Goal: Communication & Community: Share content

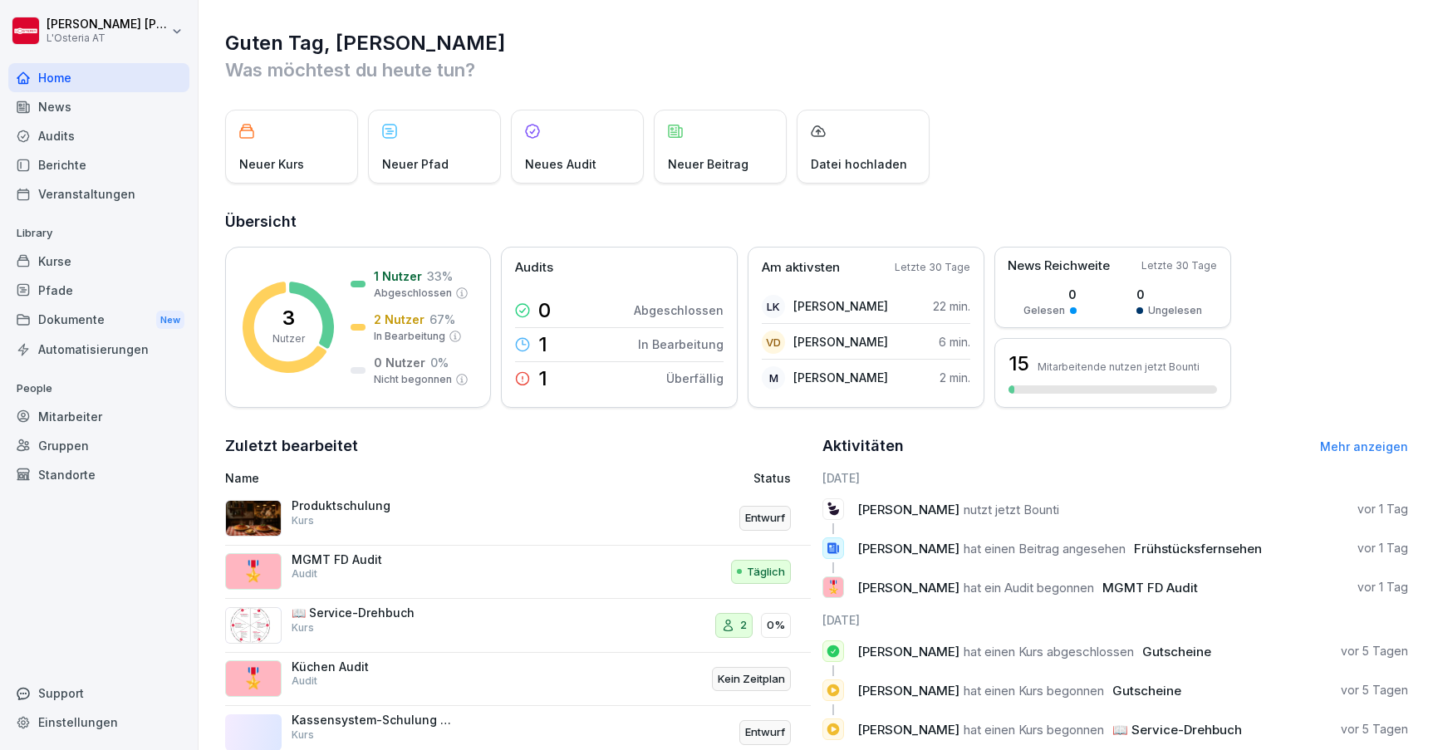
click at [89, 318] on div "Dokumente New" at bounding box center [98, 320] width 181 height 31
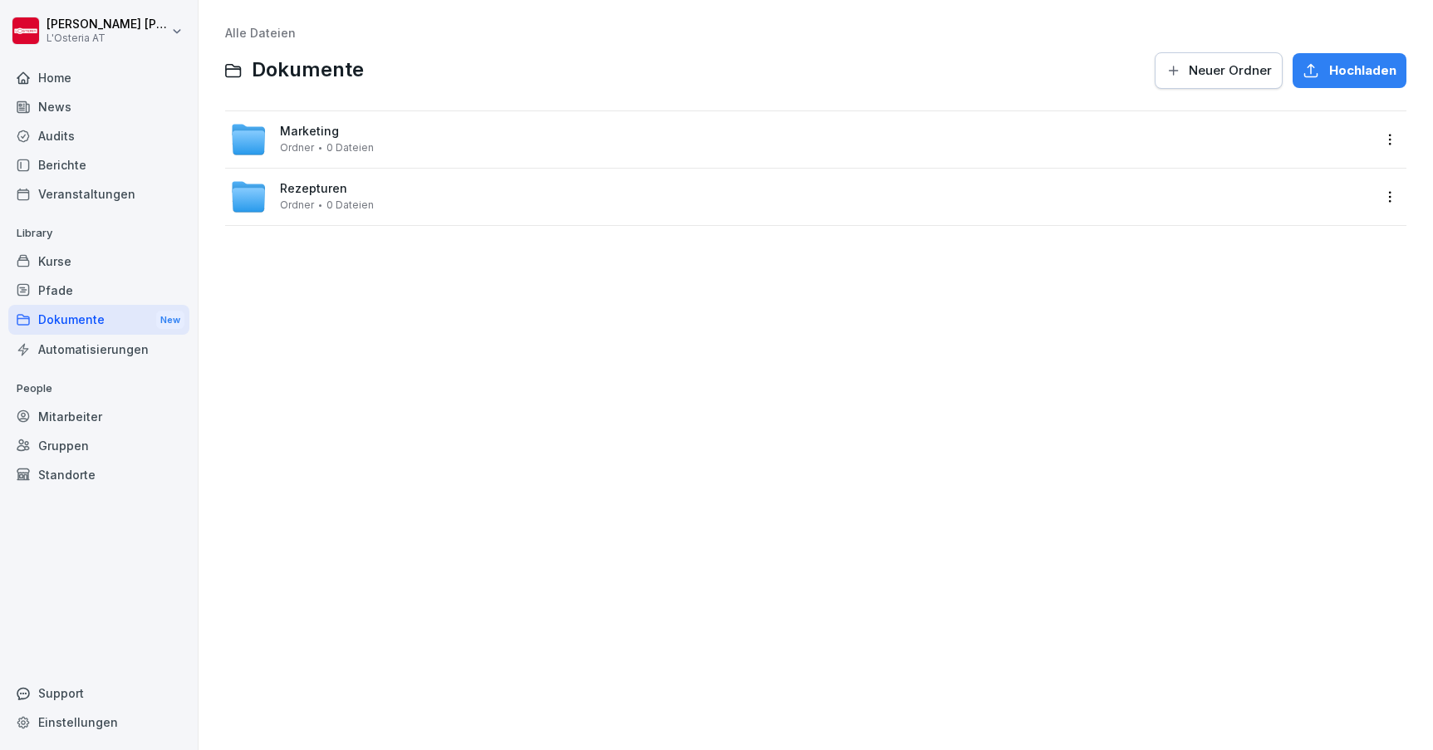
click at [322, 185] on span "Rezepturen" at bounding box center [313, 189] width 67 height 14
click at [268, 36] on link "Alle Dateien" at bounding box center [260, 33] width 71 height 14
click at [75, 264] on div "Kurse" at bounding box center [98, 261] width 181 height 29
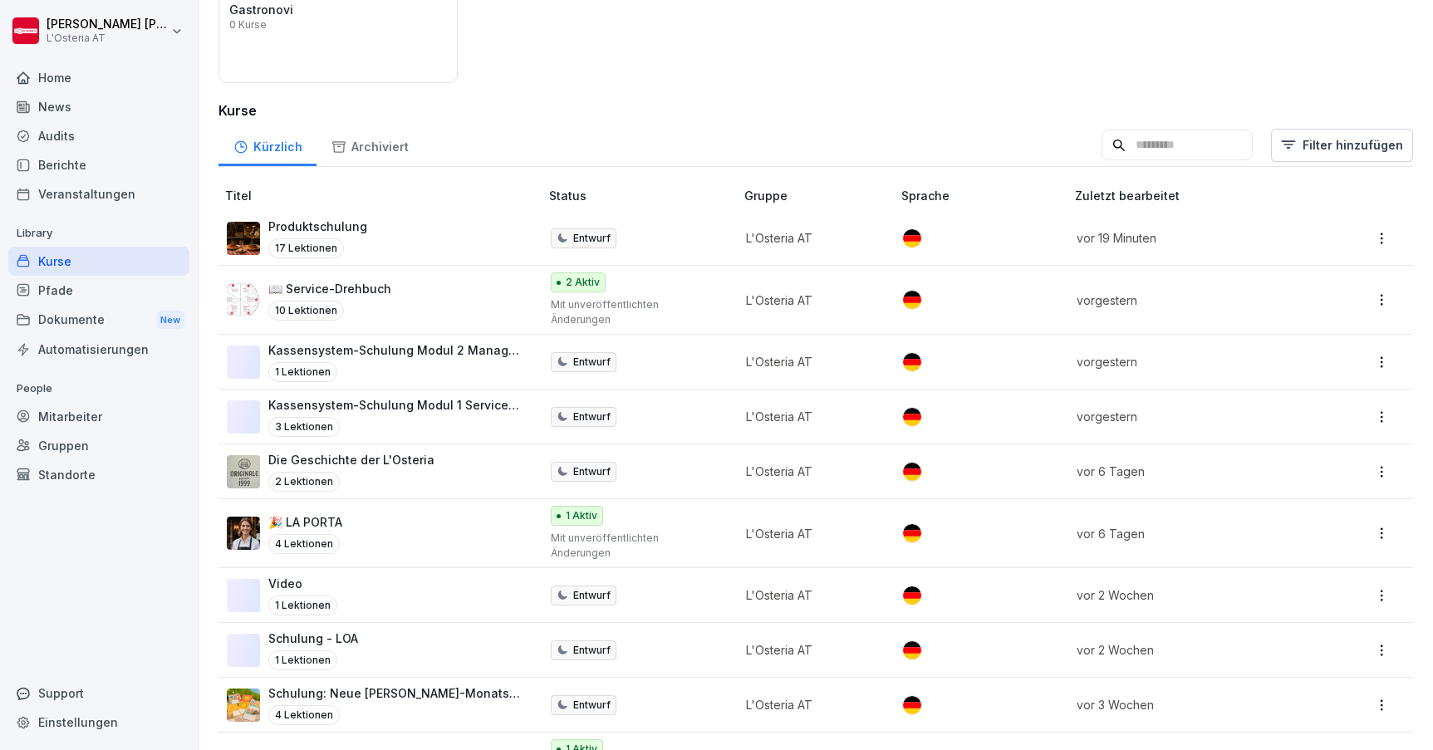
scroll to position [179, 0]
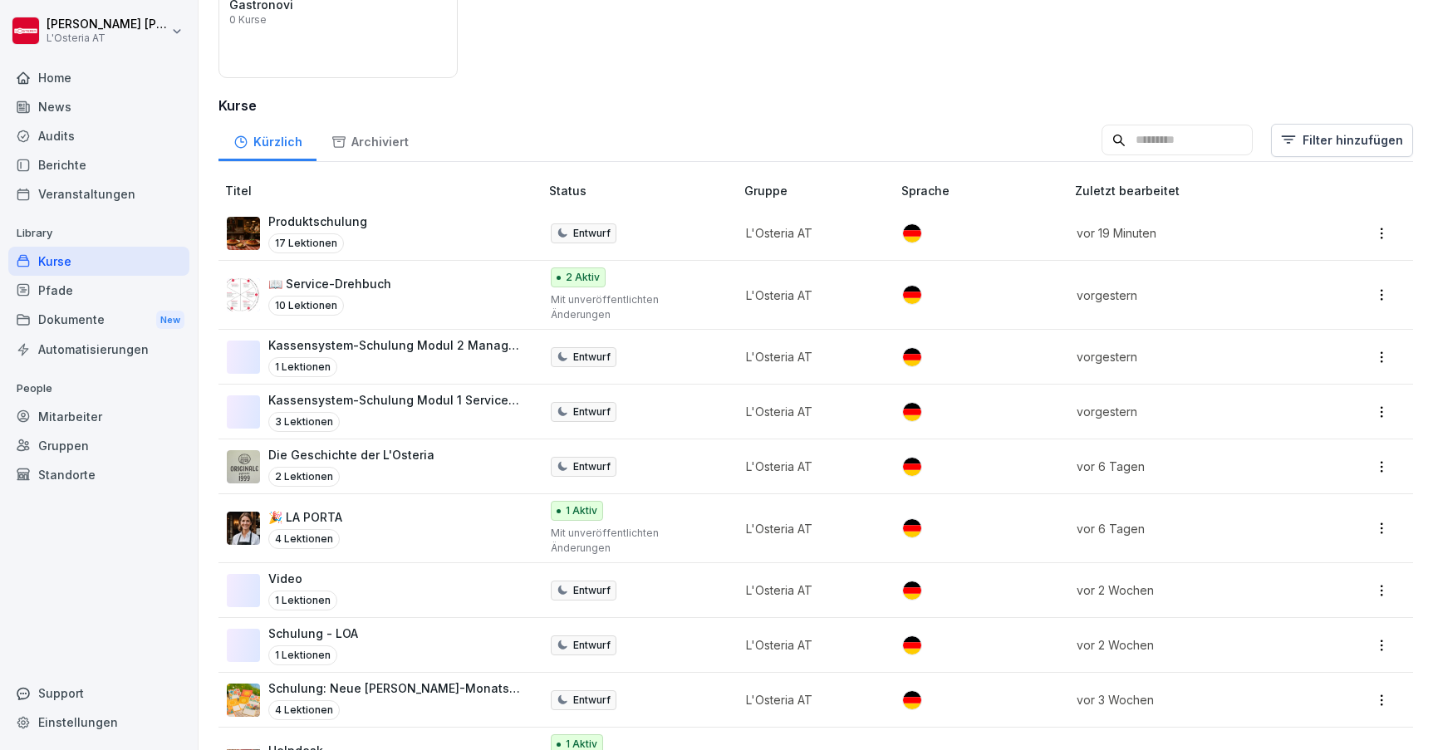
click at [410, 336] on p "Kassensystem-Schulung Modul 2 Management" at bounding box center [395, 344] width 254 height 17
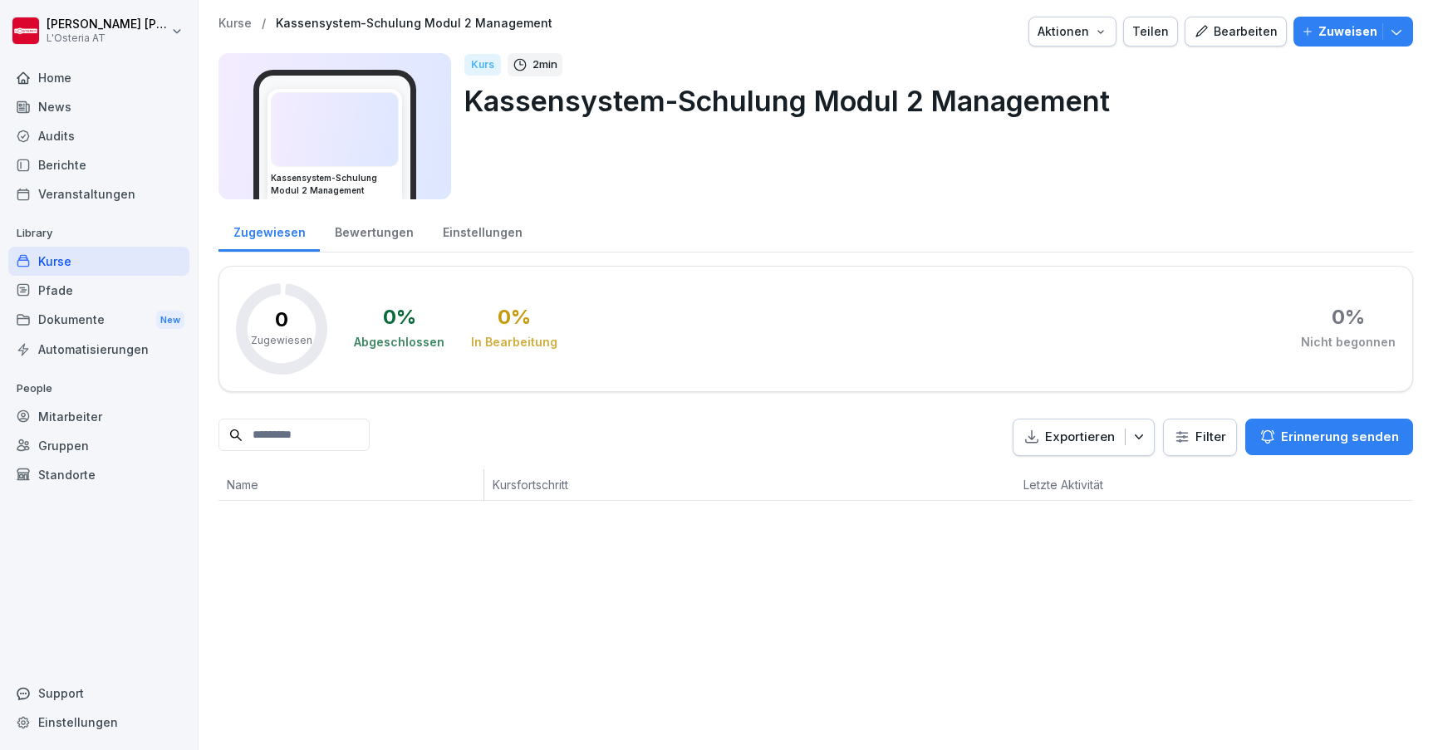
click at [1268, 32] on div "Bearbeiten" at bounding box center [1236, 31] width 84 height 18
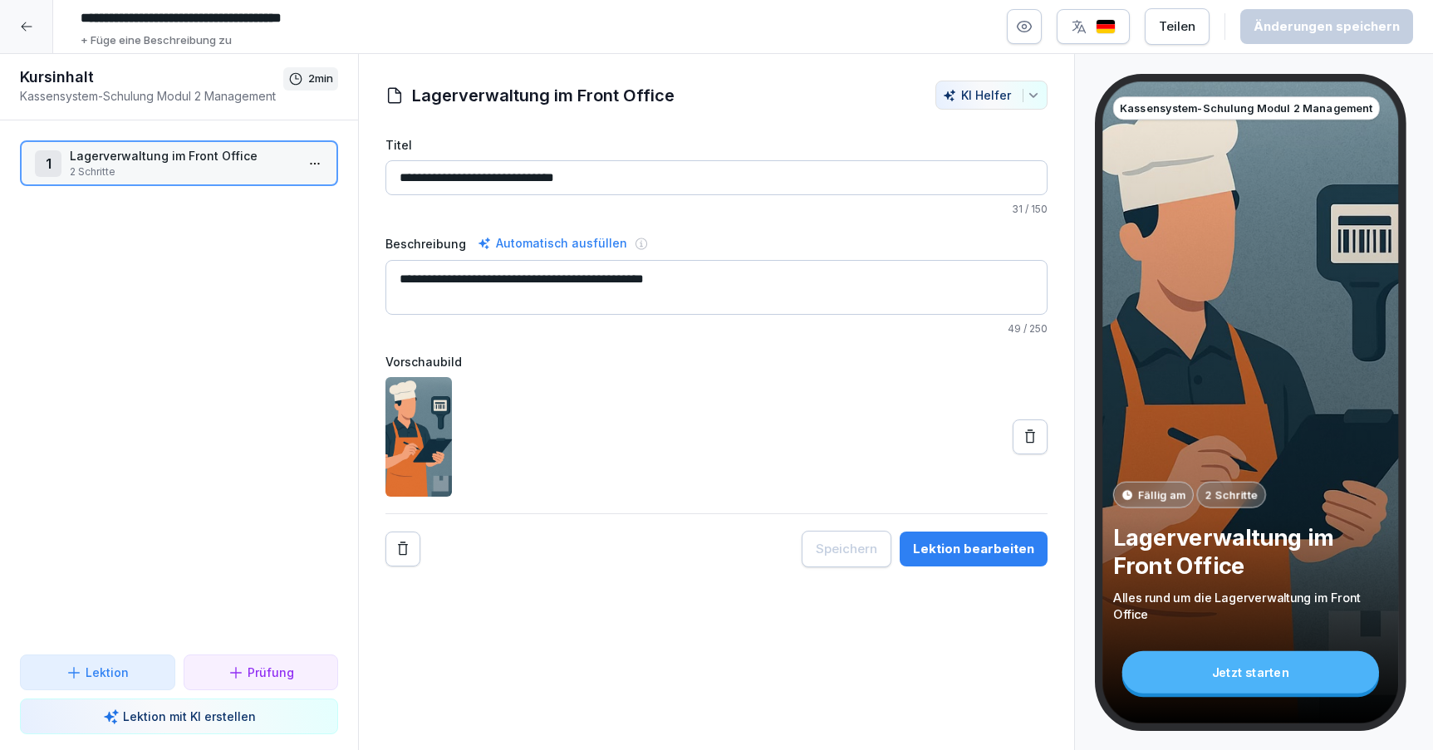
click at [985, 544] on div "Lektion bearbeiten" at bounding box center [973, 549] width 121 height 18
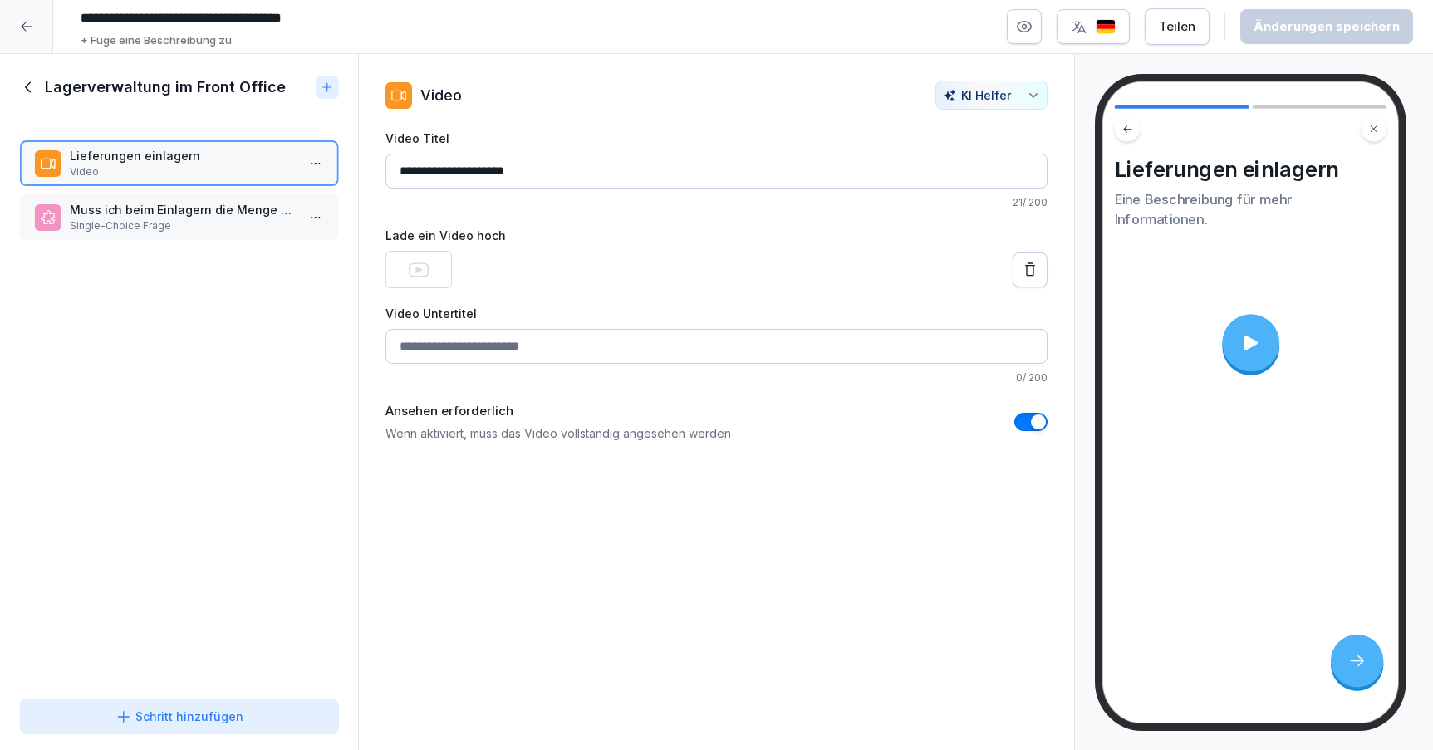
click at [116, 167] on p "Video" at bounding box center [182, 172] width 225 height 15
click at [30, 22] on icon at bounding box center [26, 26] width 13 height 13
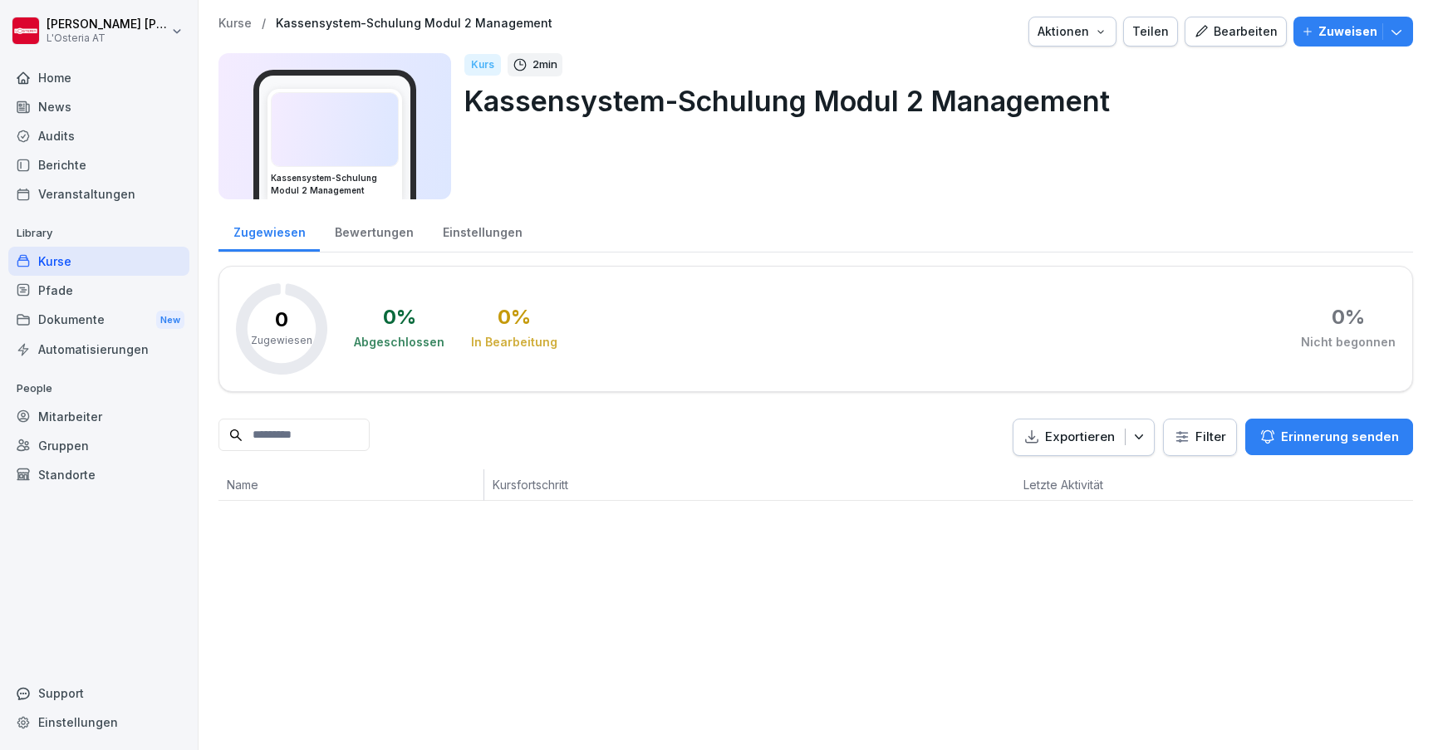
click at [81, 282] on div "Pfade" at bounding box center [98, 290] width 181 height 29
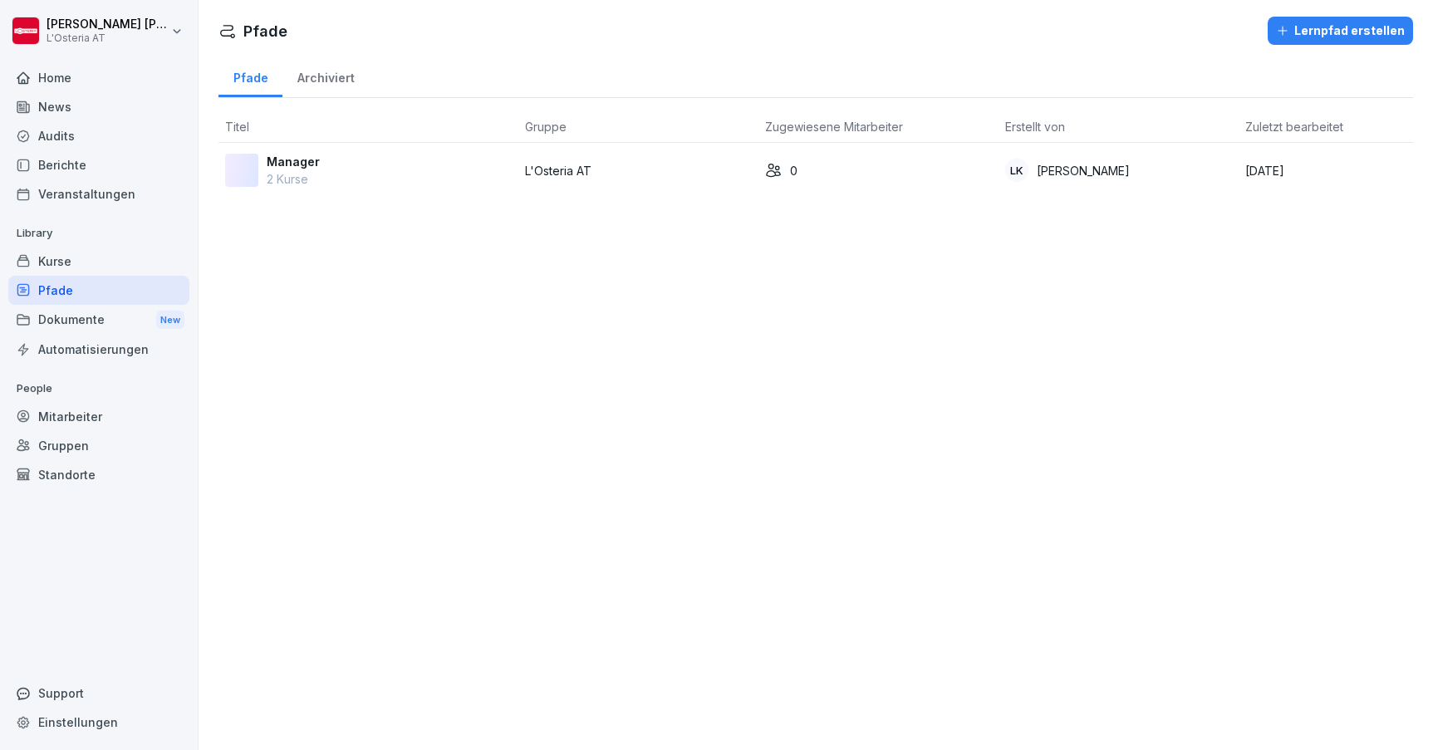
click at [91, 258] on div "Kurse" at bounding box center [98, 261] width 181 height 29
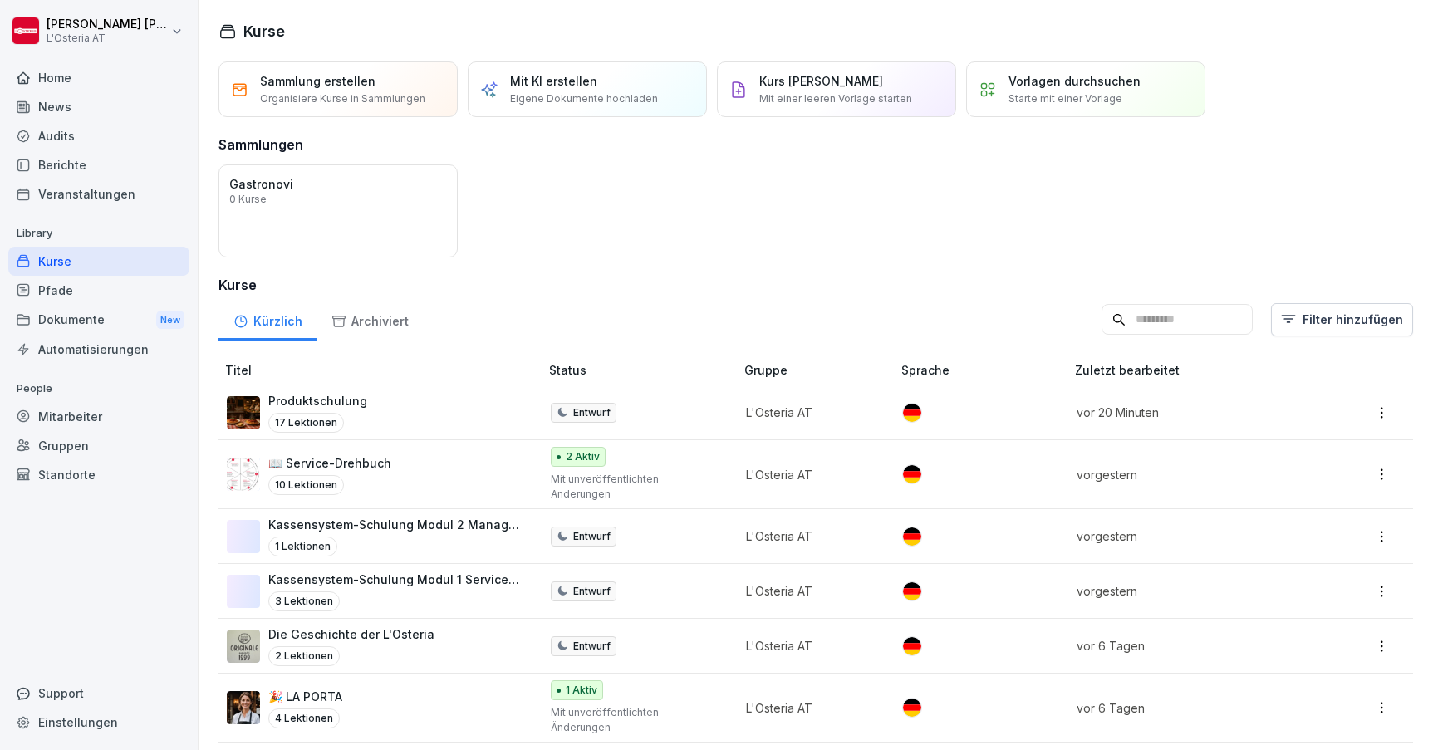
click at [463, 537] on div "1 Lektionen" at bounding box center [395, 547] width 254 height 20
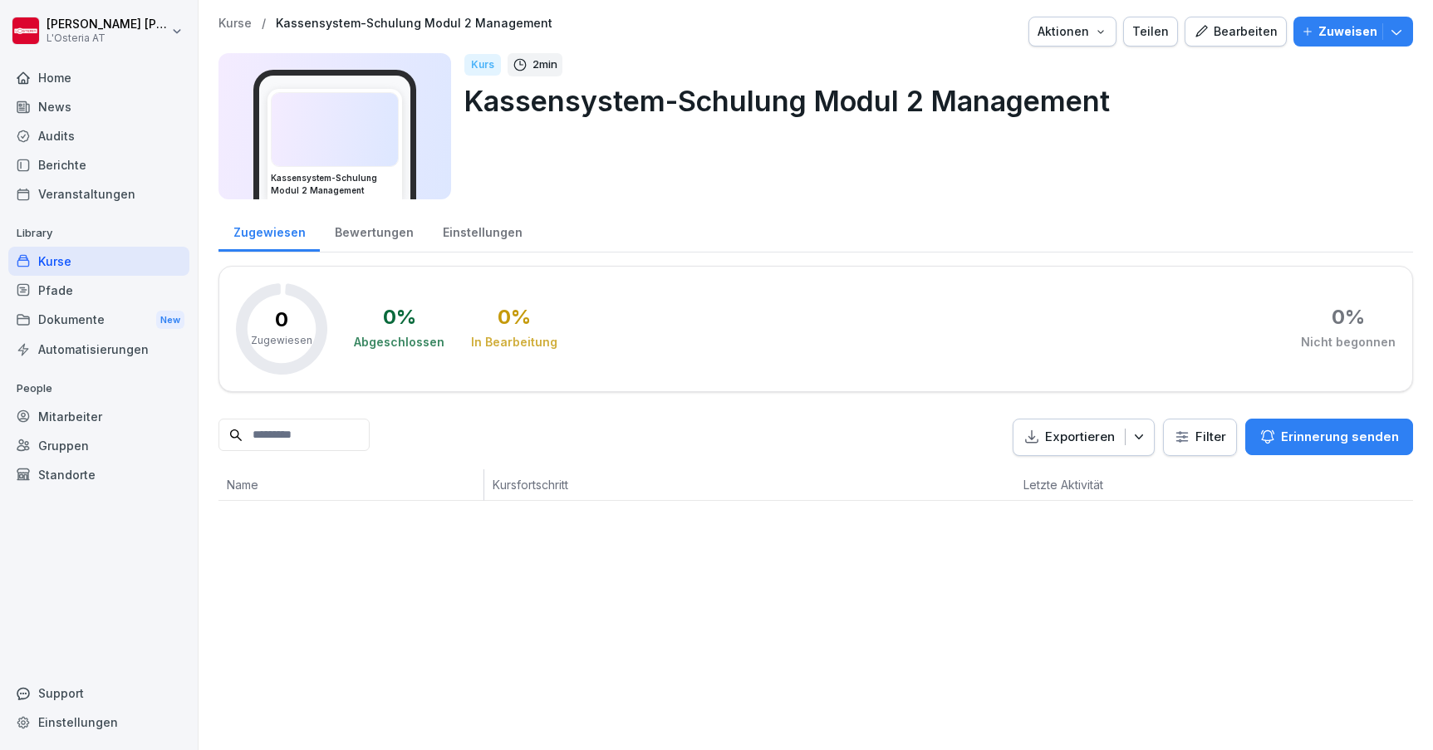
click at [1238, 32] on div "Bearbeiten" at bounding box center [1236, 31] width 84 height 18
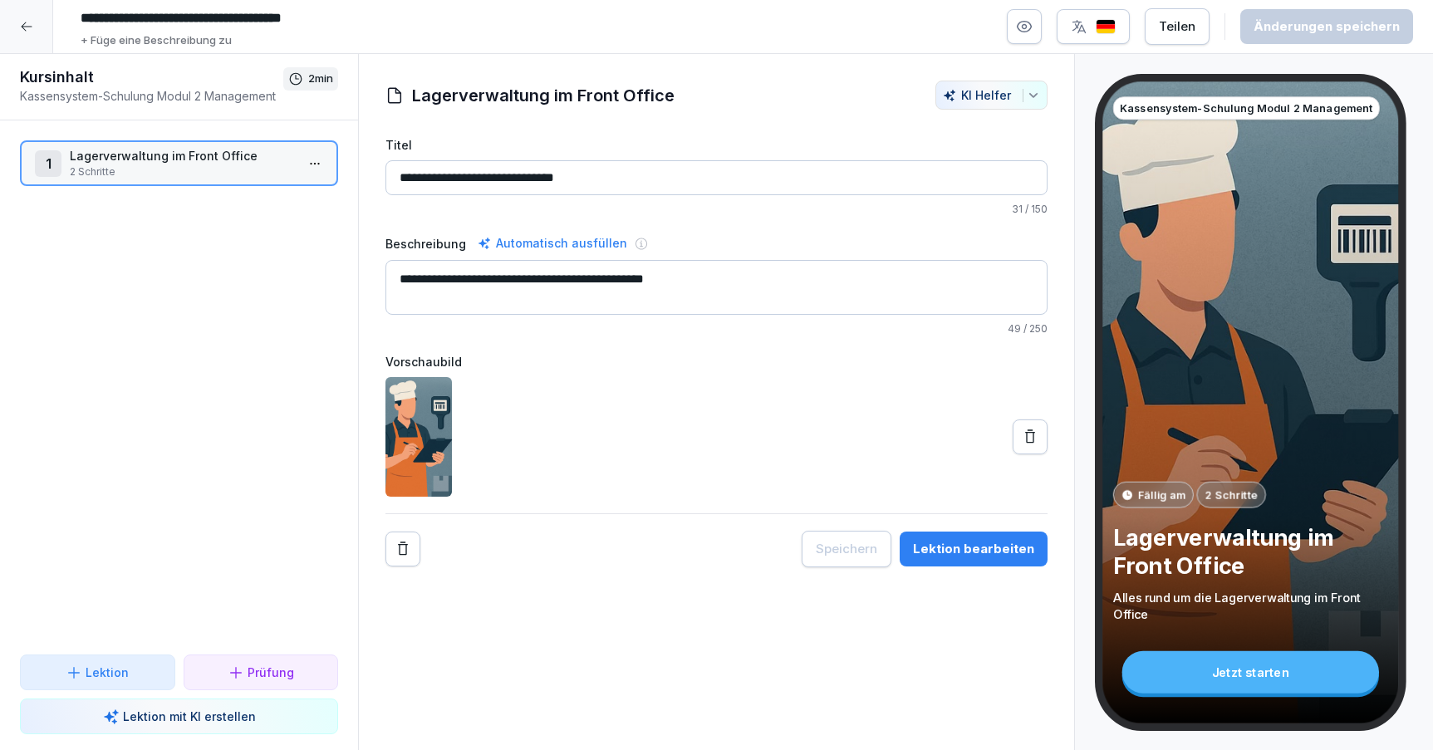
click at [24, 22] on icon at bounding box center [26, 26] width 13 height 13
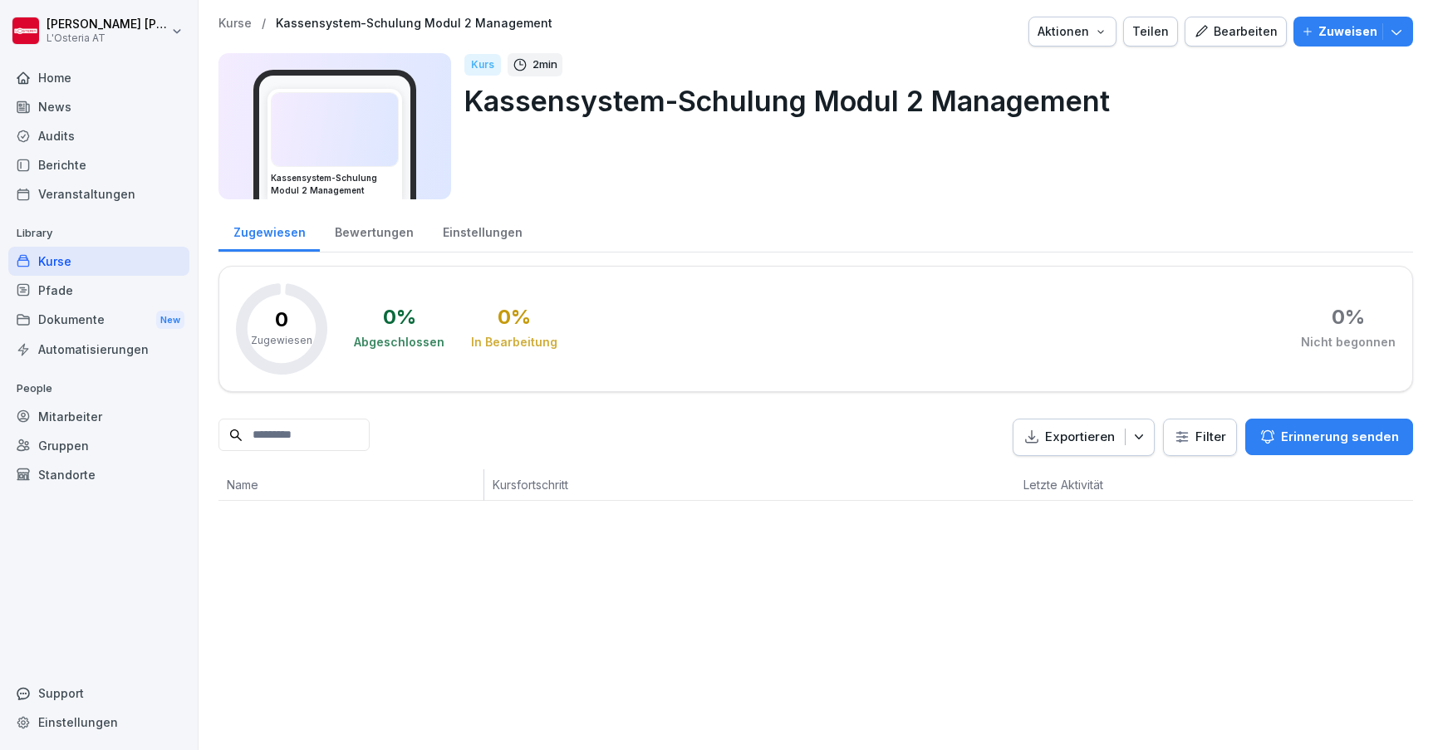
click at [66, 166] on div "Berichte" at bounding box center [98, 164] width 181 height 29
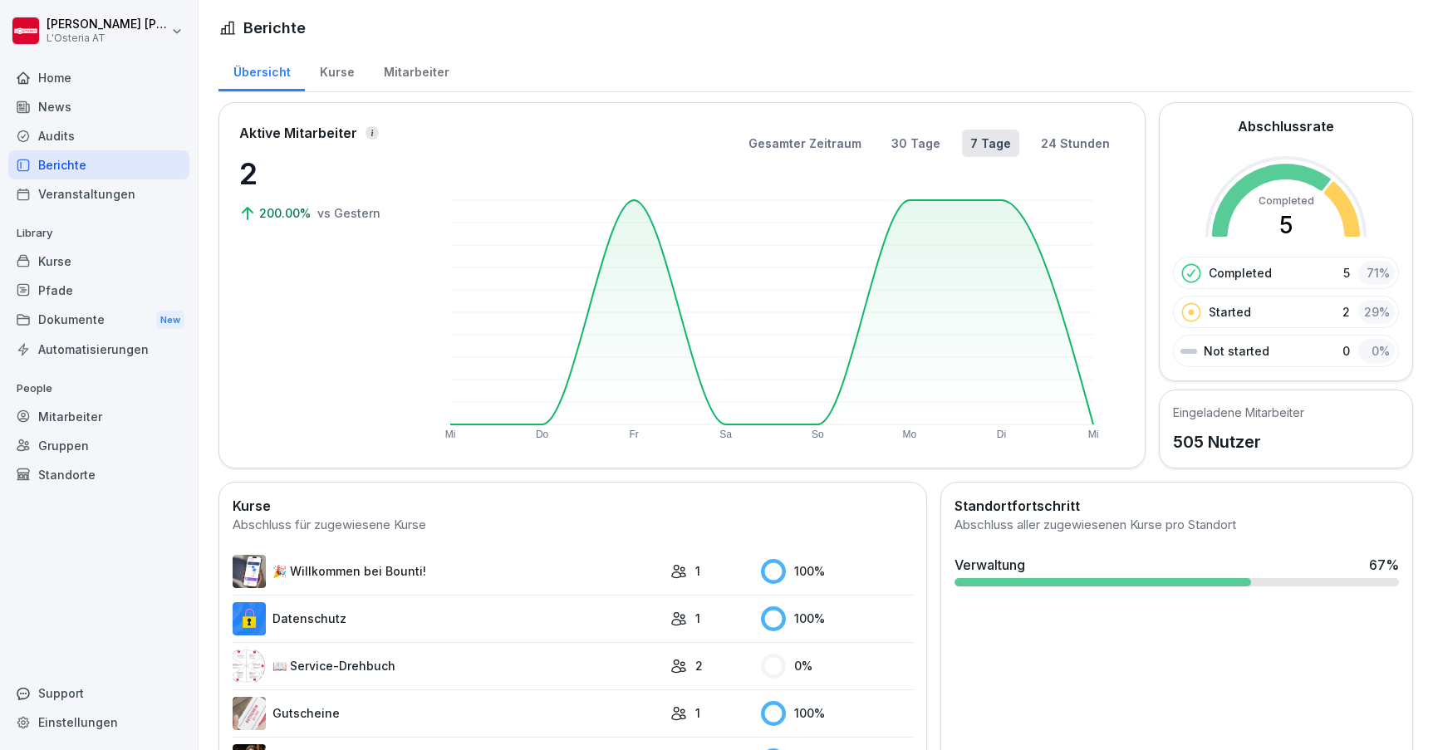
click at [65, 140] on div "Audits" at bounding box center [98, 135] width 181 height 29
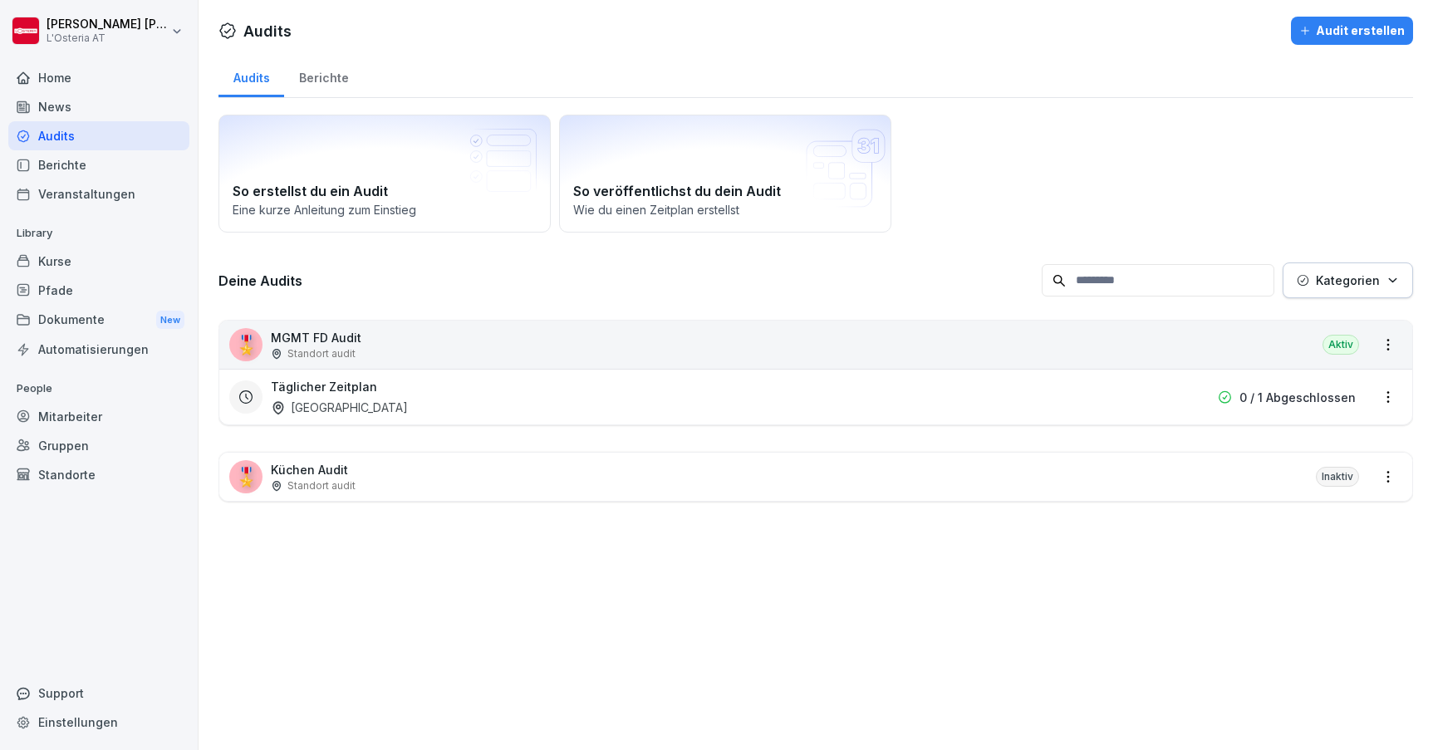
click at [60, 105] on div "News" at bounding box center [98, 106] width 181 height 29
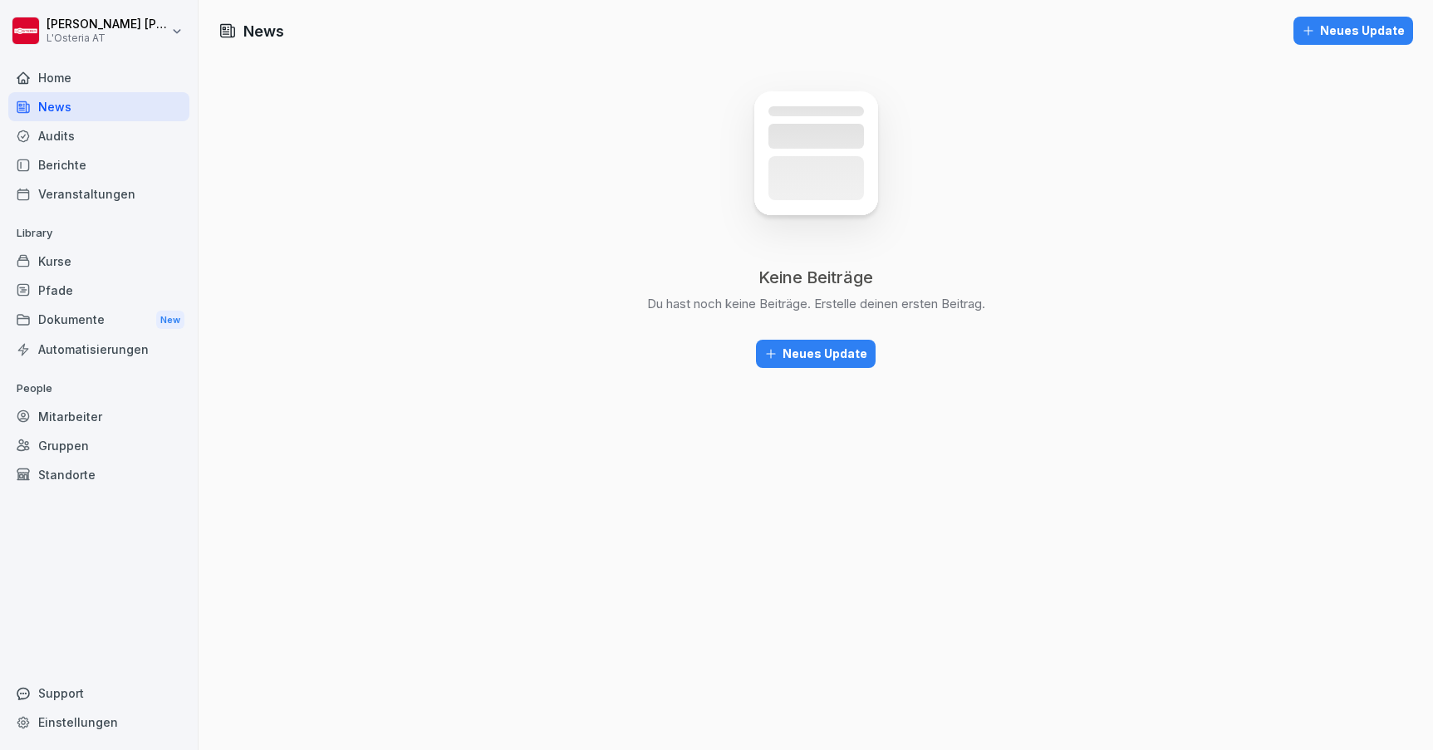
click at [71, 189] on div "Veranstaltungen" at bounding box center [98, 193] width 181 height 29
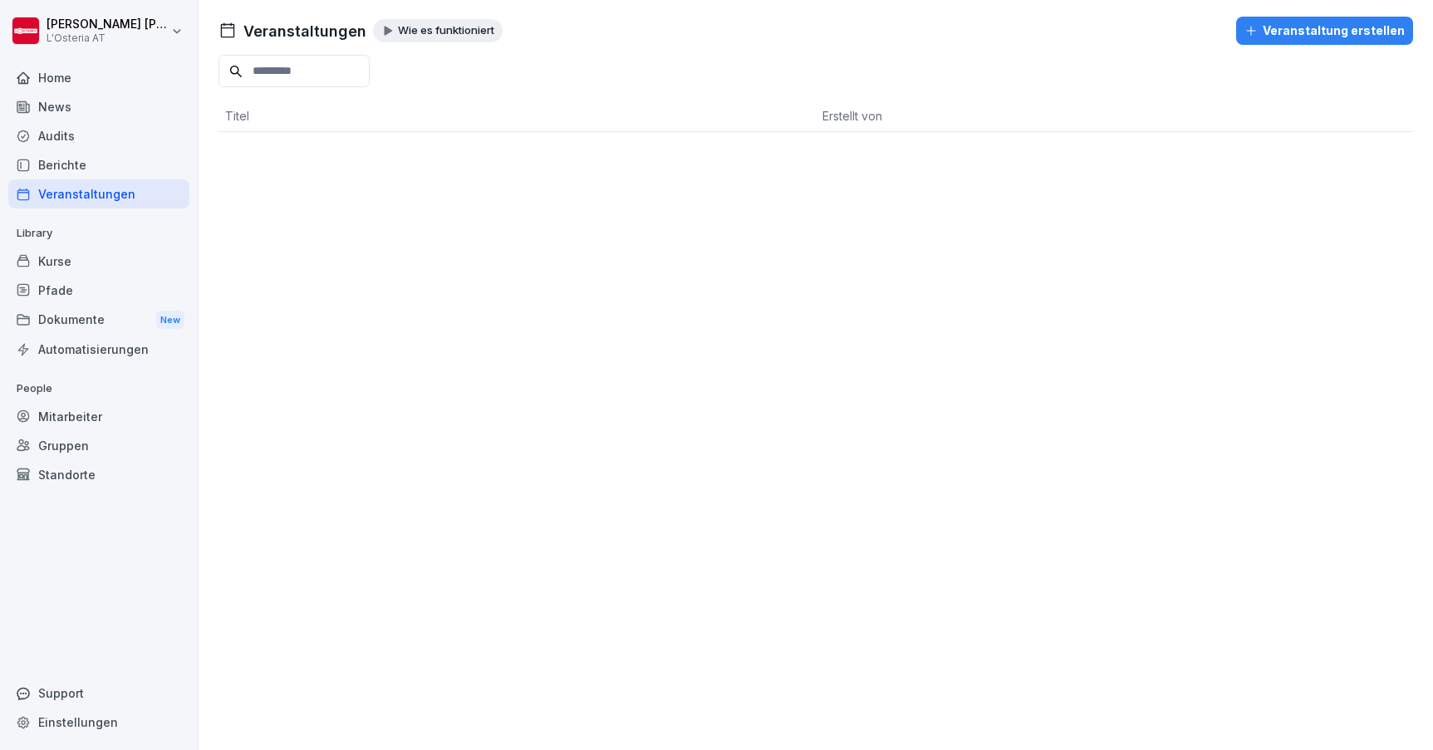
click at [430, 37] on div "Wie es funktioniert" at bounding box center [438, 30] width 130 height 23
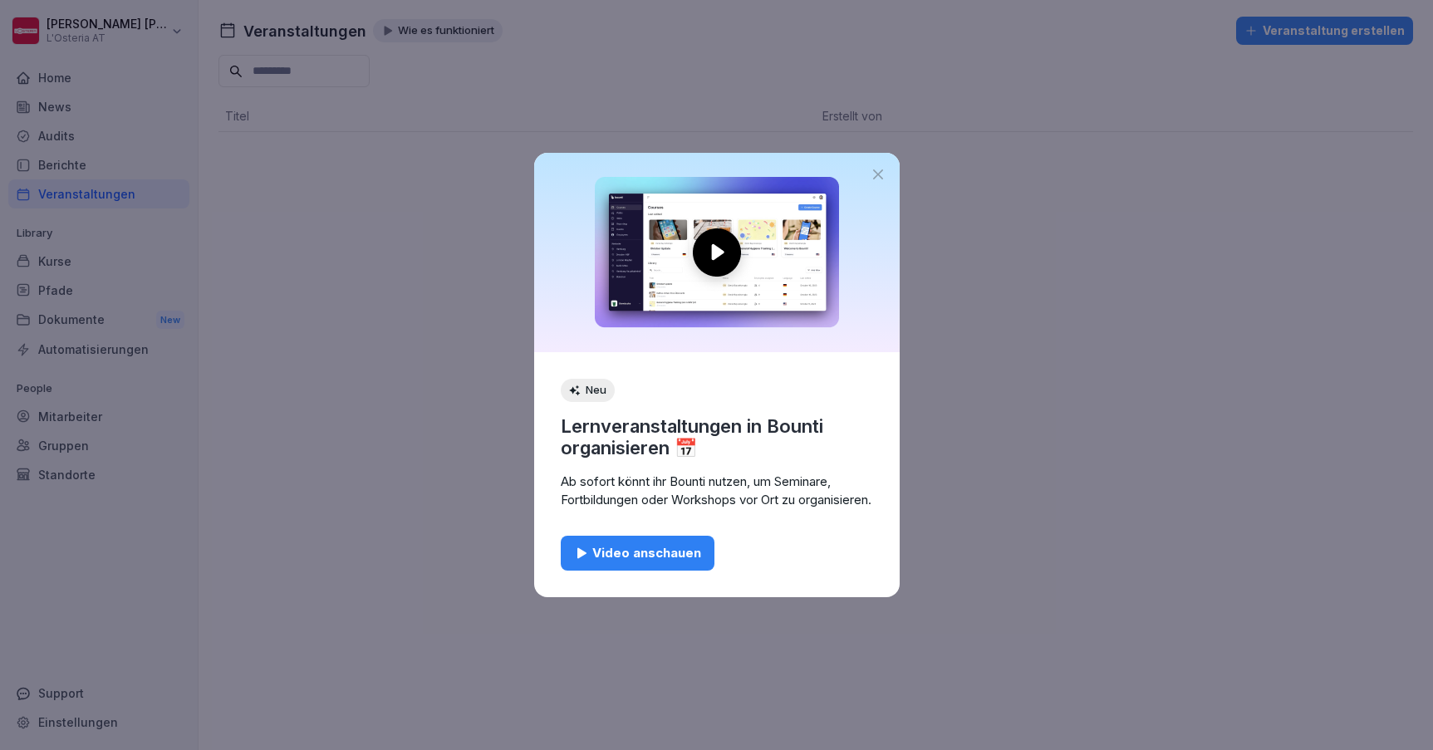
click at [673, 562] on div "Video anschauen" at bounding box center [637, 553] width 127 height 18
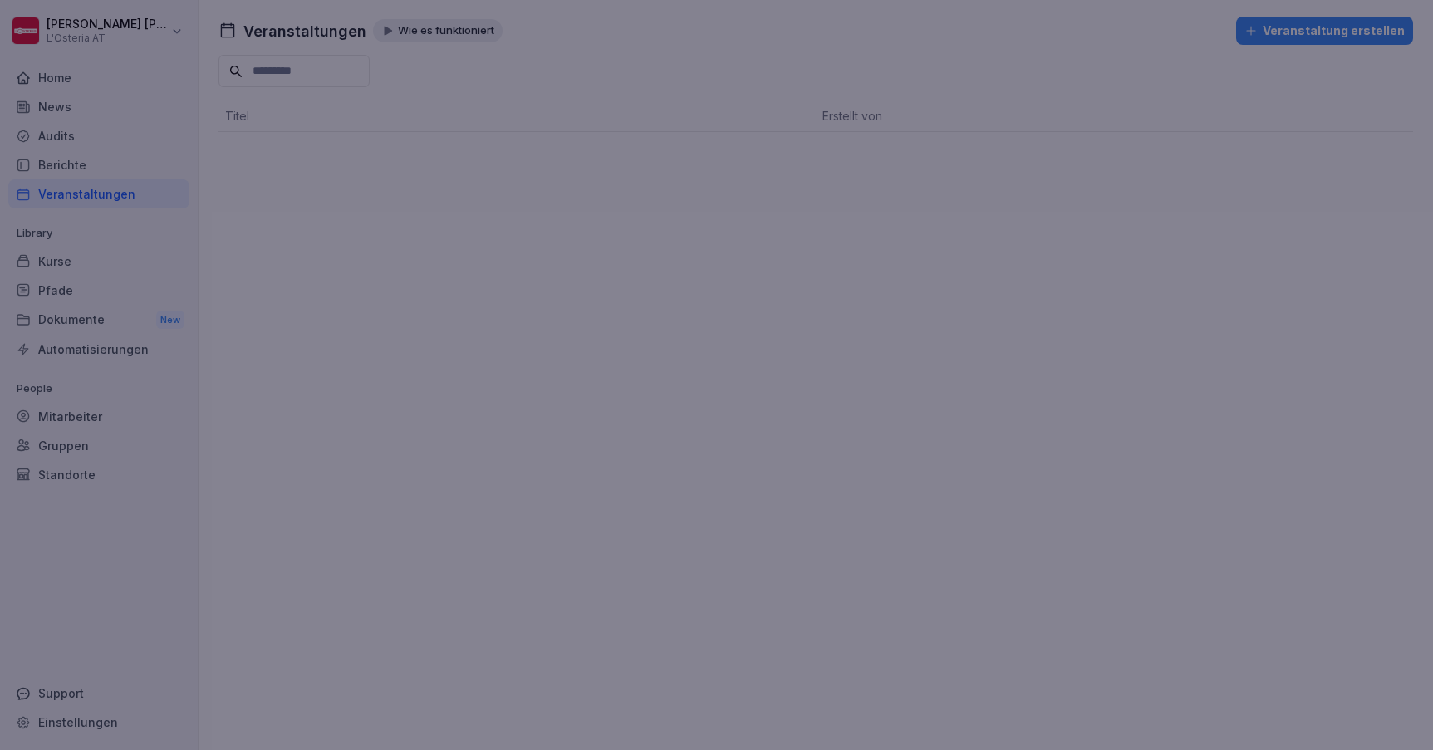
click at [974, 335] on div at bounding box center [716, 375] width 1433 height 750
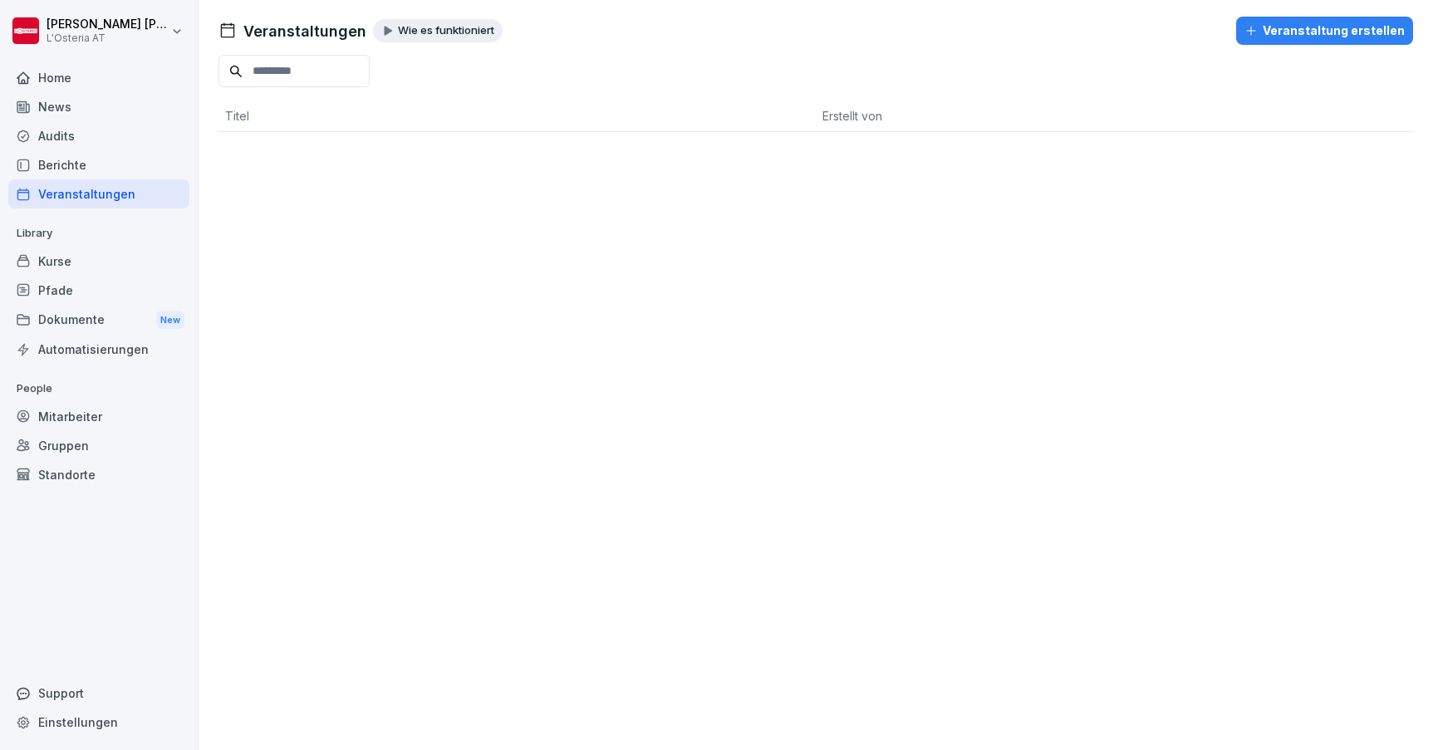
click at [55, 253] on div "Kurse" at bounding box center [98, 261] width 181 height 29
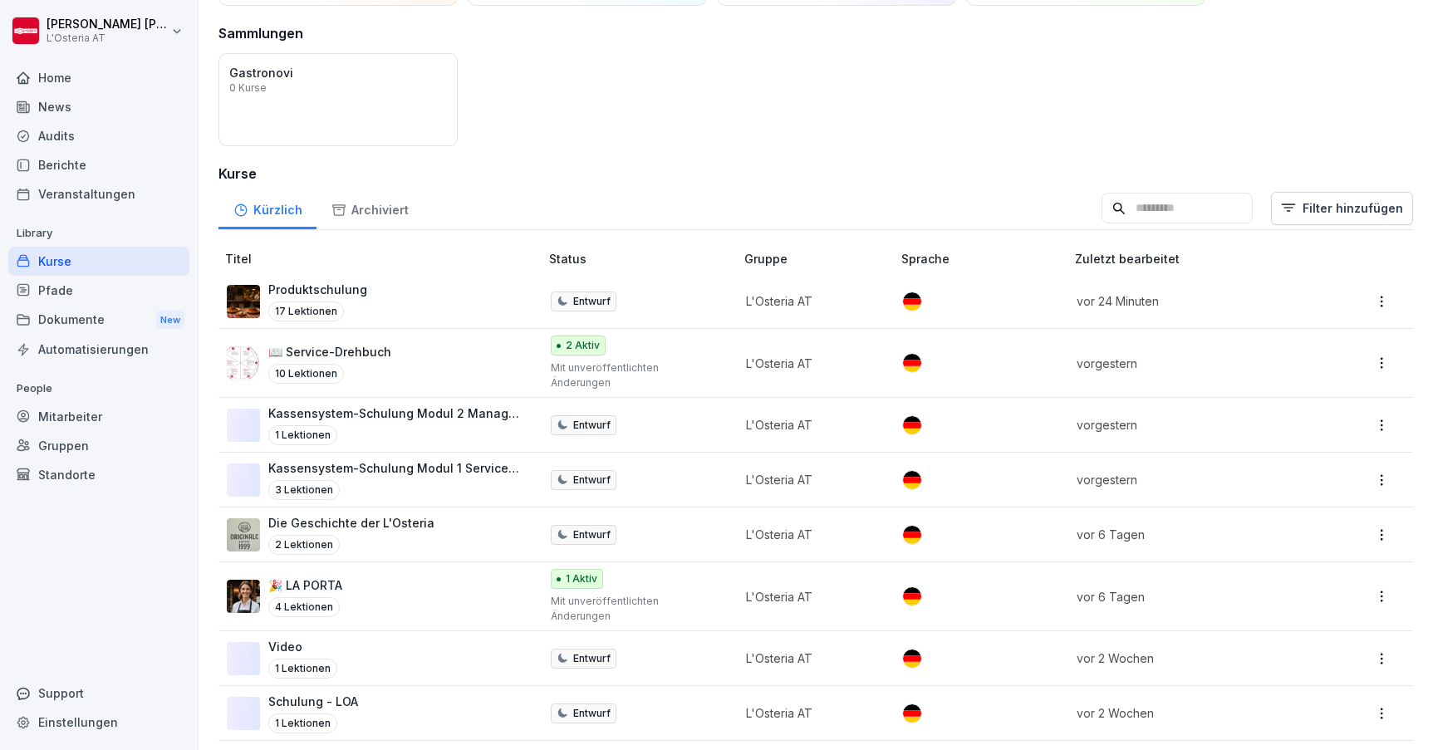
scroll to position [142, 0]
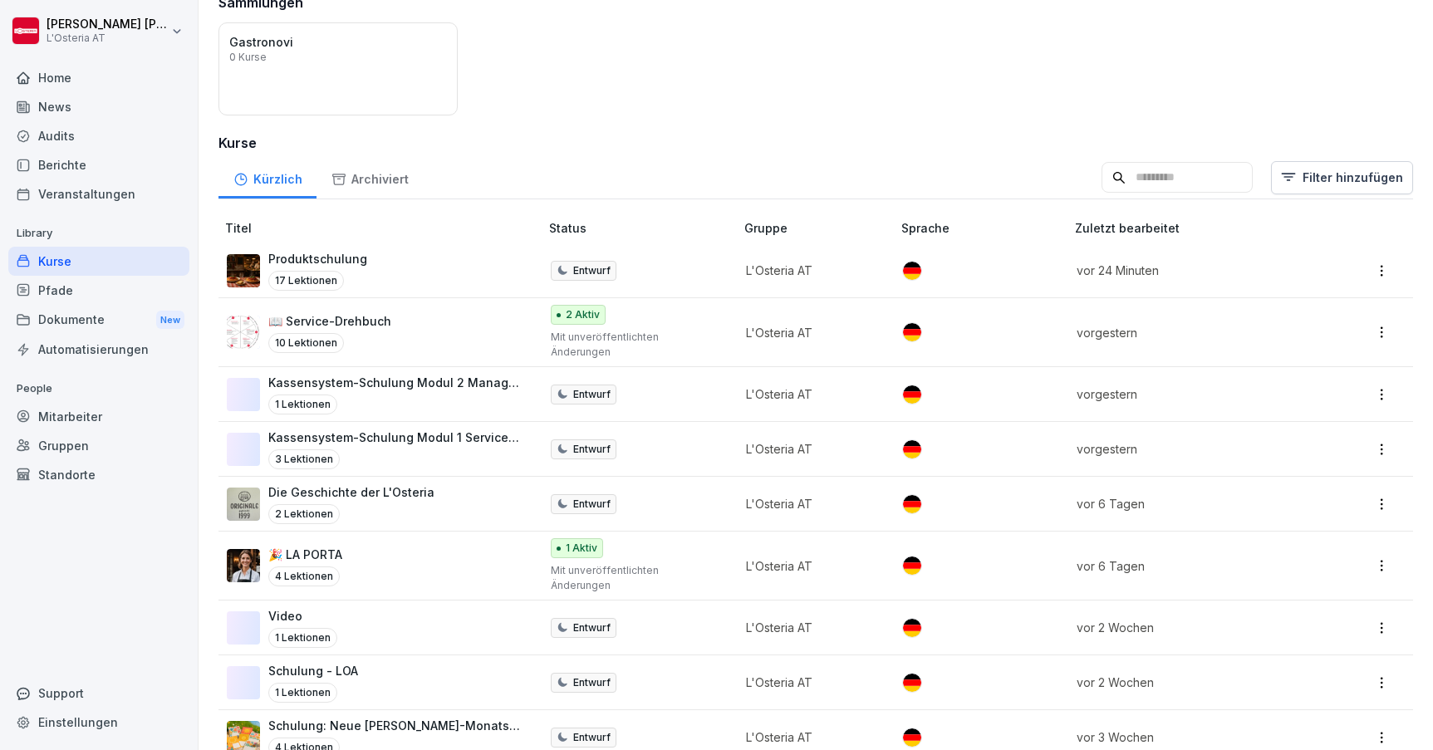
click at [473, 429] on p "Kassensystem-Schulung Modul 1 Servicekräfte" at bounding box center [395, 437] width 254 height 17
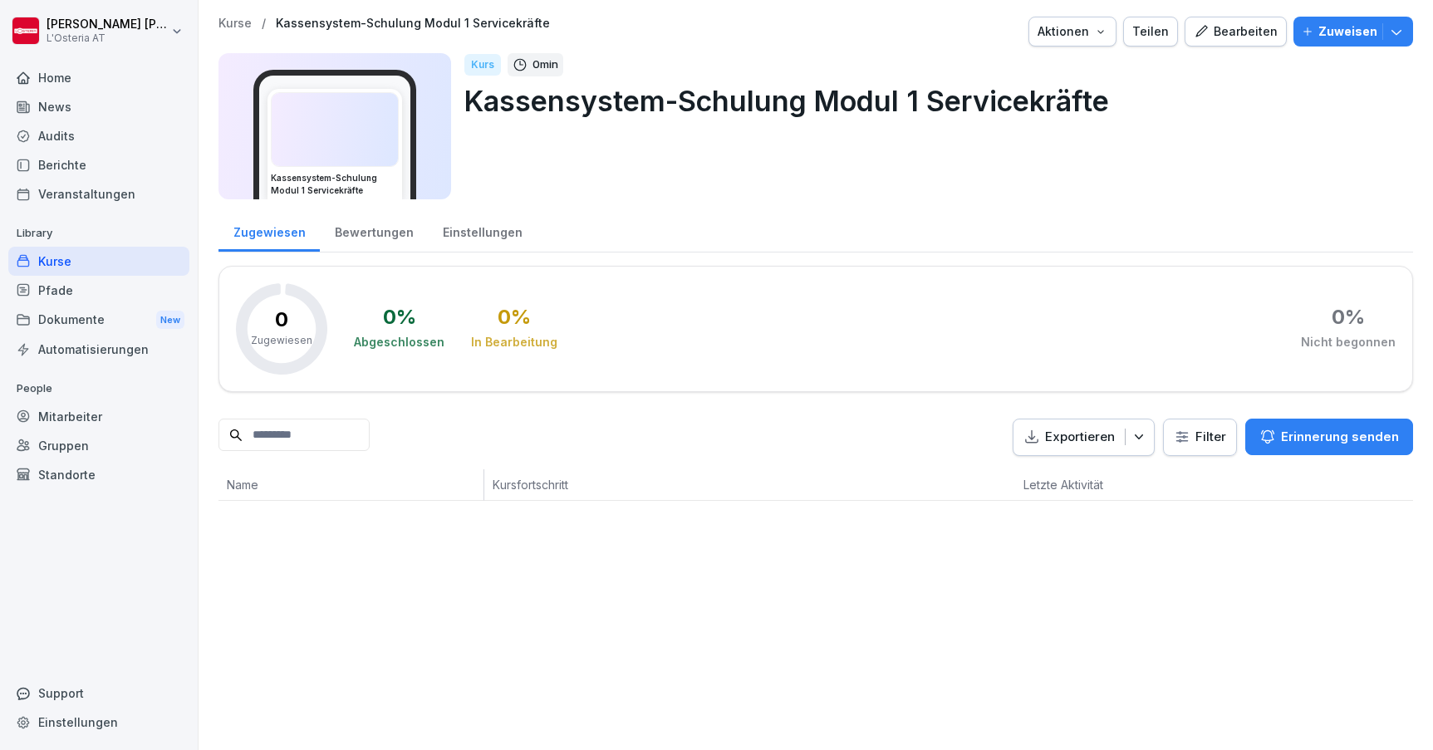
click at [1251, 27] on div "Bearbeiten" at bounding box center [1236, 31] width 84 height 18
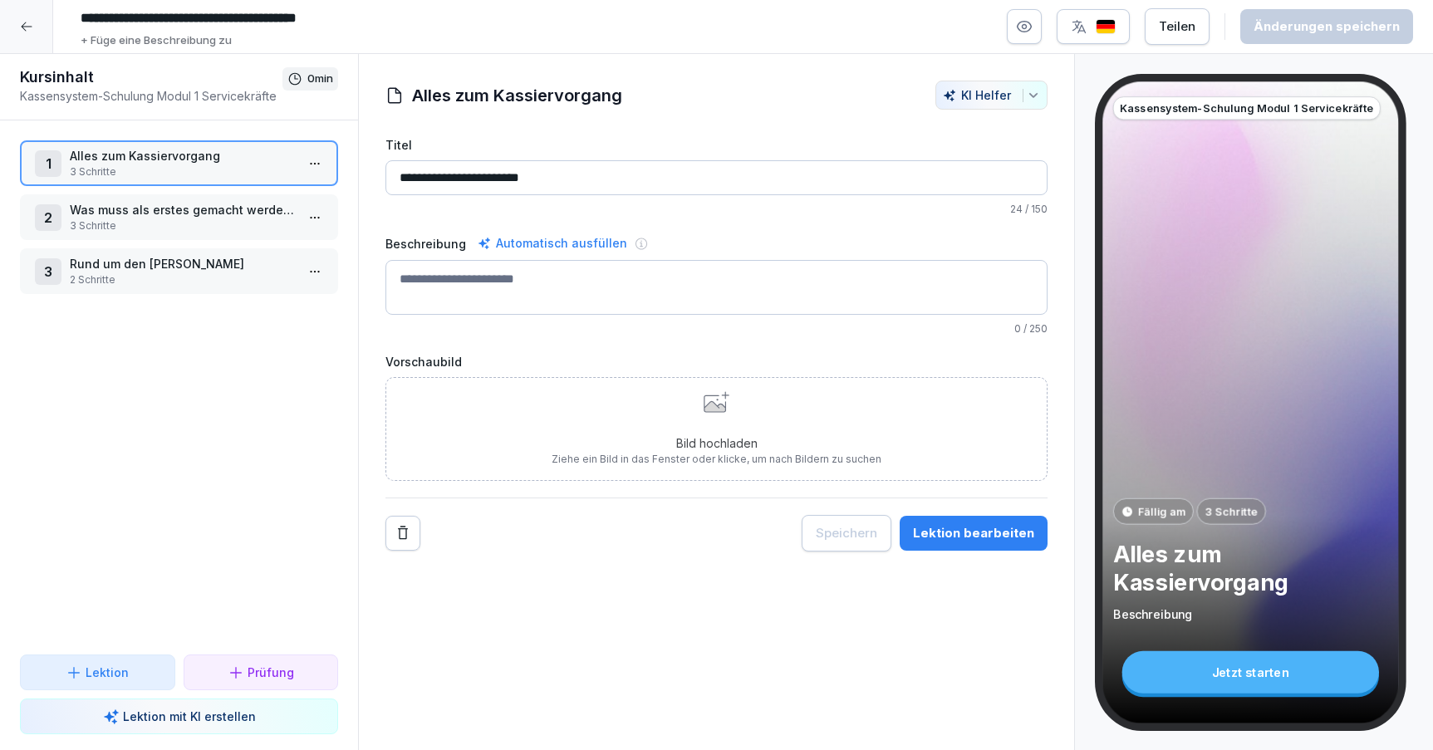
click at [30, 23] on icon at bounding box center [26, 26] width 13 height 13
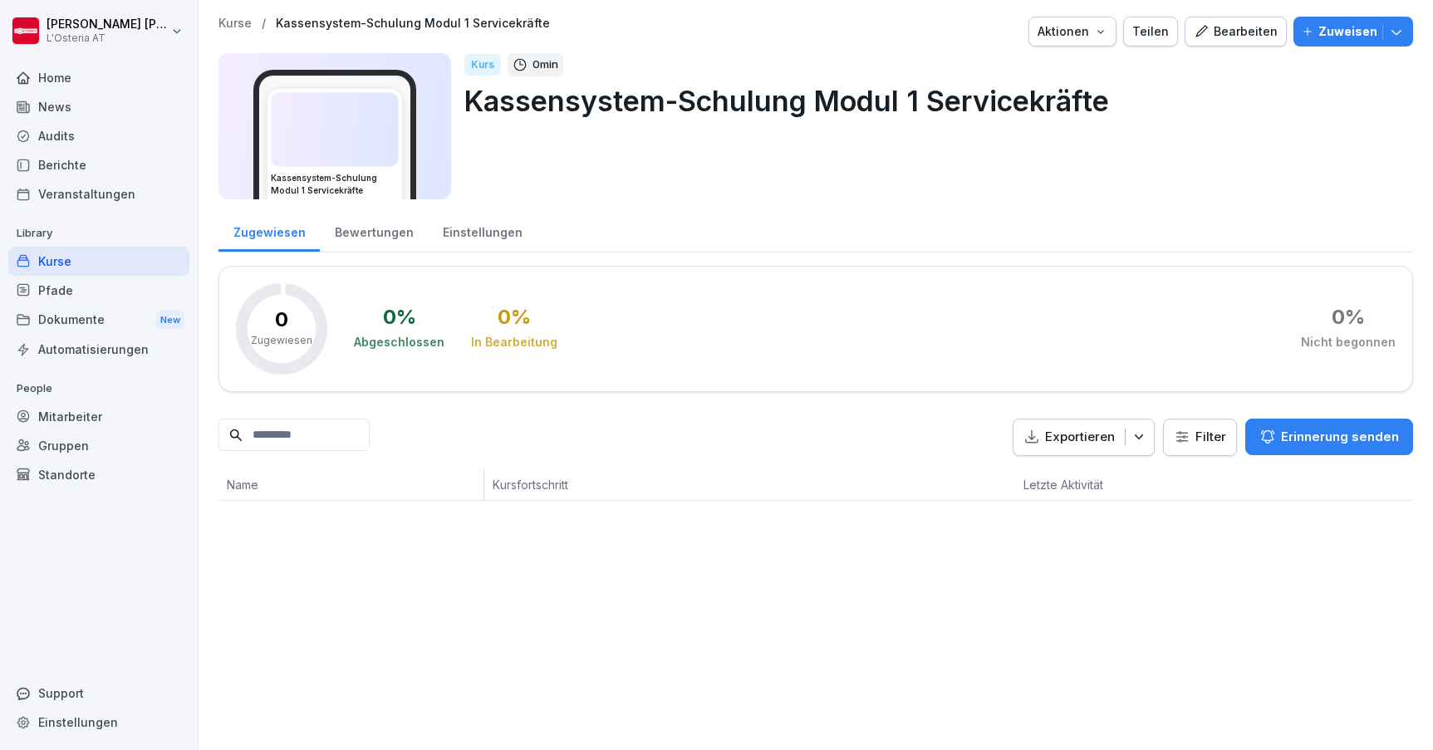
click at [110, 257] on div "Kurse" at bounding box center [98, 261] width 181 height 29
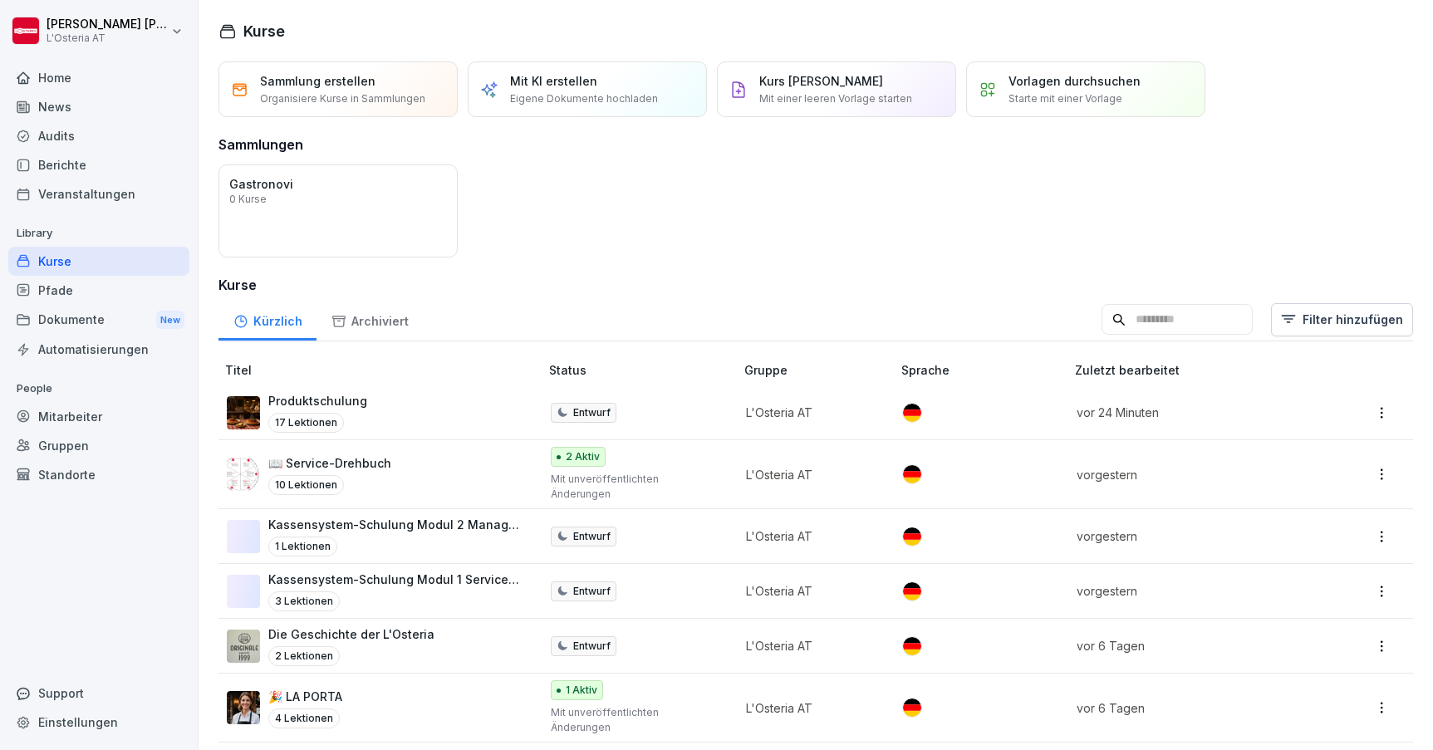
click at [407, 537] on div "1 Lektionen" at bounding box center [395, 547] width 254 height 20
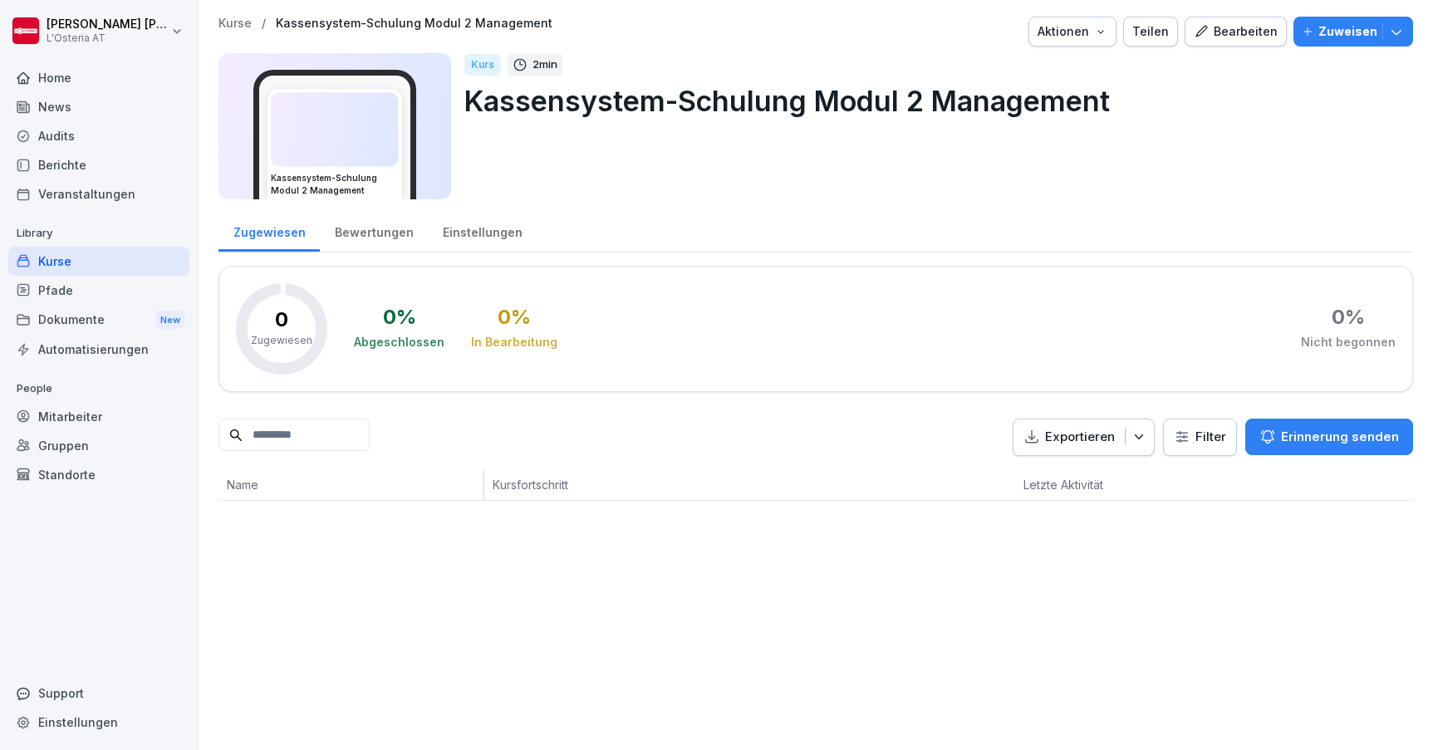
click at [1257, 32] on div "Bearbeiten" at bounding box center [1236, 31] width 84 height 18
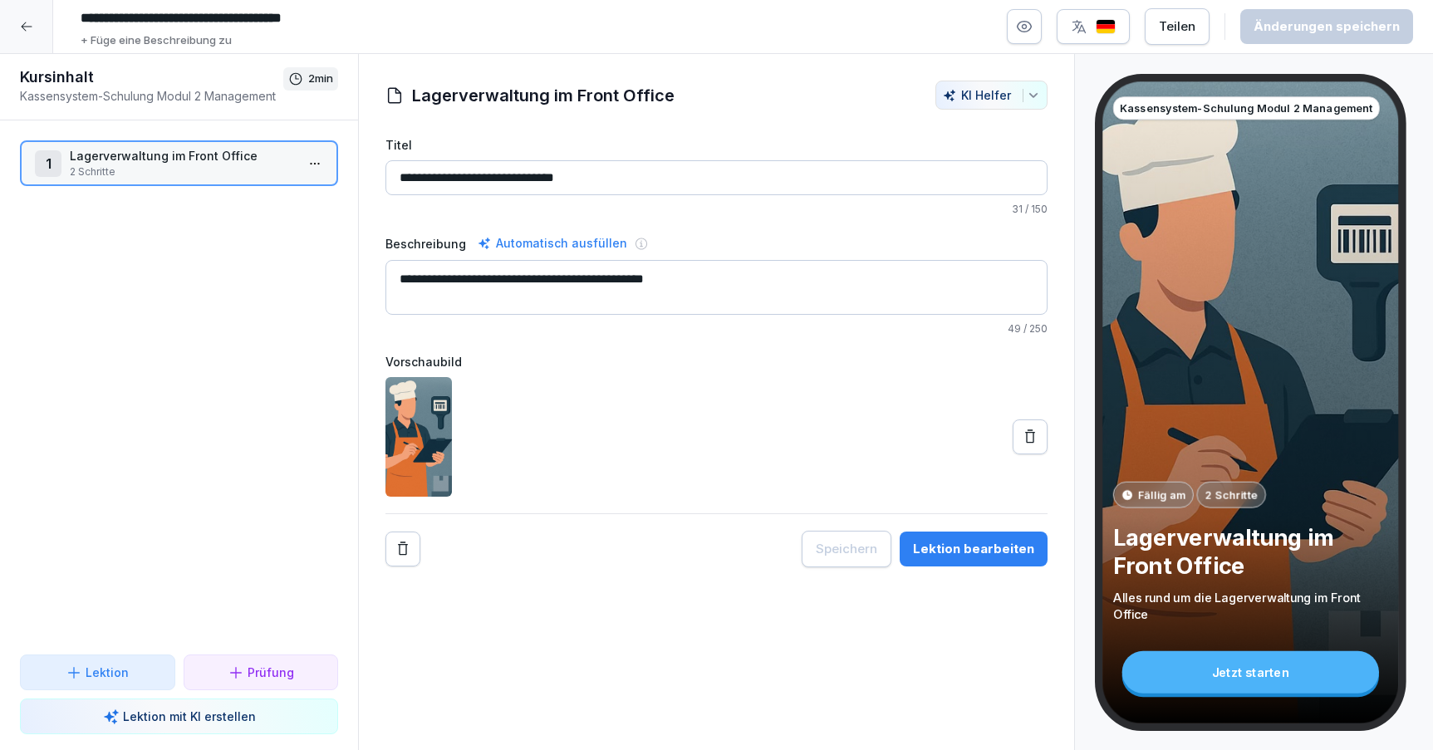
click at [953, 557] on div "Lektion bearbeiten" at bounding box center [973, 549] width 121 height 18
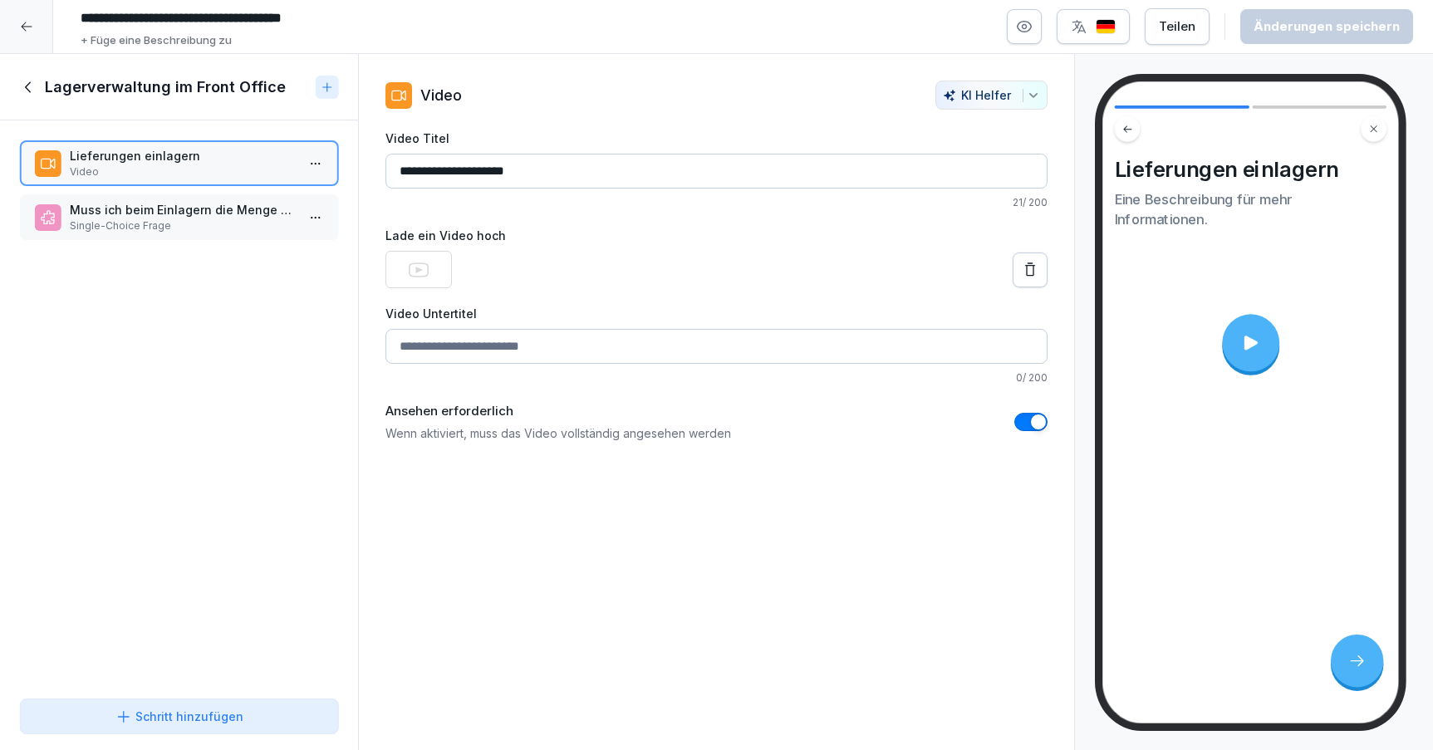
click at [192, 165] on p "Video" at bounding box center [182, 172] width 225 height 15
click at [1253, 345] on icon at bounding box center [1250, 343] width 13 height 14
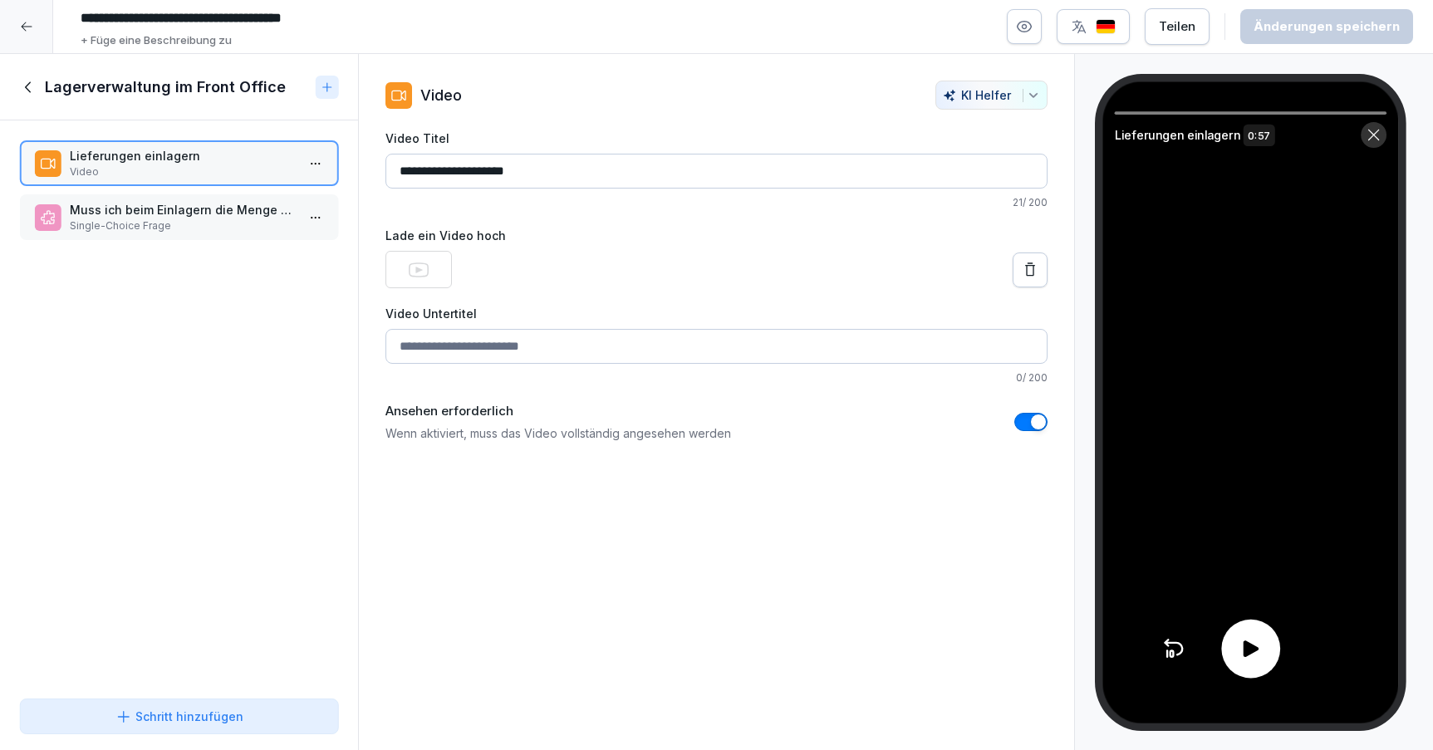
click at [1237, 651] on div at bounding box center [1250, 649] width 59 height 59
click at [1244, 646] on icon at bounding box center [1251, 649] width 24 height 24
click at [26, 27] on icon at bounding box center [26, 26] width 11 height 9
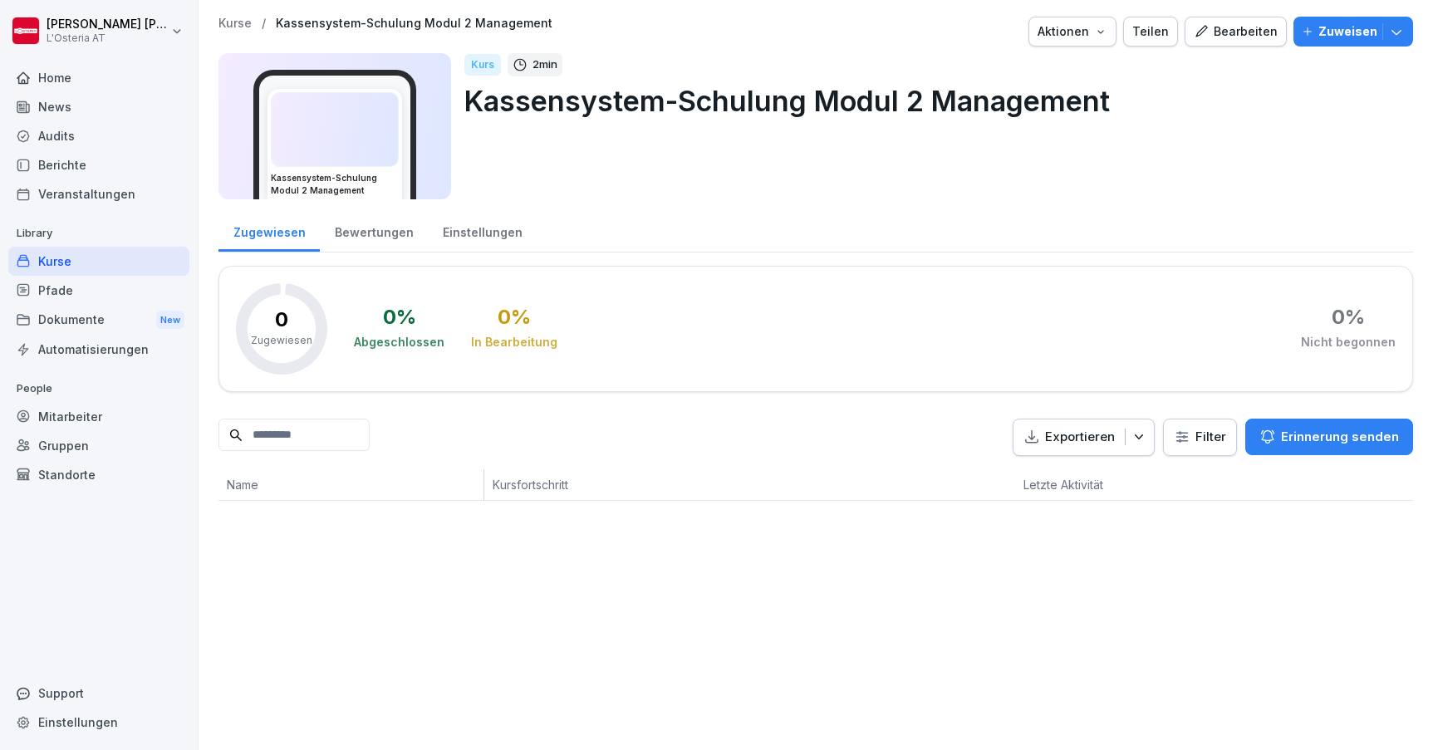
click at [97, 258] on div "Kurse" at bounding box center [98, 261] width 181 height 29
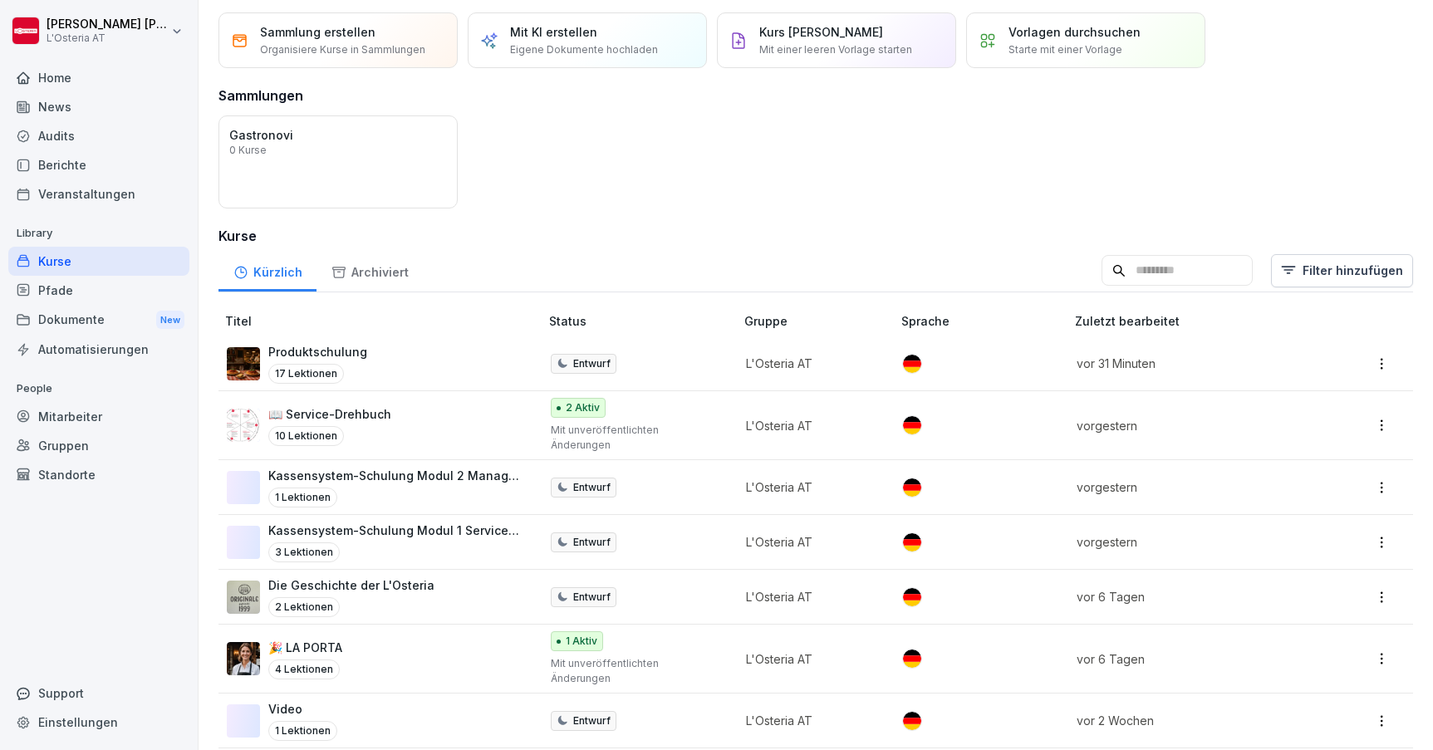
scroll to position [94, 0]
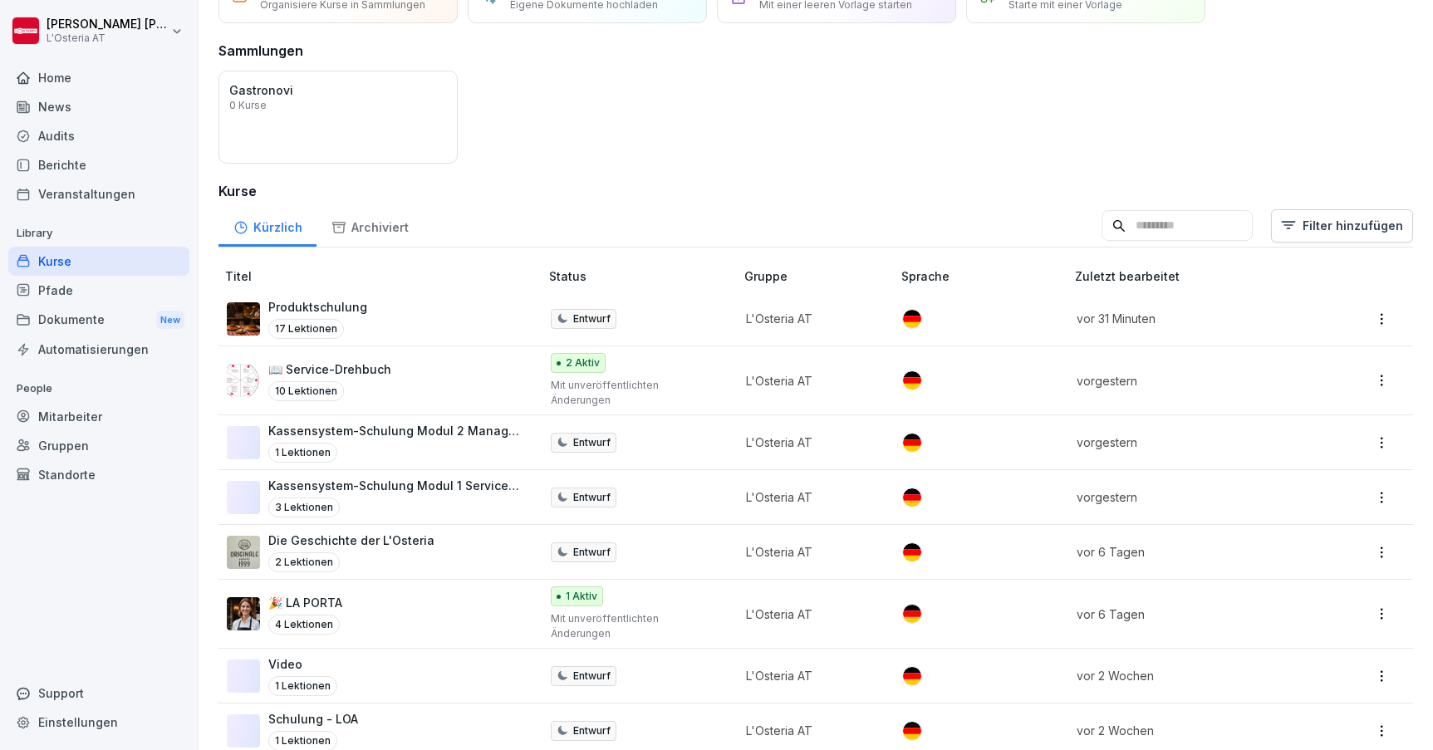
click at [468, 477] on p "Kassensystem-Schulung Modul 1 Servicekräfte" at bounding box center [395, 485] width 254 height 17
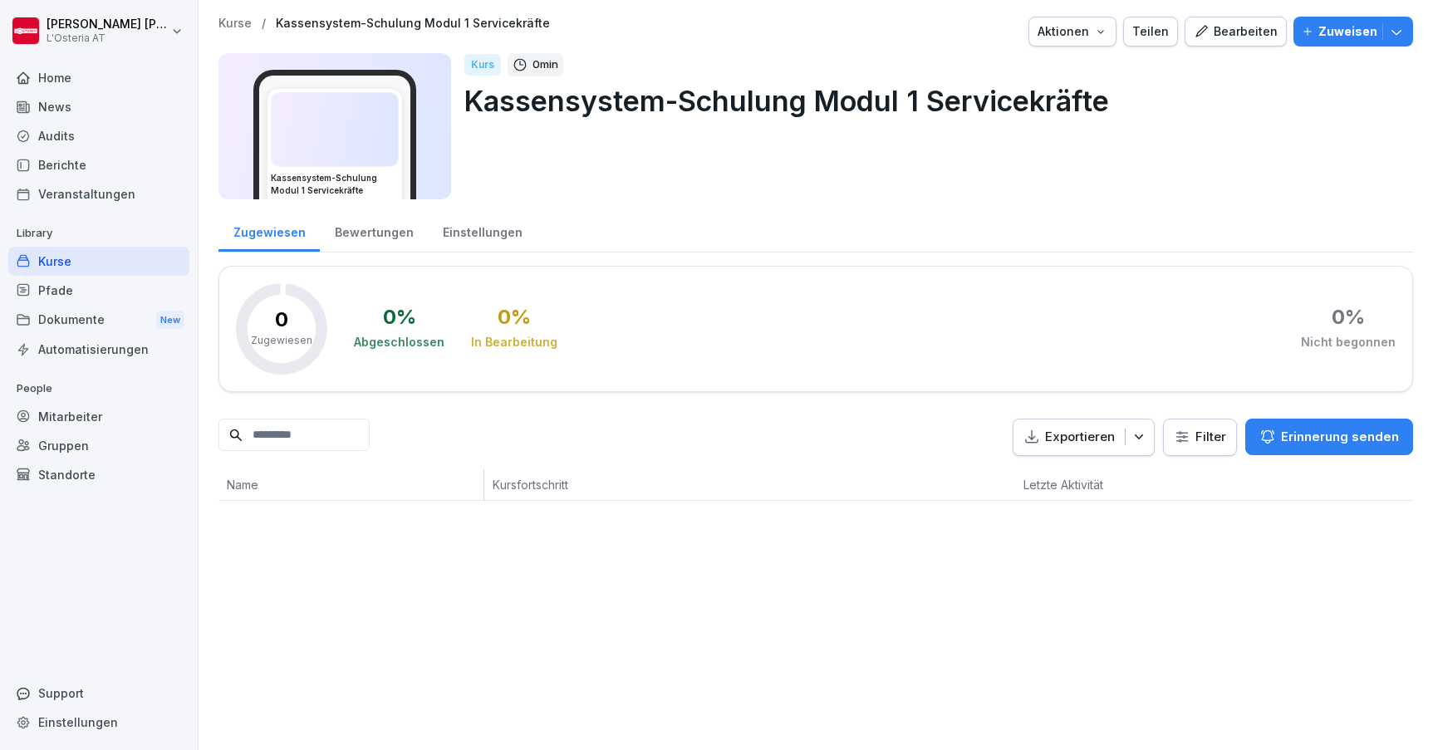
click at [1234, 17] on button "Bearbeiten" at bounding box center [1236, 32] width 102 height 30
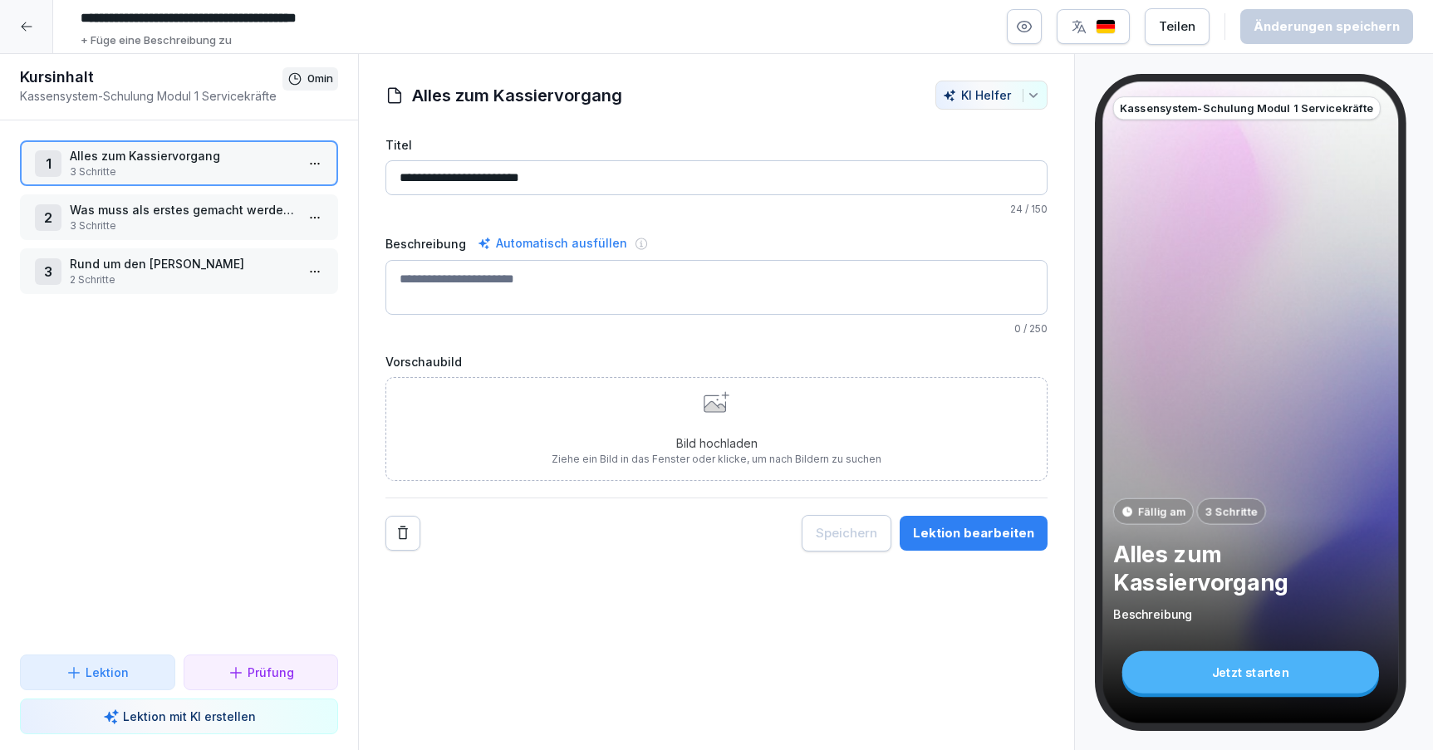
click at [244, 170] on p "3 Schritte" at bounding box center [182, 172] width 225 height 15
click at [975, 523] on button "Lektion bearbeiten" at bounding box center [974, 533] width 148 height 35
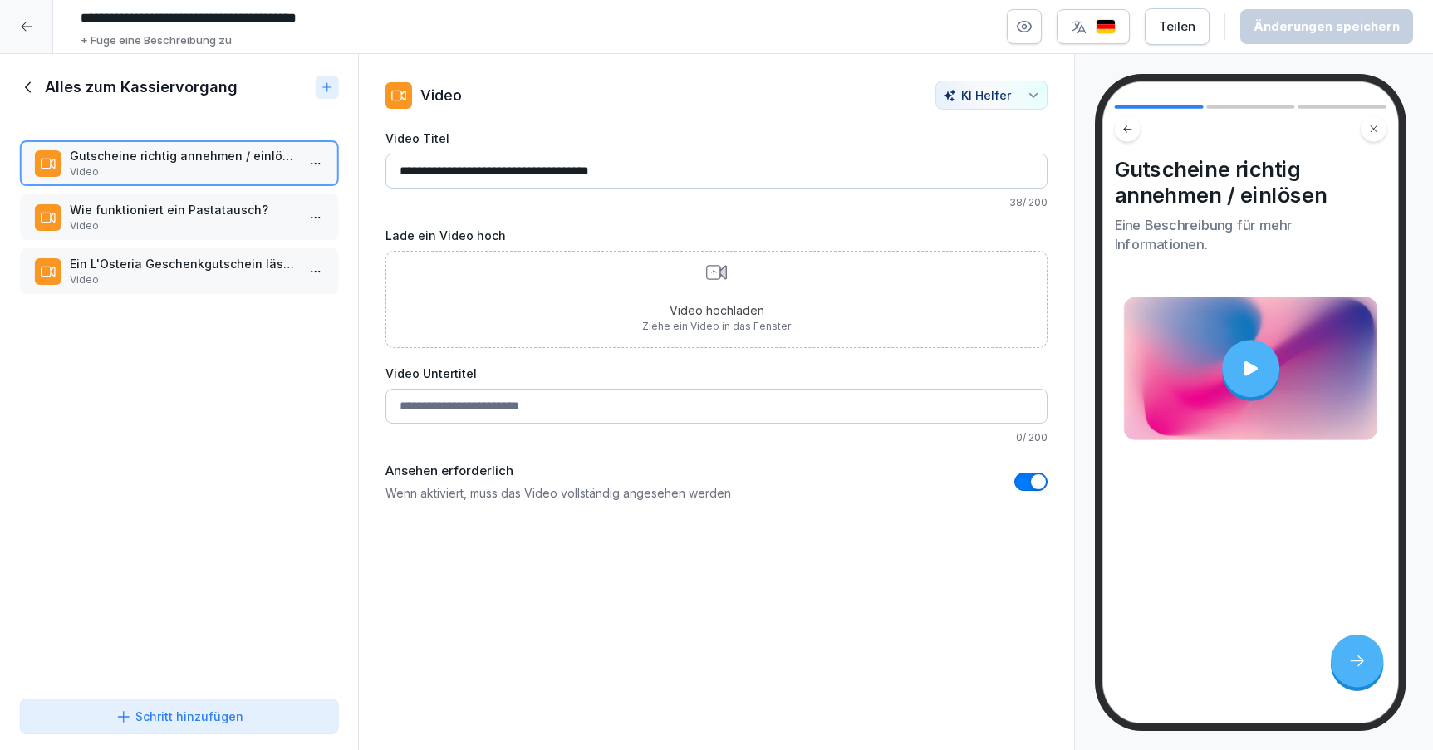
click at [219, 724] on div "Schritt hinzufügen" at bounding box center [179, 716] width 128 height 17
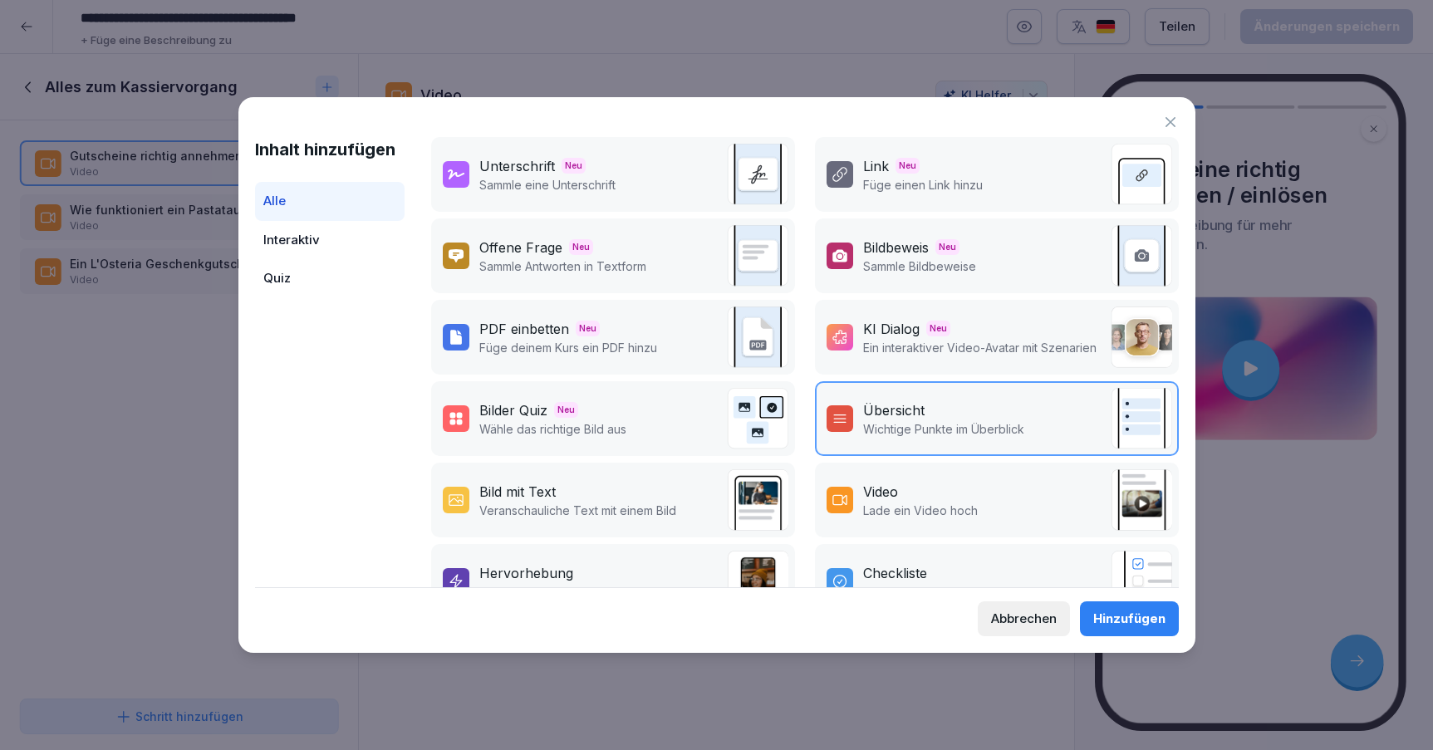
click at [975, 339] on p "Ein interaktiver Video-Avatar mit Szenarien" at bounding box center [979, 347] width 233 height 17
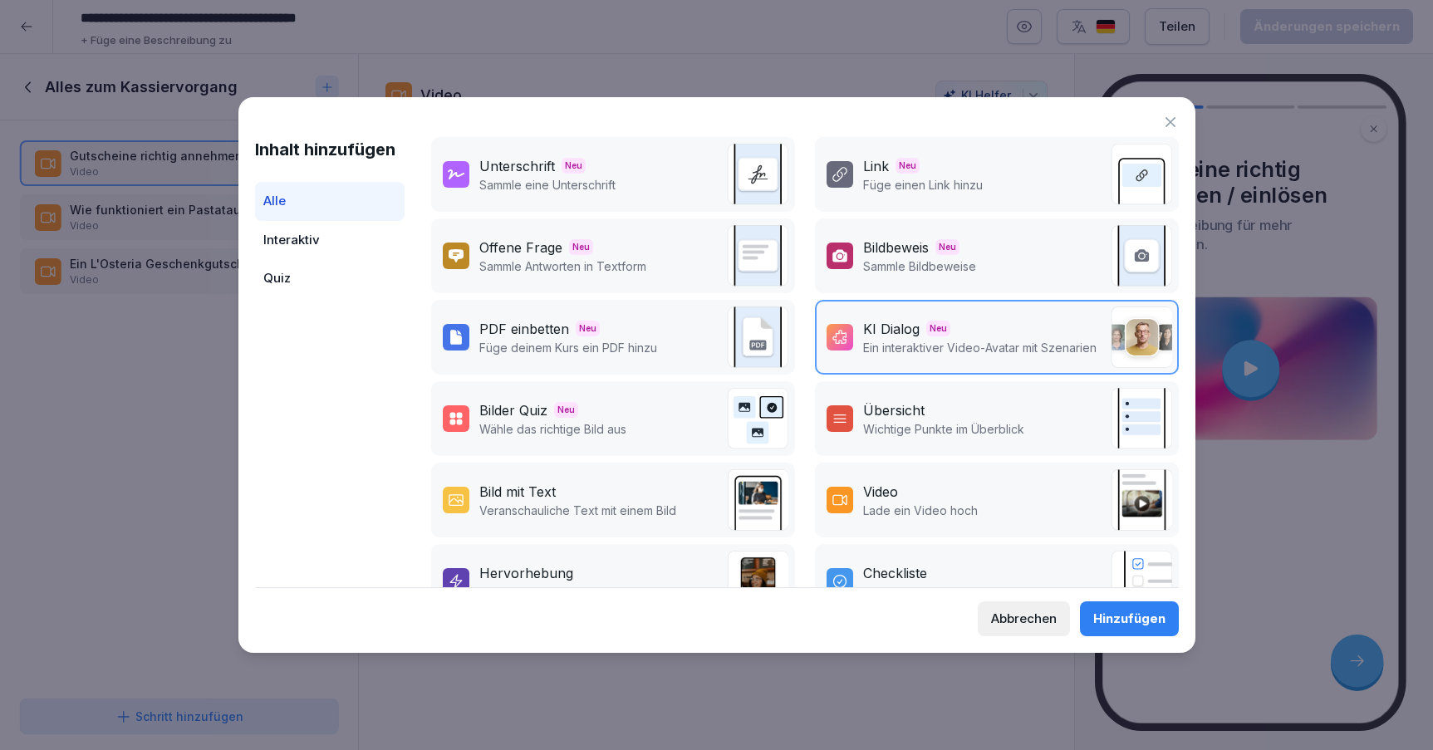
click at [1114, 614] on div "Hinzufügen" at bounding box center [1129, 619] width 72 height 18
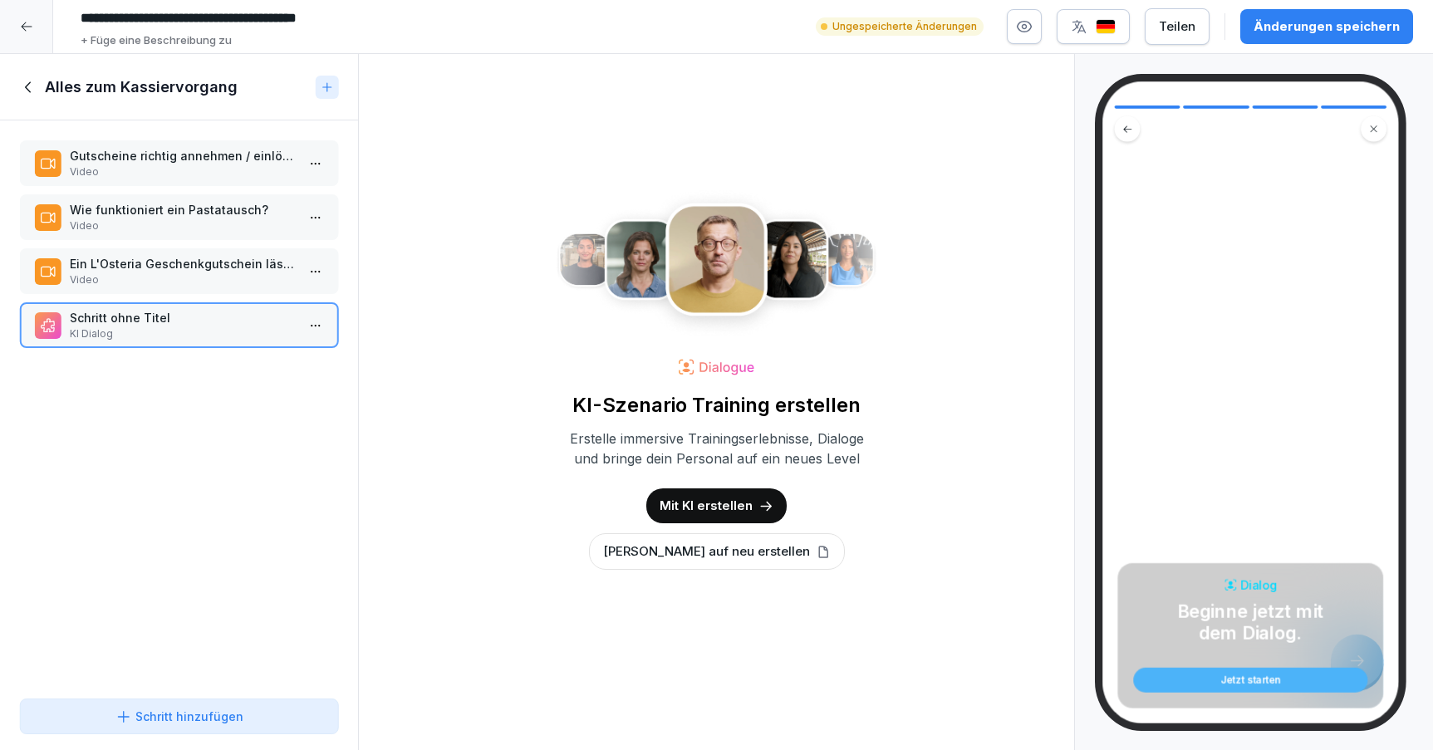
click at [725, 503] on p "Mit KI erstellen" at bounding box center [706, 506] width 93 height 18
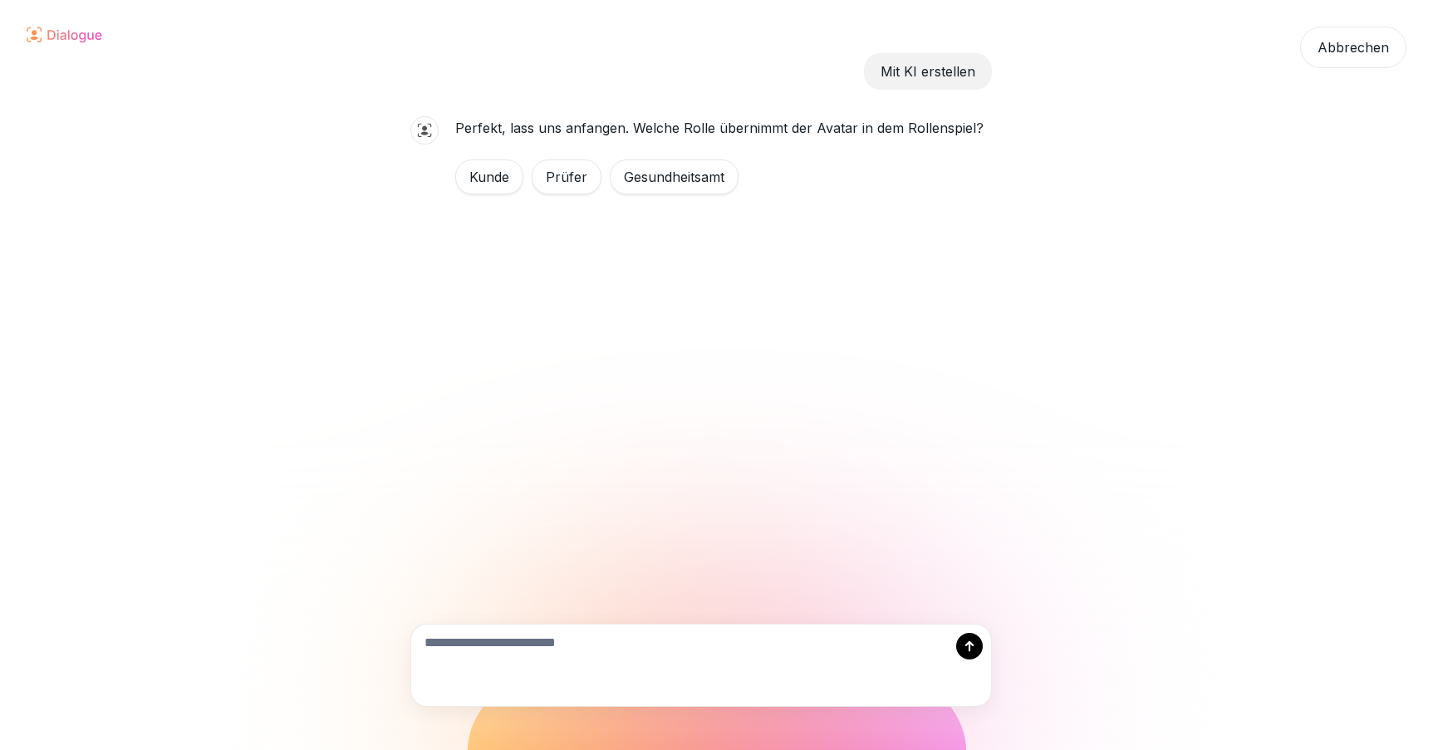
click at [498, 174] on div "Kunde" at bounding box center [489, 177] width 68 height 35
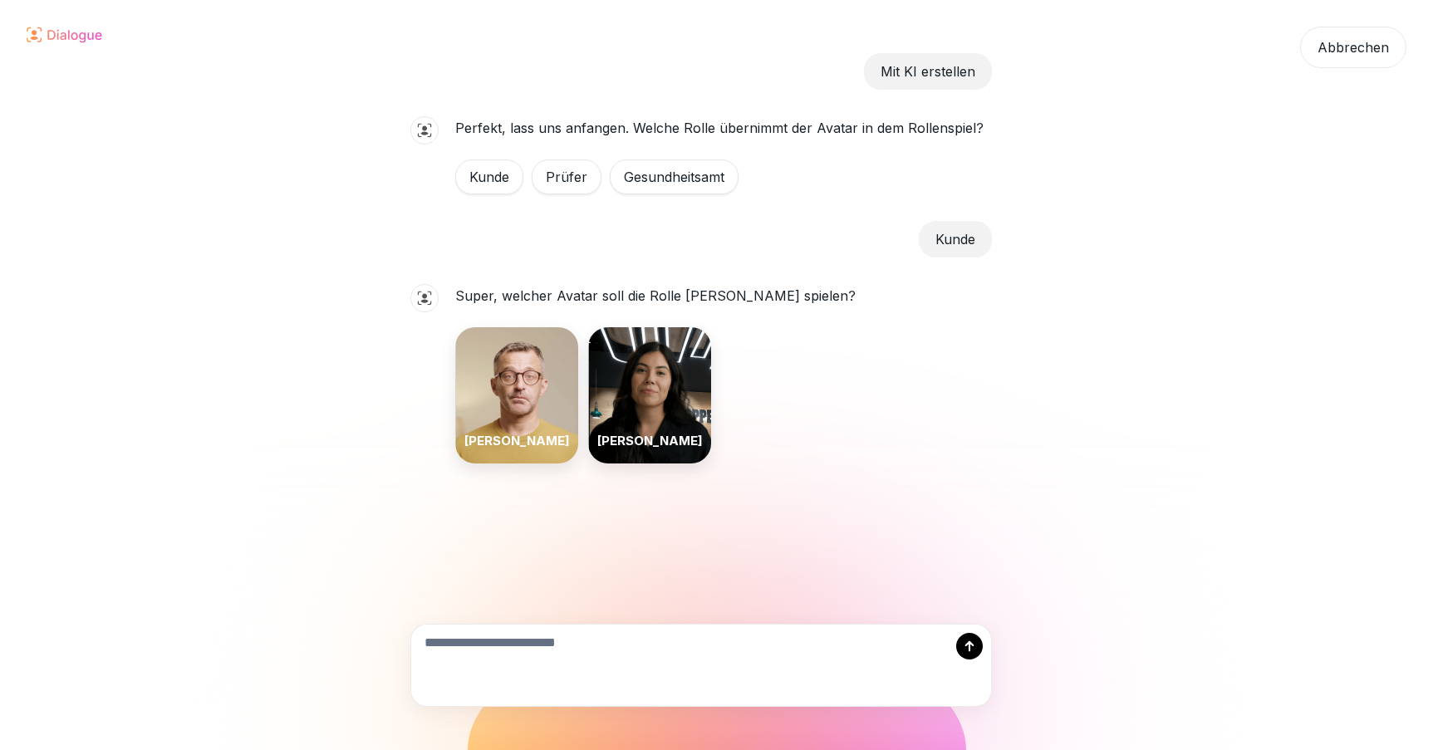
click at [558, 176] on div "Prüfer" at bounding box center [567, 177] width 70 height 35
click at [1344, 45] on div "Abbrechen" at bounding box center [1353, 48] width 106 height 42
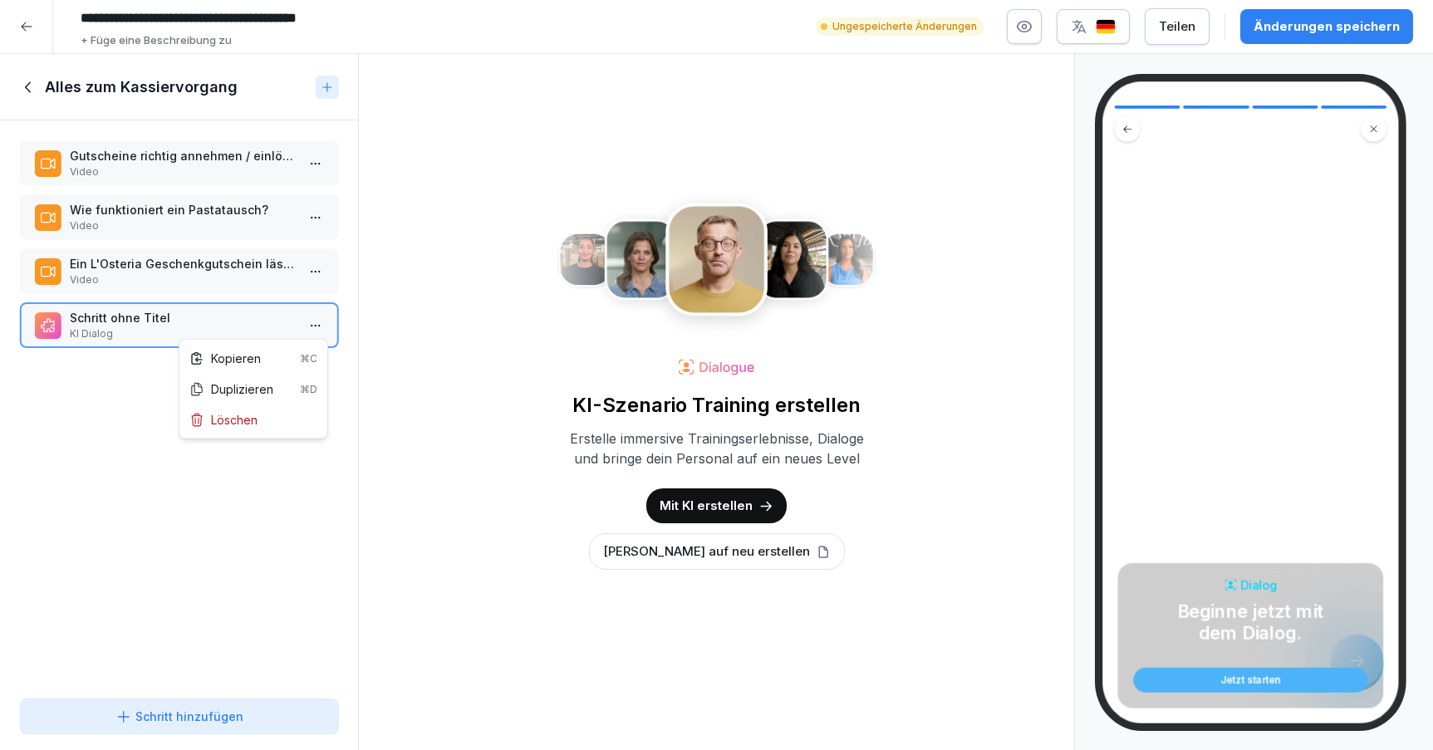
click at [315, 323] on html "**********" at bounding box center [716, 375] width 1433 height 750
click at [255, 417] on div "Löschen" at bounding box center [223, 419] width 68 height 17
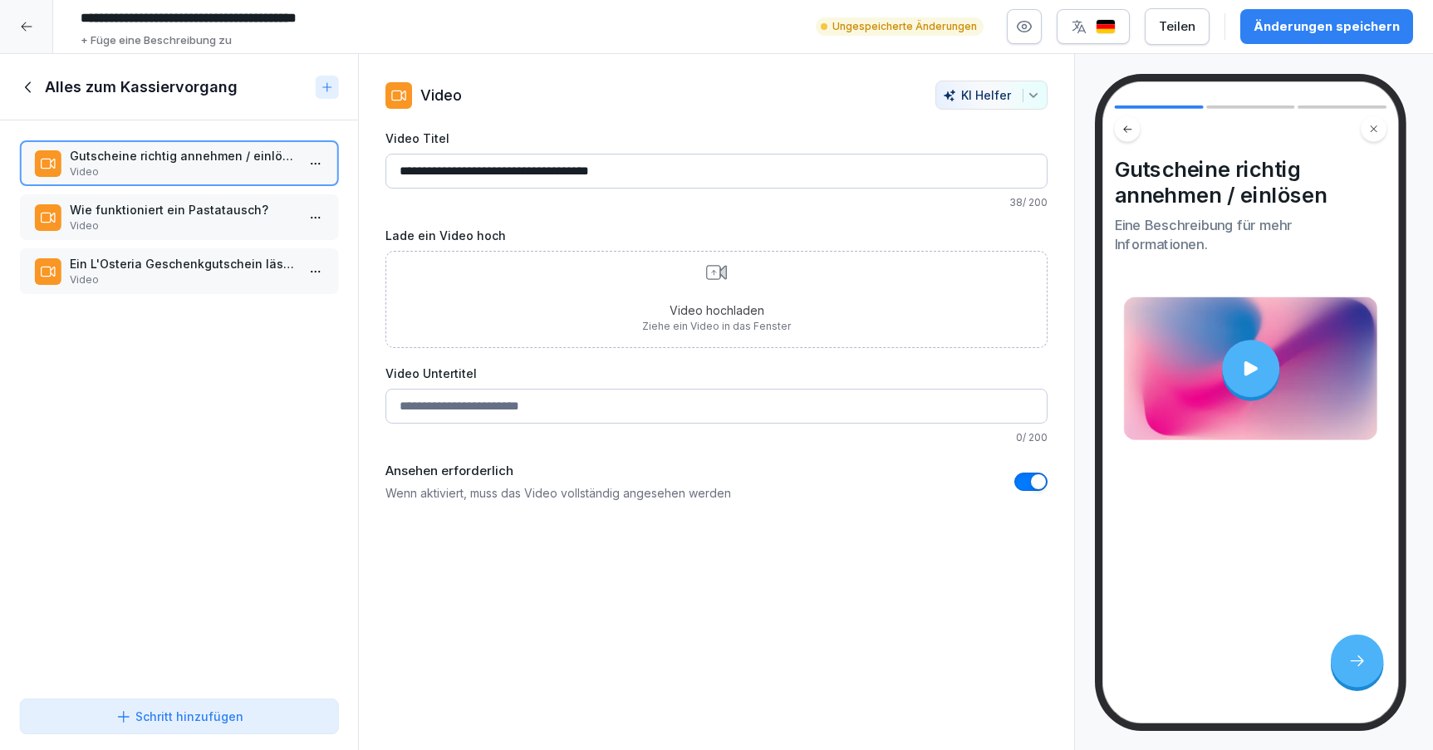
click at [23, 22] on icon at bounding box center [26, 26] width 13 height 13
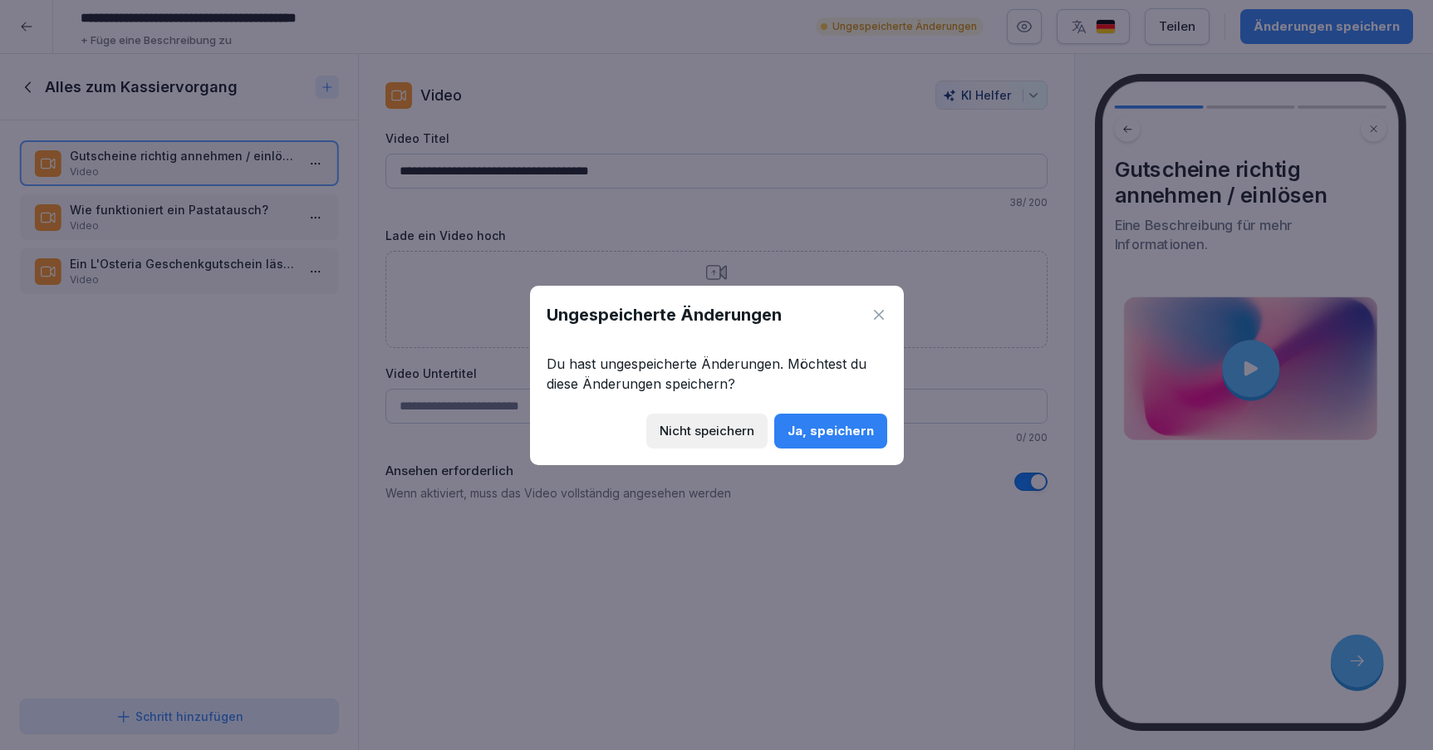
click at [849, 434] on div "Ja, speichern" at bounding box center [831, 431] width 86 height 18
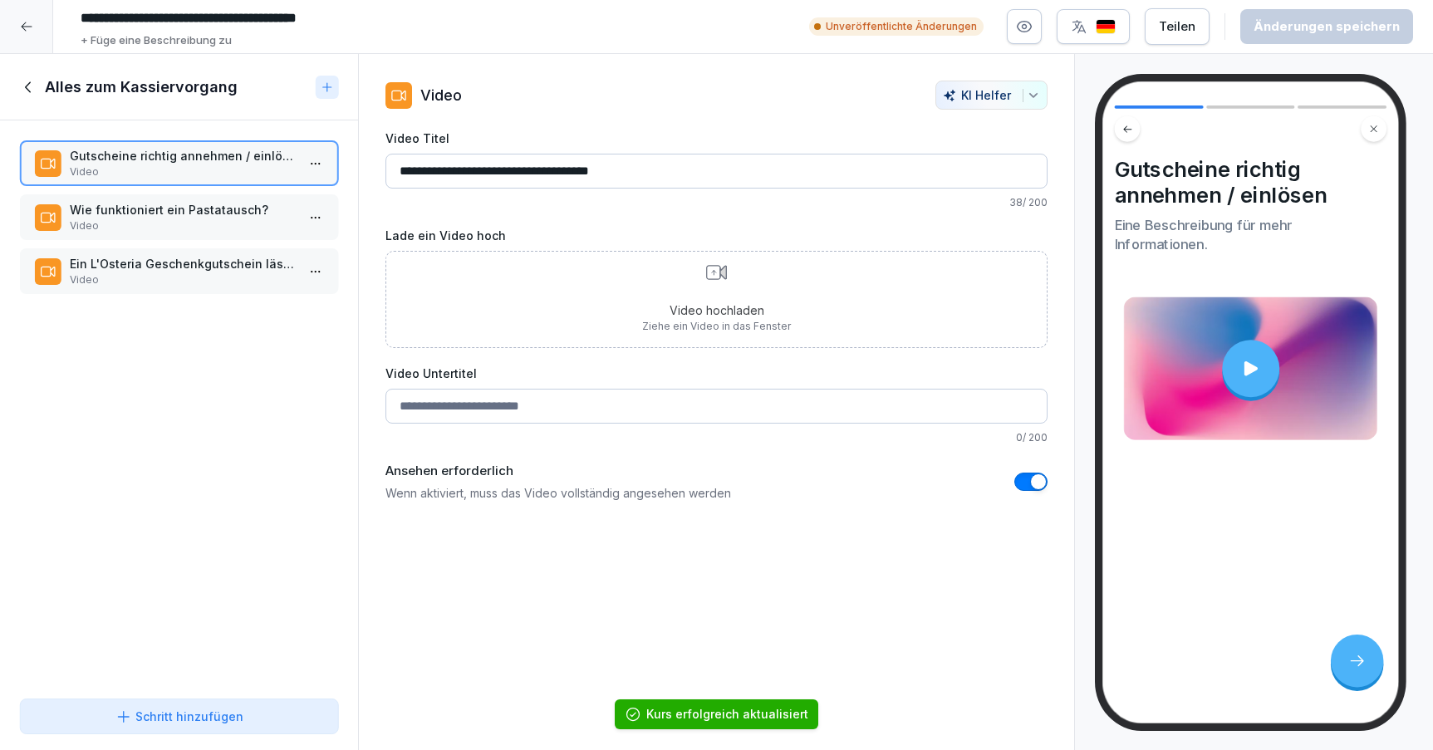
click at [33, 84] on icon at bounding box center [29, 87] width 18 height 18
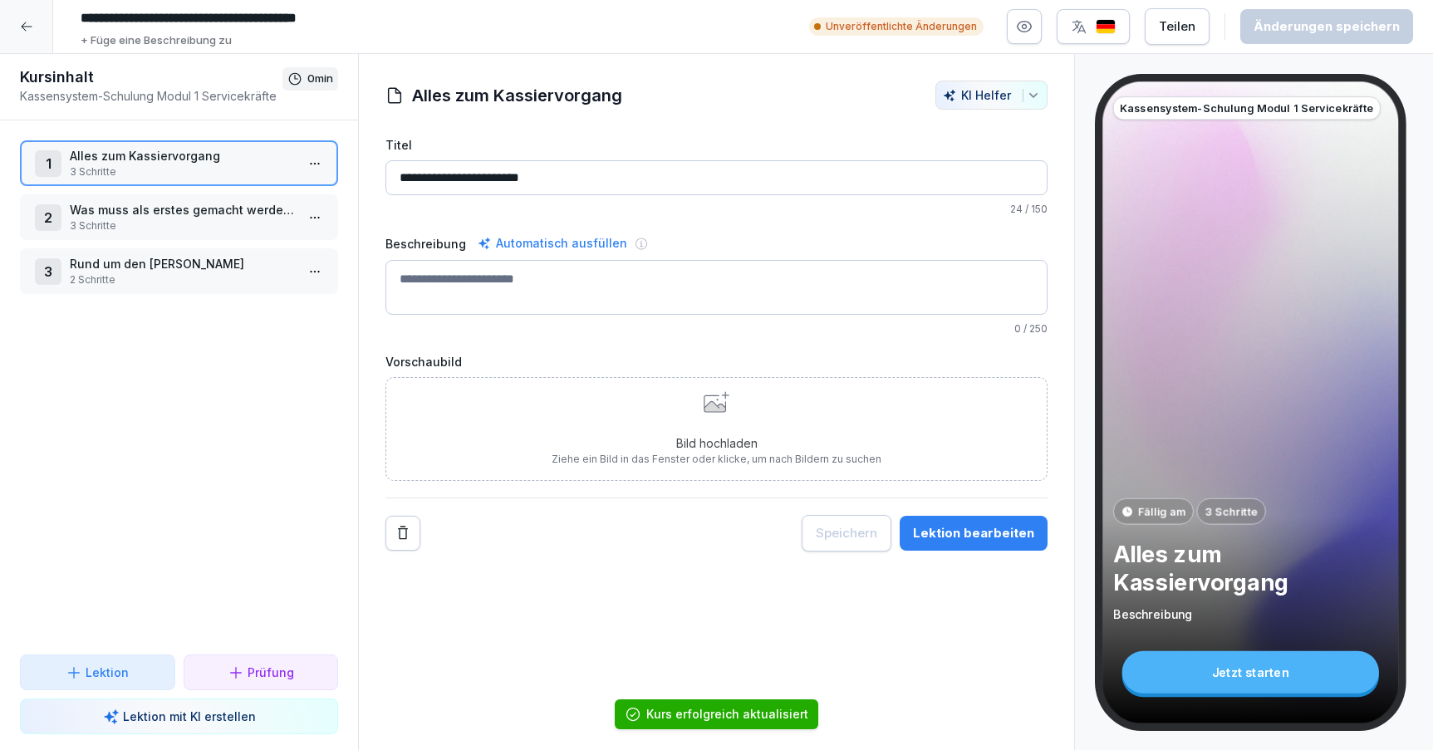
click at [28, 30] on icon at bounding box center [26, 26] width 13 height 13
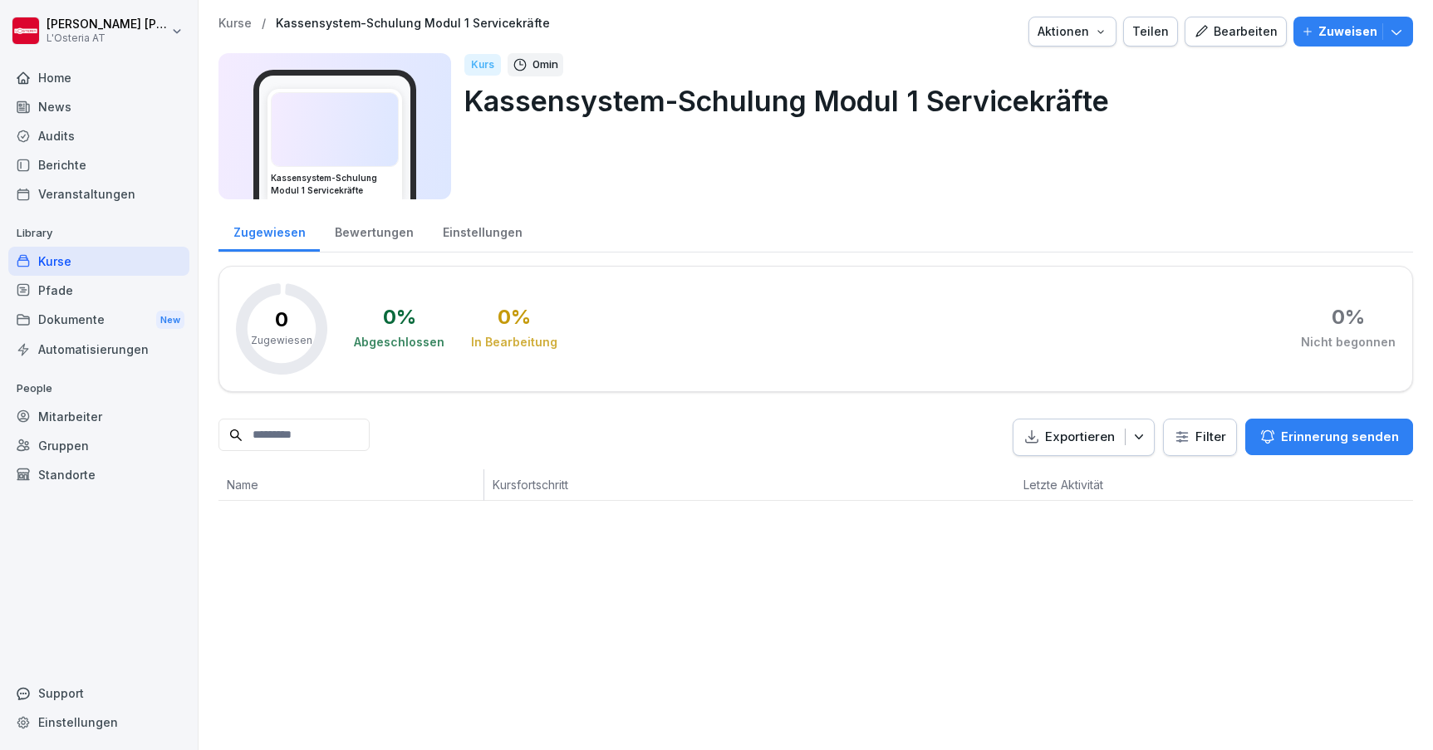
click at [848, 592] on div "Kurse / Kassensystem-Schulung Modul 1 Servicekräfte Aktionen Teilen [GEOGRAPHIC…" at bounding box center [816, 375] width 1235 height 750
click at [57, 111] on div "News" at bounding box center [98, 106] width 181 height 29
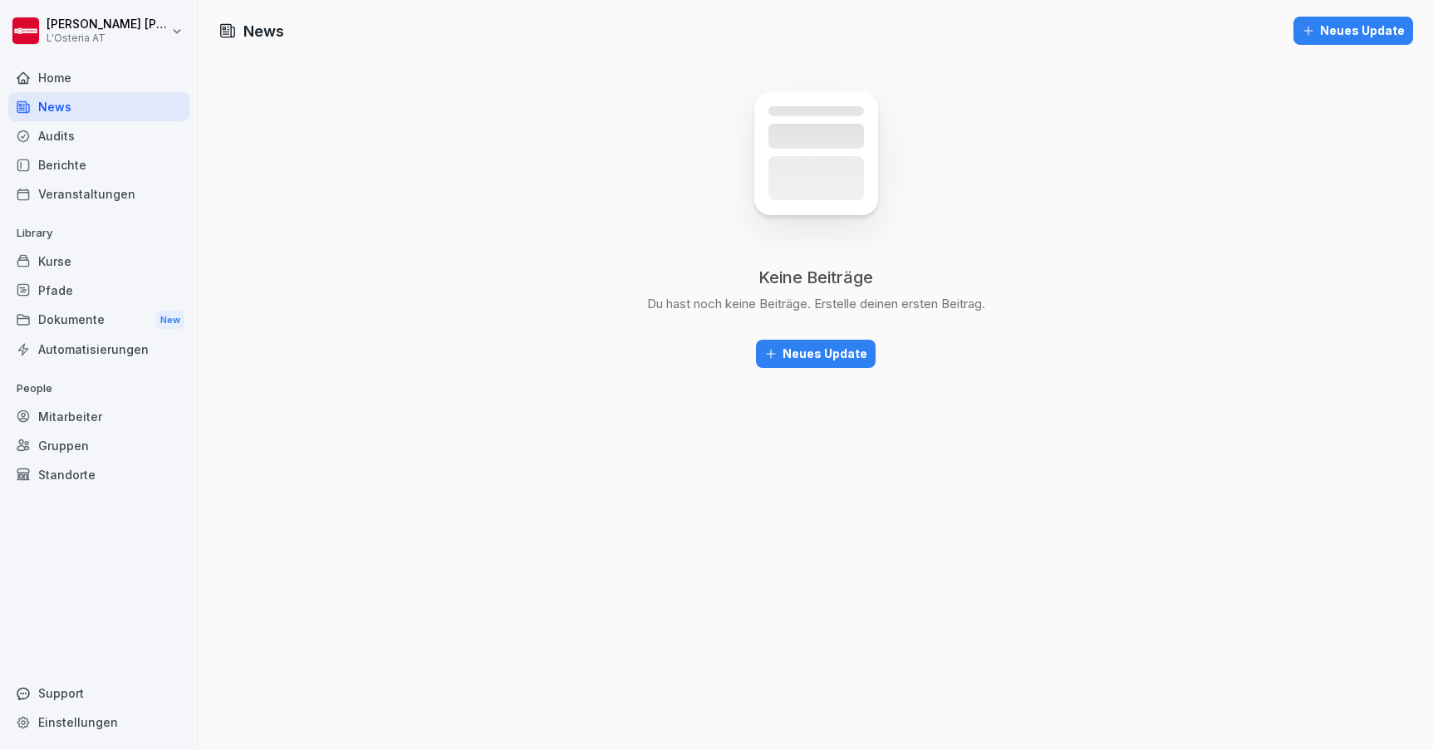
click at [820, 356] on div "Neues Update" at bounding box center [815, 354] width 103 height 18
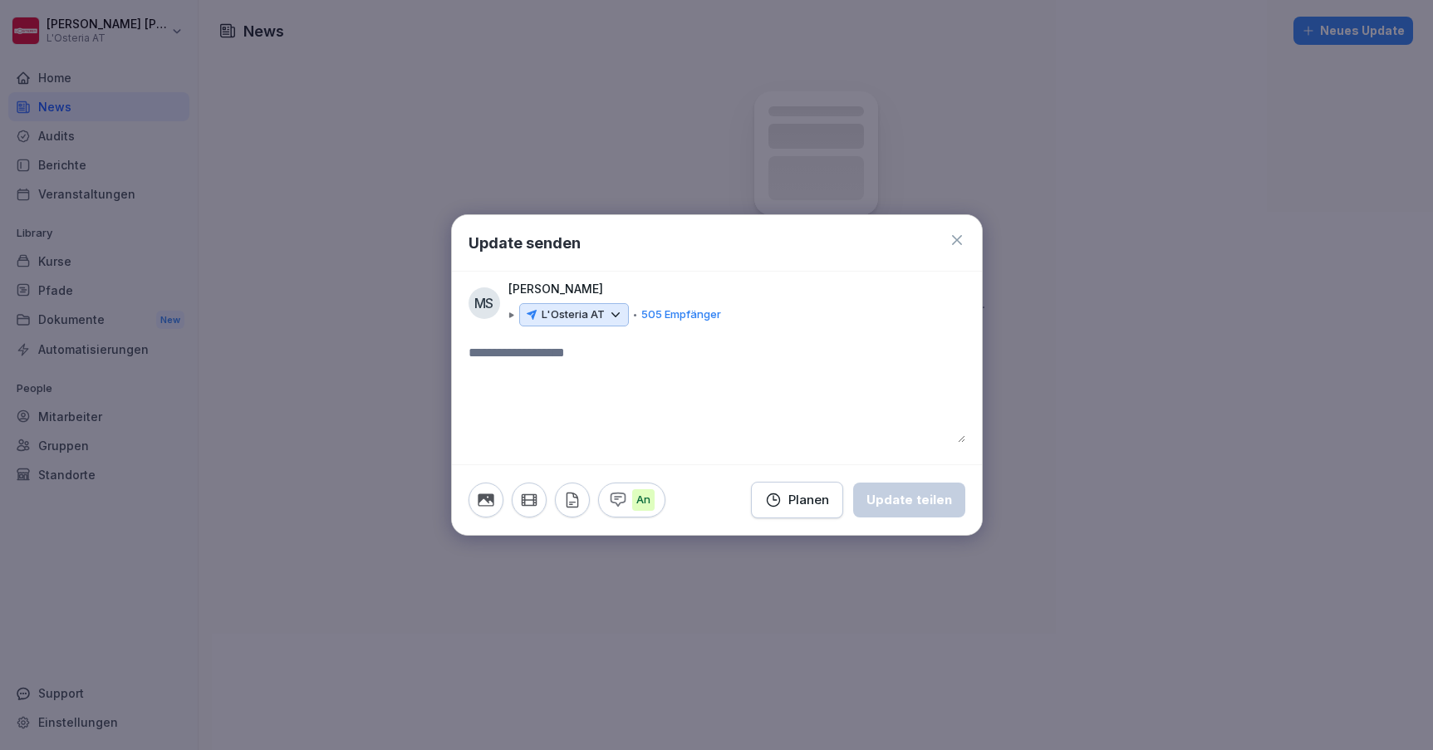
drag, startPoint x: 487, startPoint y: 493, endPoint x: 613, endPoint y: 414, distance: 148.9
click at [611, 415] on form "An Planen Update teilen" at bounding box center [717, 439] width 530 height 192
click at [953, 235] on icon at bounding box center [957, 240] width 17 height 17
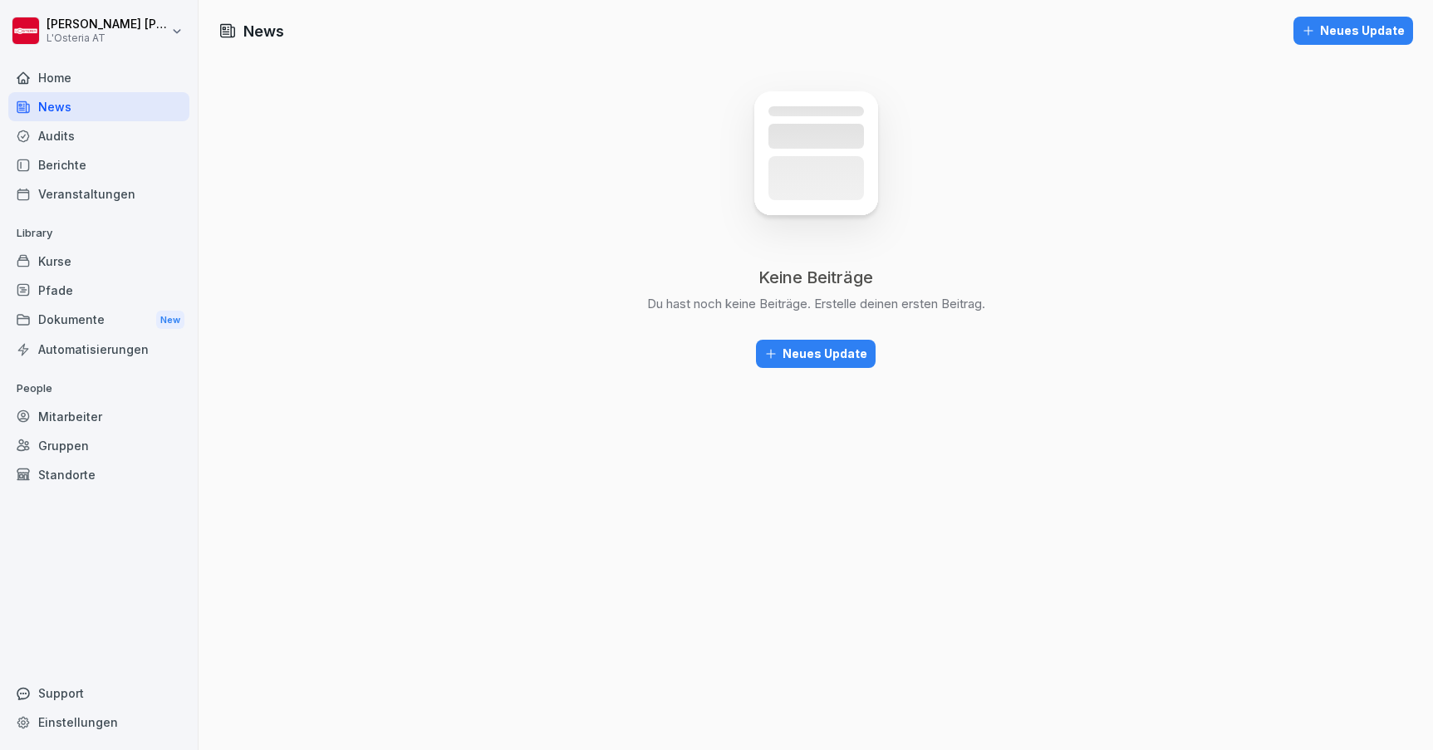
click at [821, 347] on div "Neues Update" at bounding box center [815, 354] width 103 height 18
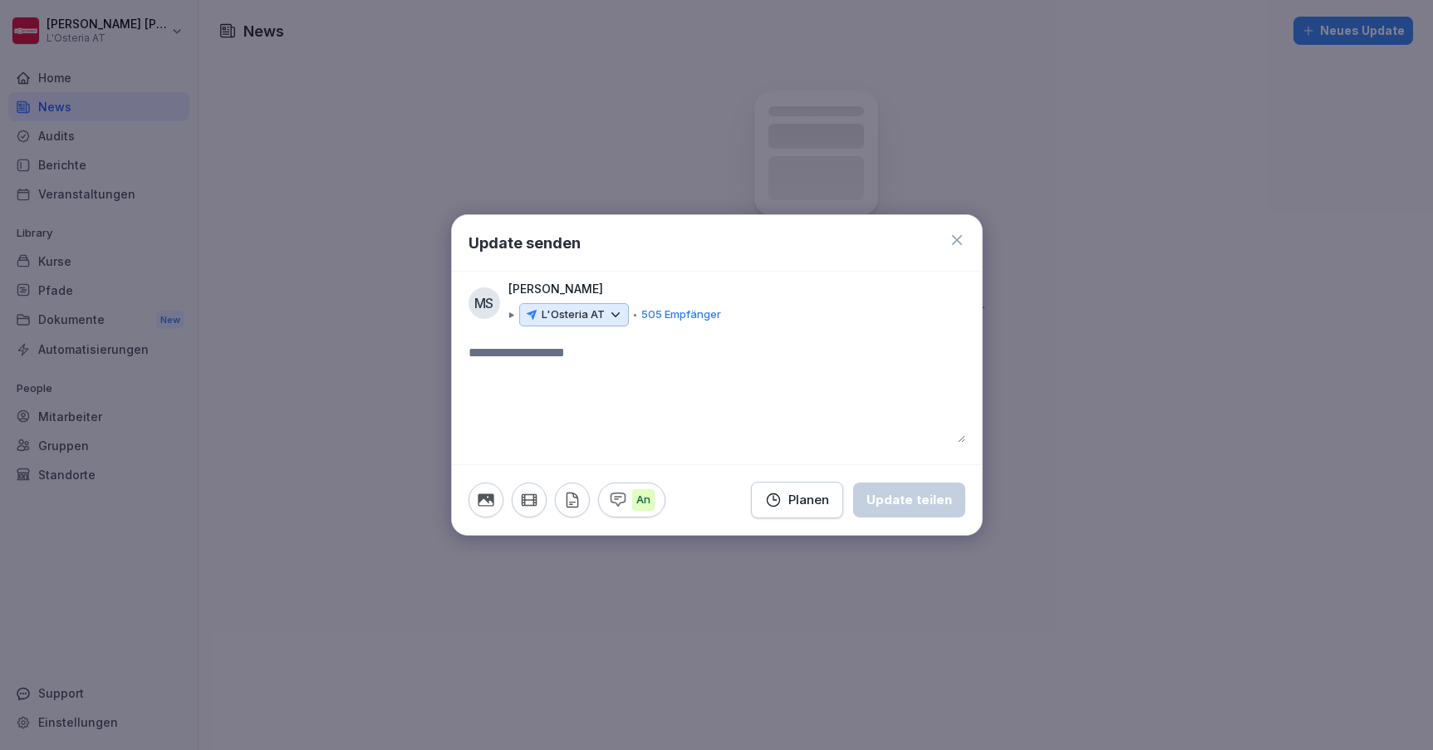
click at [957, 241] on icon at bounding box center [957, 240] width 10 height 10
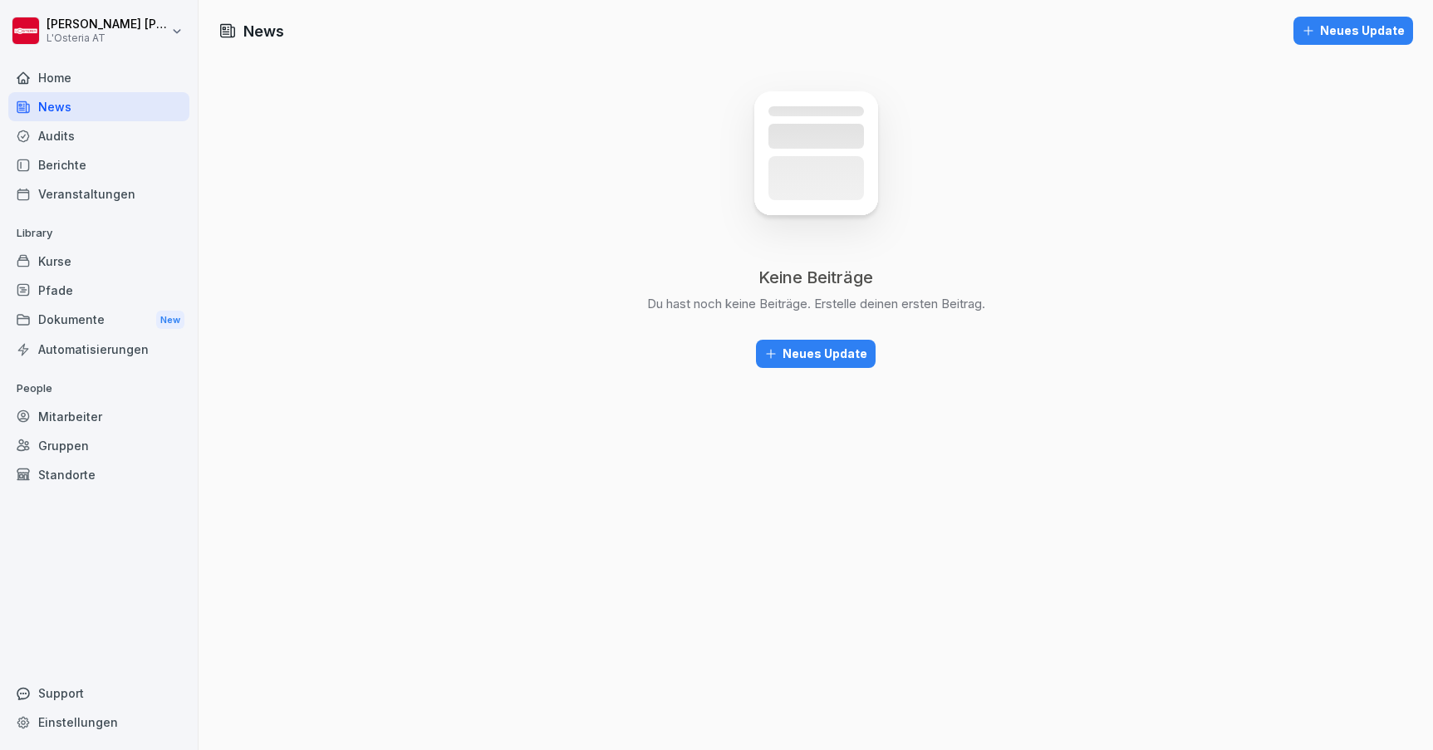
click at [110, 322] on div "Dokumente New" at bounding box center [98, 320] width 181 height 31
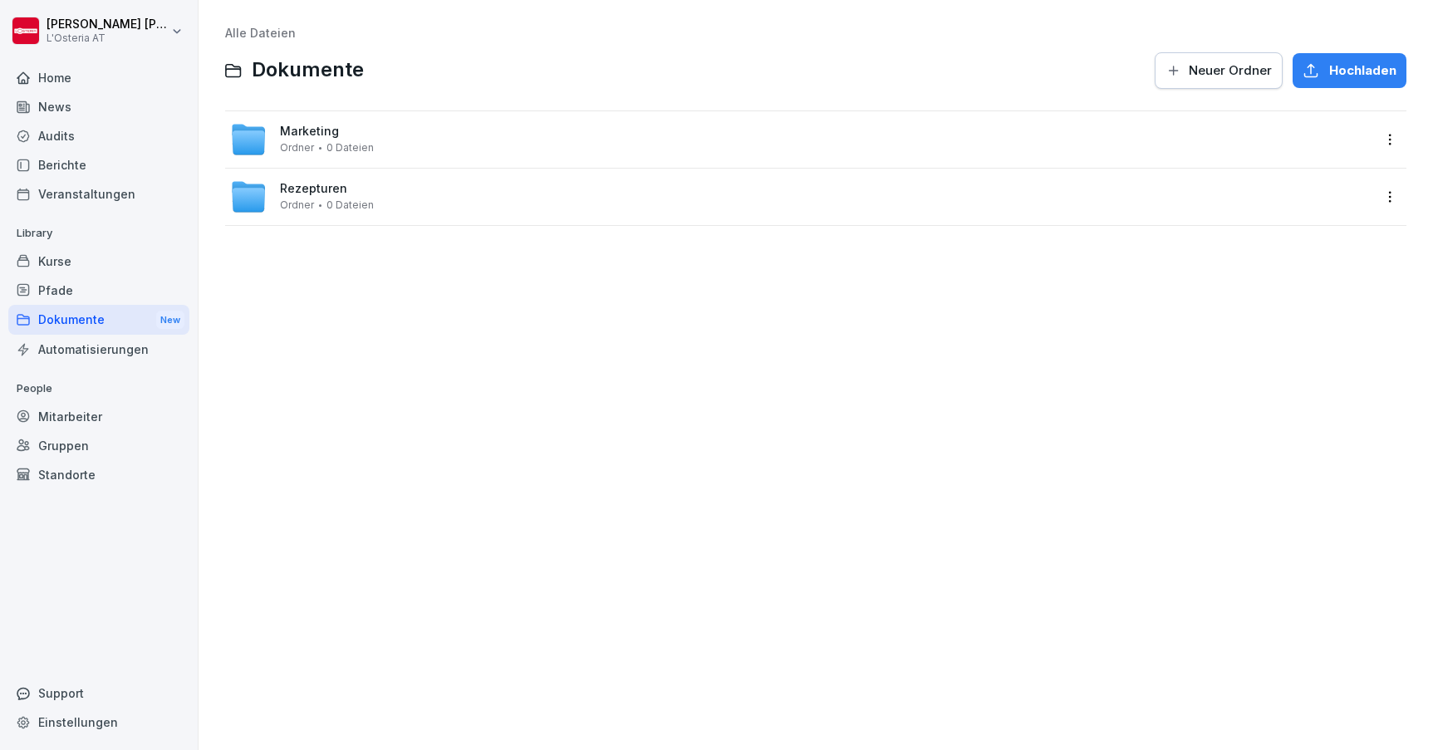
click at [43, 108] on div "News" at bounding box center [98, 106] width 181 height 29
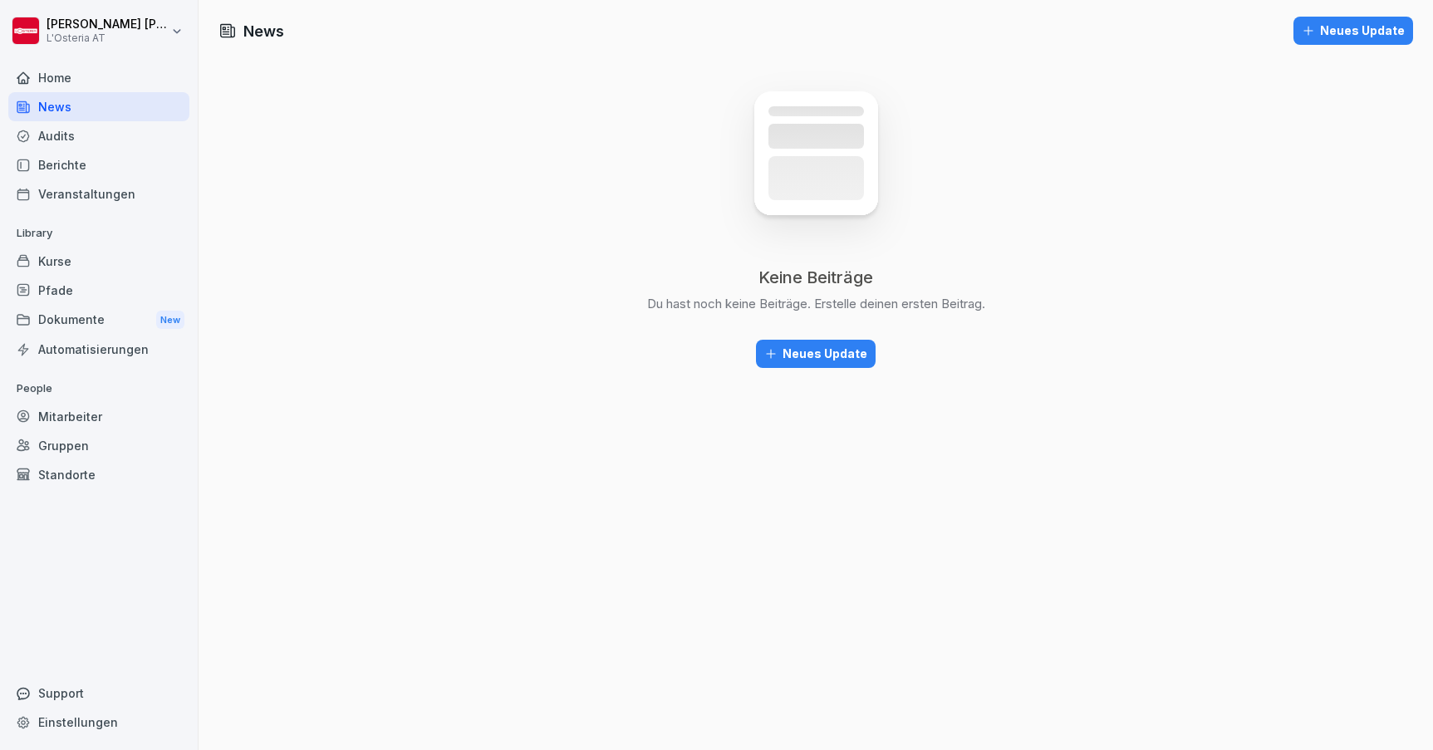
click at [847, 358] on div "Neues Update" at bounding box center [815, 354] width 103 height 18
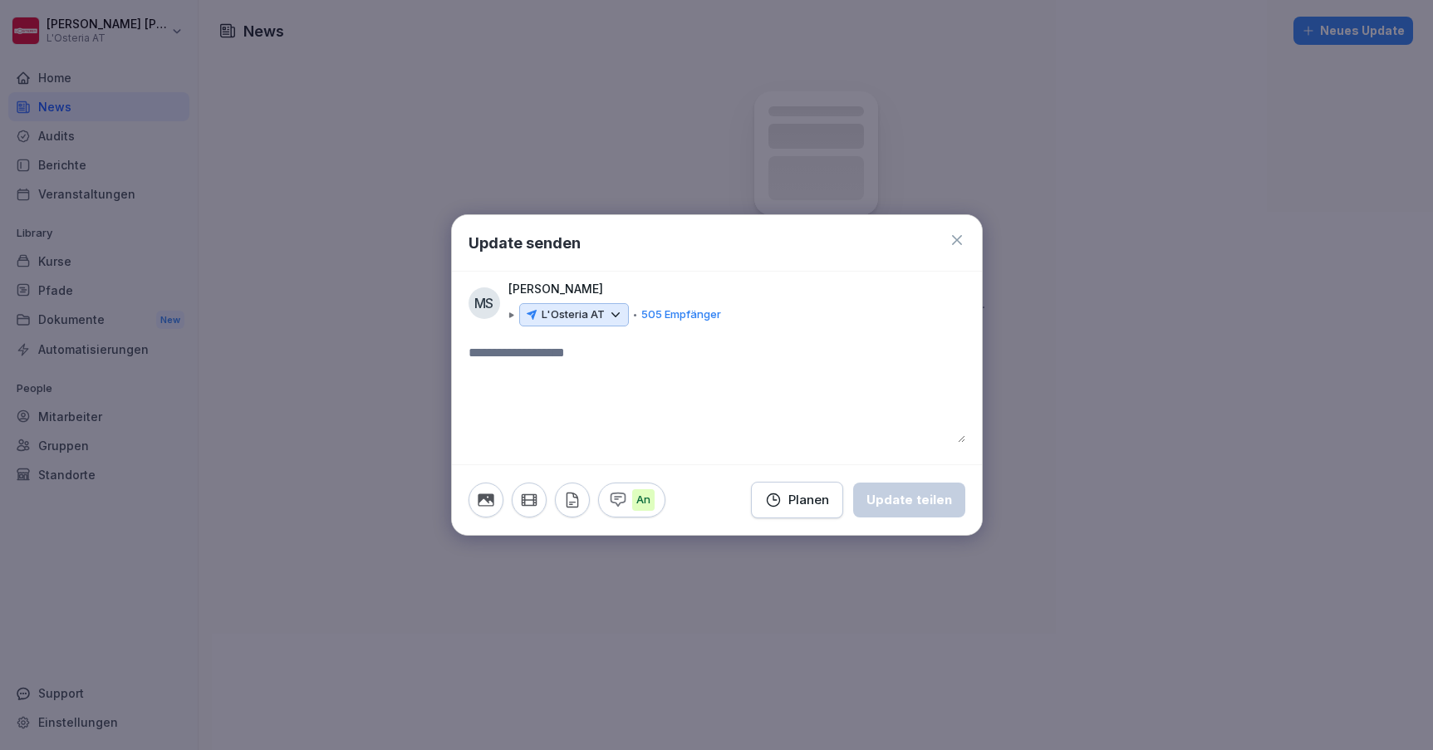
click at [533, 365] on textarea at bounding box center [717, 393] width 497 height 100
type textarea "****"
click at [483, 497] on icon "button" at bounding box center [486, 500] width 16 height 12
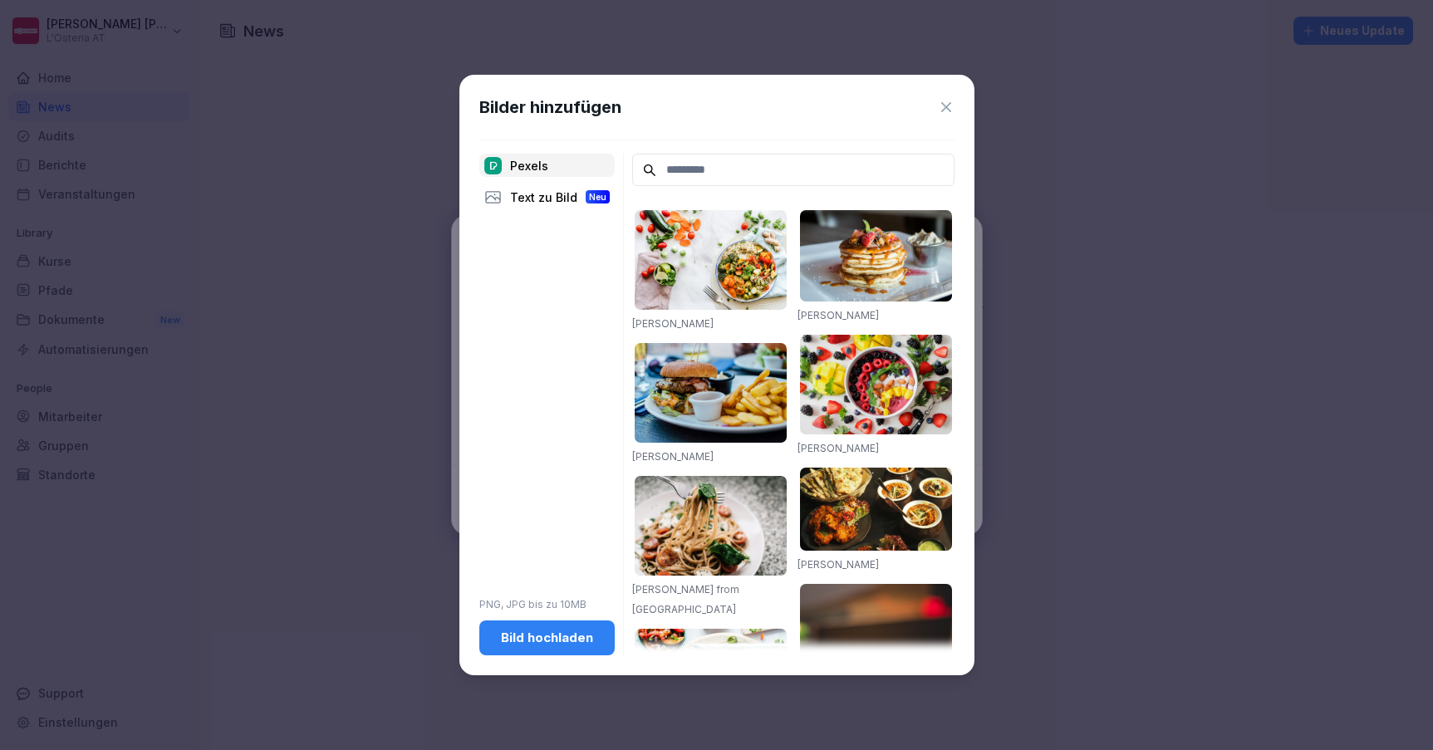
click at [574, 646] on div "Bild hochladen" at bounding box center [547, 638] width 109 height 18
click at [709, 242] on img at bounding box center [711, 260] width 152 height 100
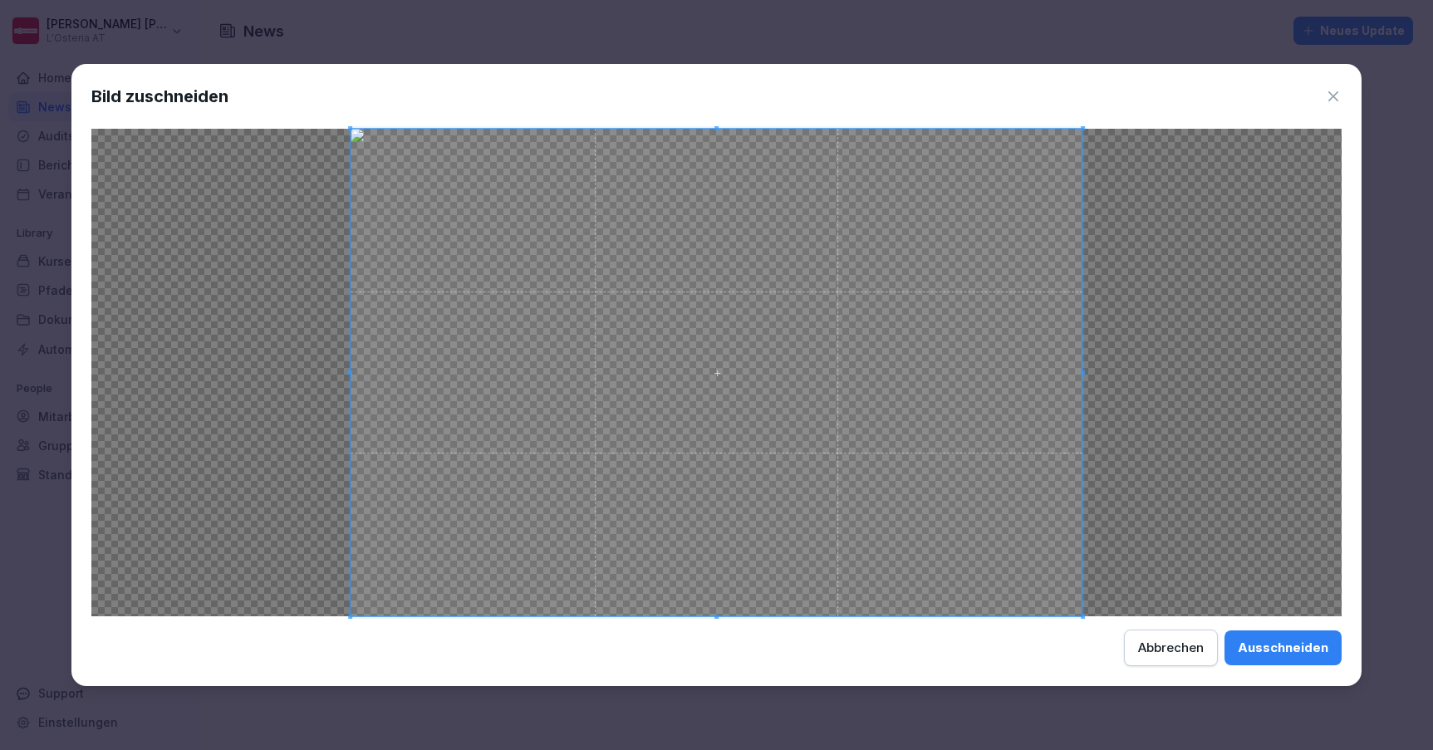
click at [1268, 647] on div "Ausschneiden" at bounding box center [1283, 648] width 91 height 18
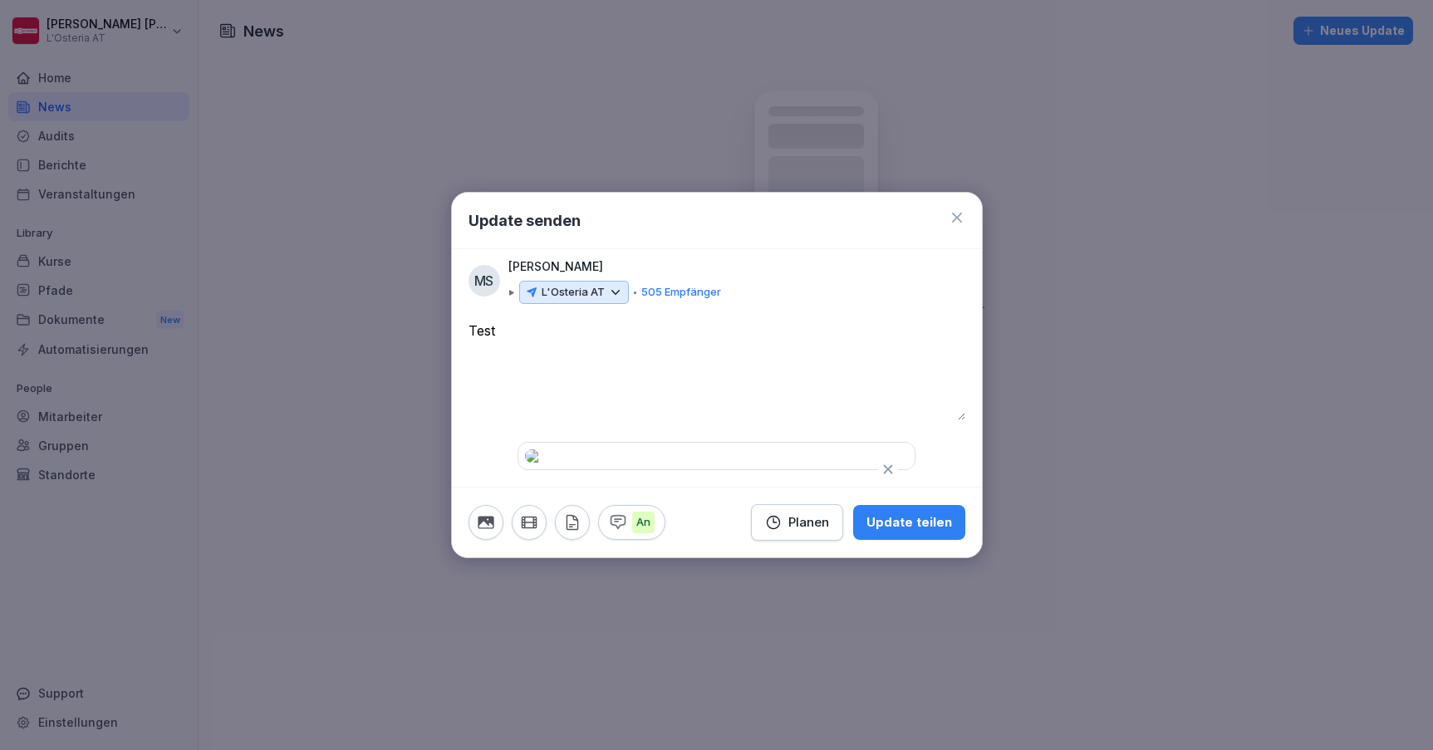
click at [668, 284] on p "505 Empfänger" at bounding box center [681, 292] width 80 height 17
click at [602, 284] on p "L'Osteria AT" at bounding box center [573, 292] width 63 height 17
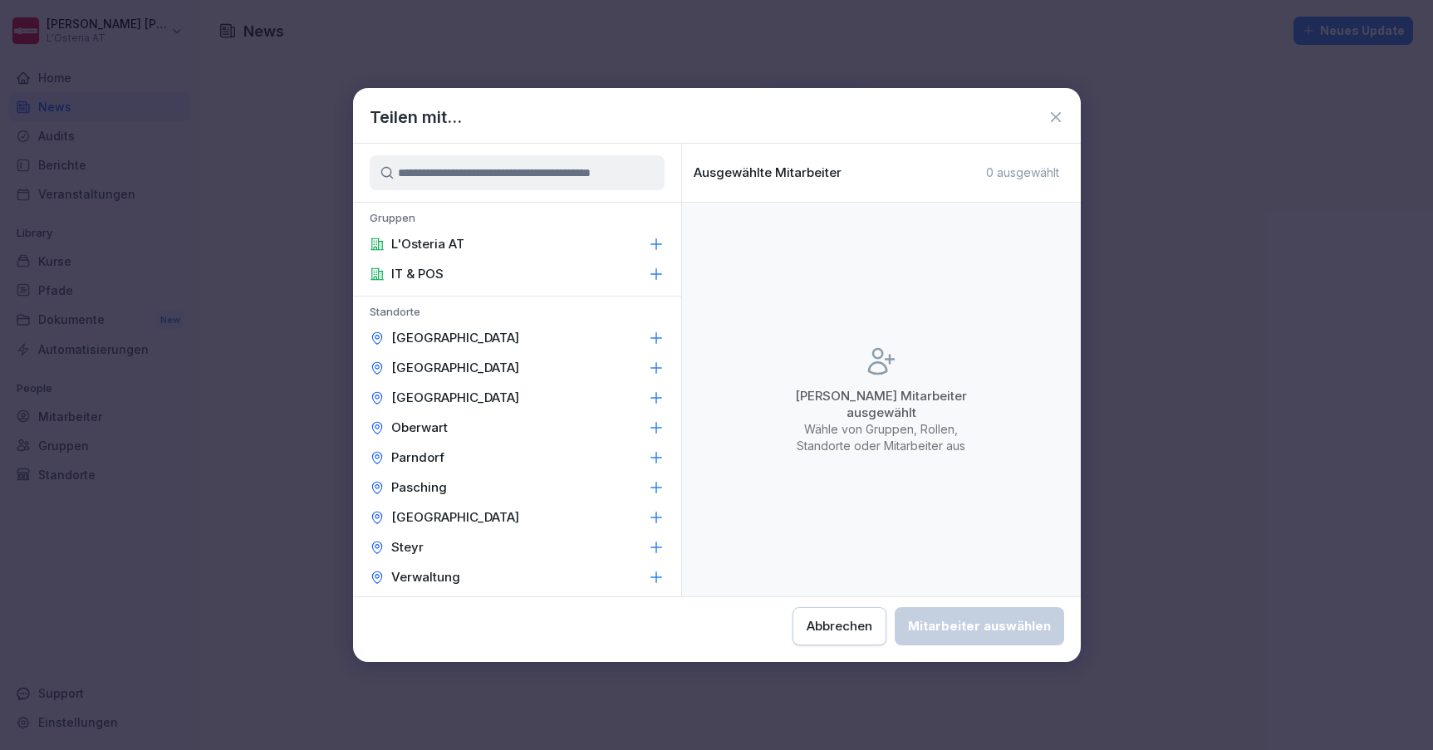
click at [480, 274] on div "IT & POS" at bounding box center [517, 274] width 328 height 30
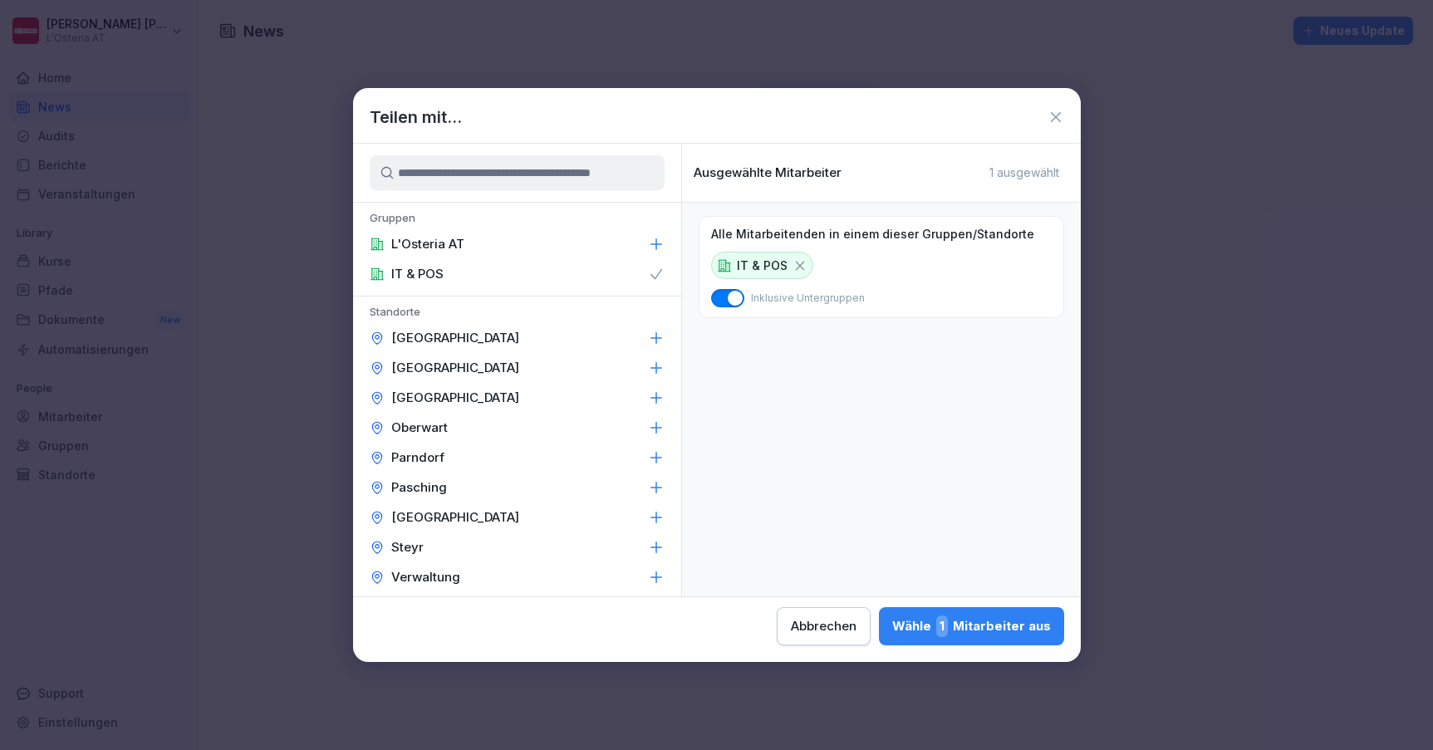
click at [892, 628] on div "Wähle 1 Mitarbeiter aus" at bounding box center [971, 627] width 159 height 22
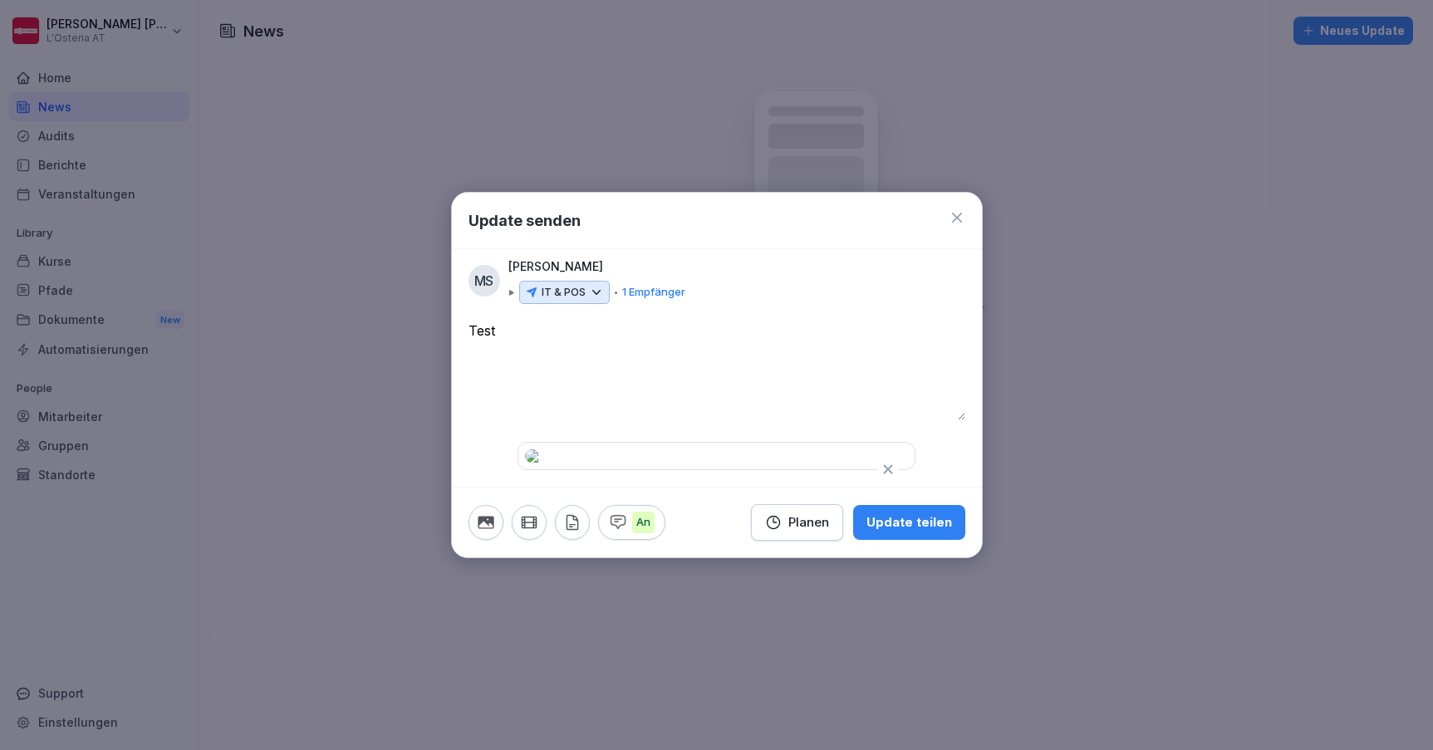
click at [913, 532] on div "Update teilen" at bounding box center [910, 522] width 86 height 18
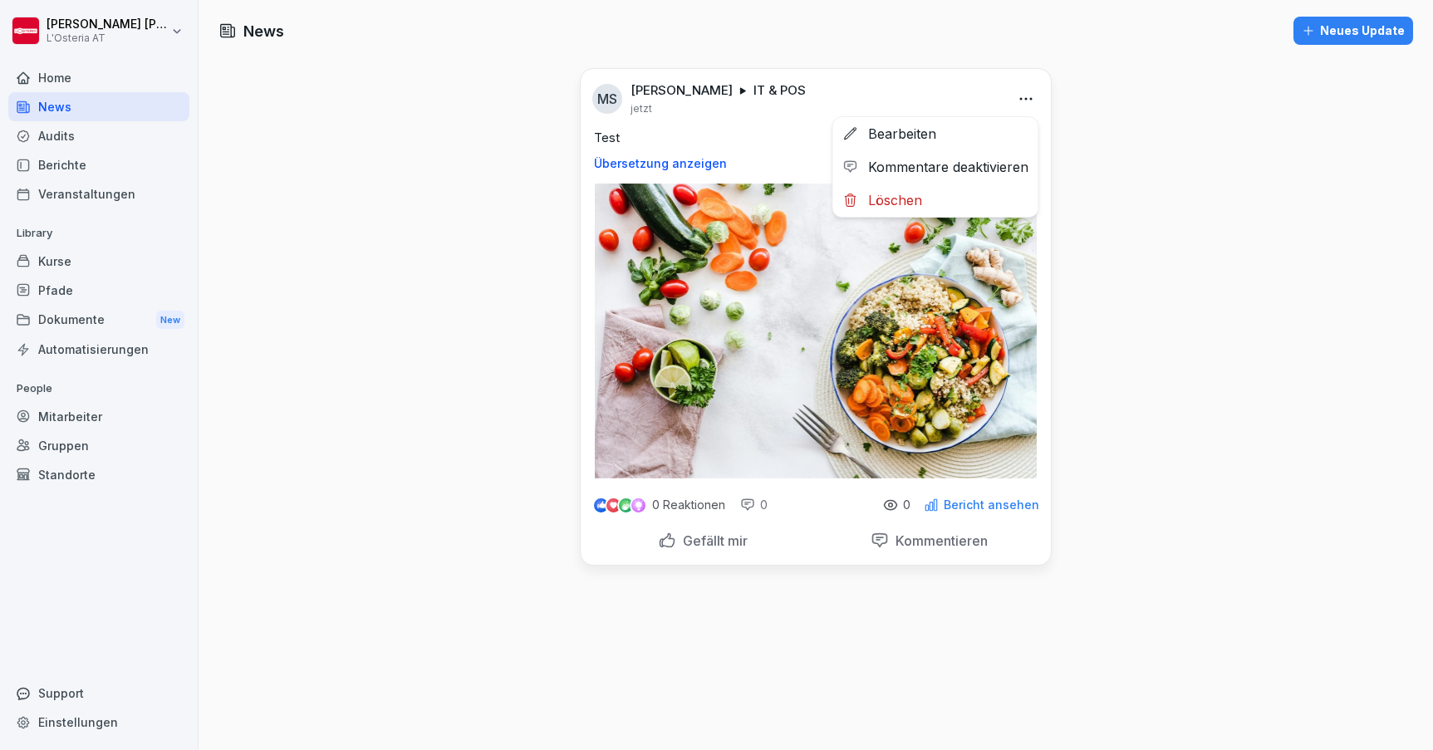
click at [1029, 96] on html "[PERSON_NAME] L'Osteria AT Home News Audits Berichte Veranstaltungen Library Ku…" at bounding box center [716, 375] width 1433 height 750
click at [938, 135] on div "Bearbeiten" at bounding box center [935, 133] width 205 height 33
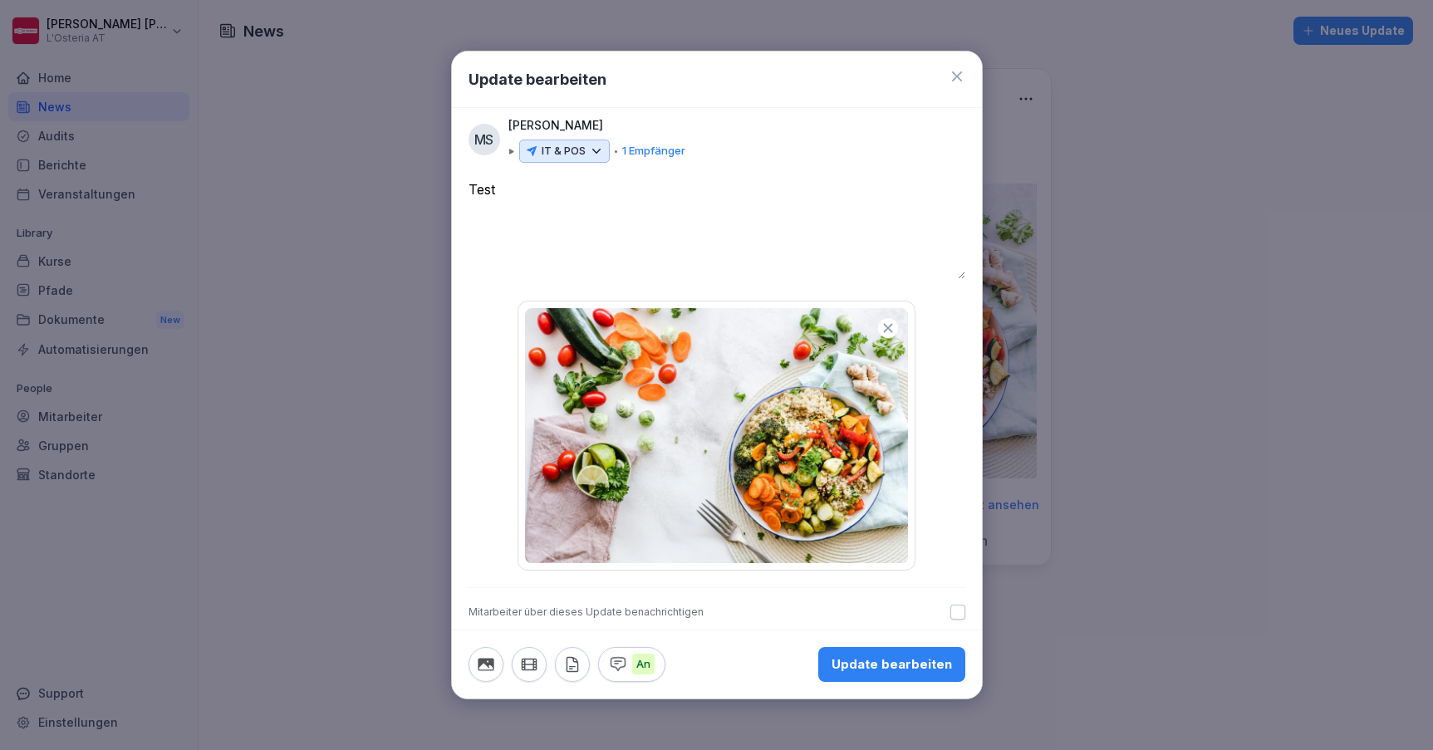
click at [955, 71] on icon at bounding box center [957, 76] width 17 height 17
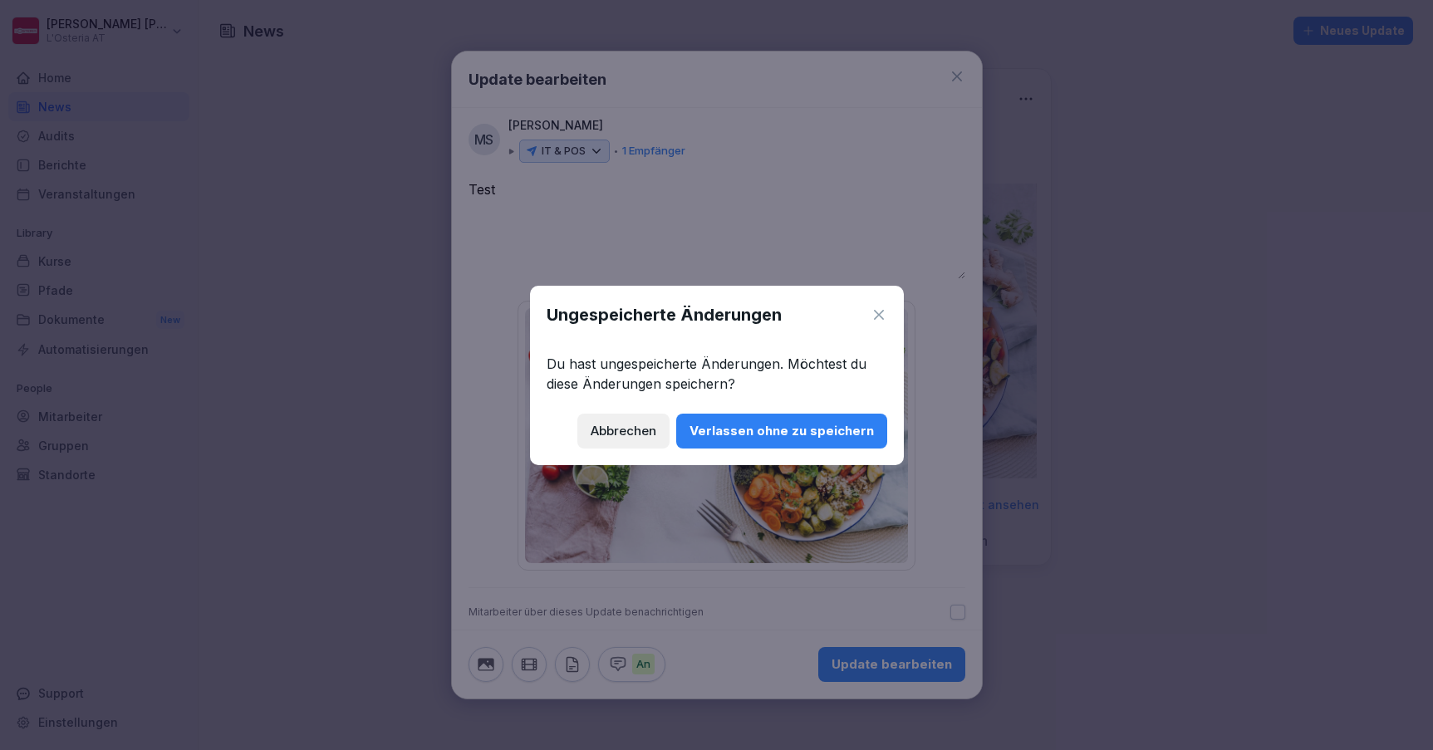
click at [716, 430] on div "Verlassen ohne zu speichern" at bounding box center [782, 431] width 184 height 18
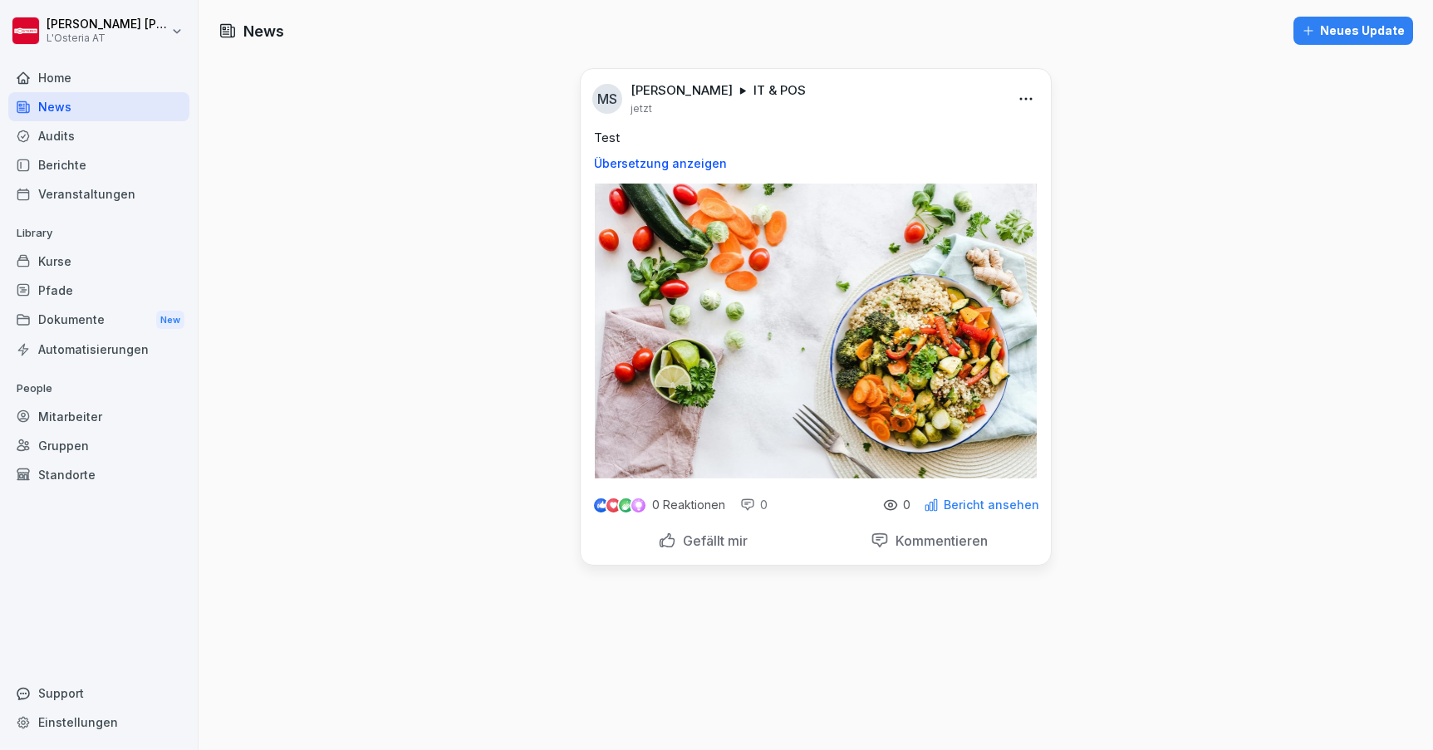
click at [1027, 99] on html "[PERSON_NAME] L'Osteria AT Home News Audits Berichte Veranstaltungen Library Ku…" at bounding box center [716, 375] width 1433 height 750
click at [914, 204] on div "Löschen" at bounding box center [935, 200] width 205 height 33
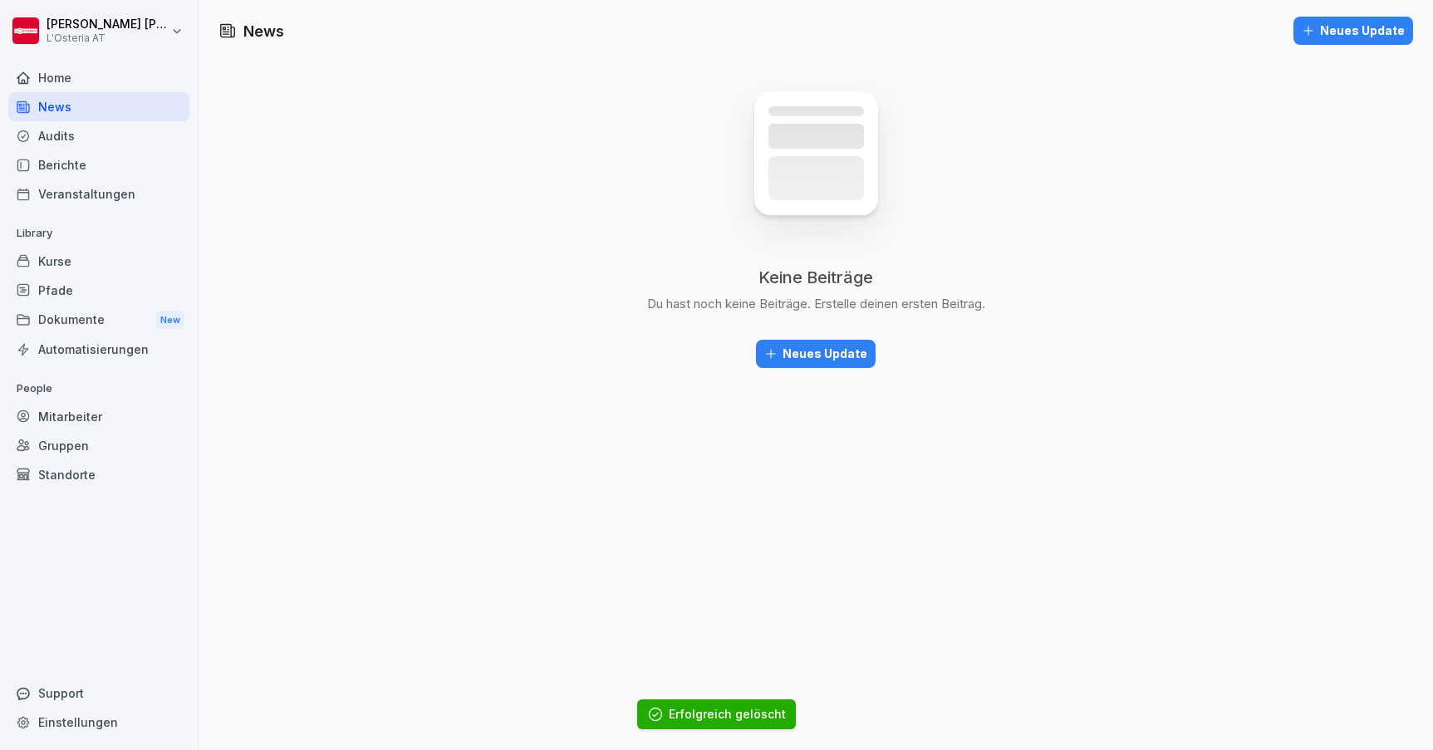
click at [513, 297] on div "News Neues Update Keine Beiträge Du hast noch keine Beiträge. Erstelle deinen e…" at bounding box center [816, 375] width 1235 height 750
click at [58, 440] on div "Gruppen" at bounding box center [98, 445] width 181 height 29
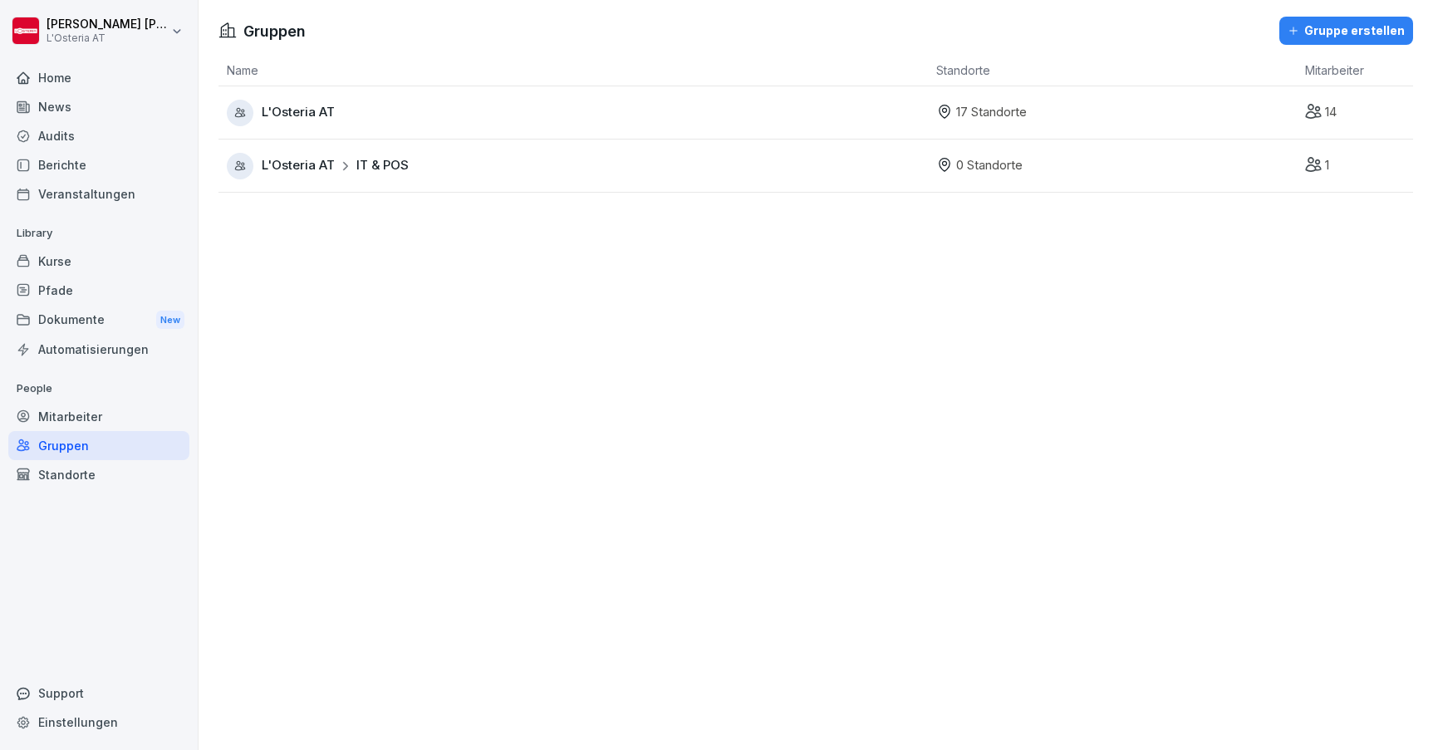
click at [318, 109] on span "L'Osteria AT" at bounding box center [298, 112] width 73 height 19
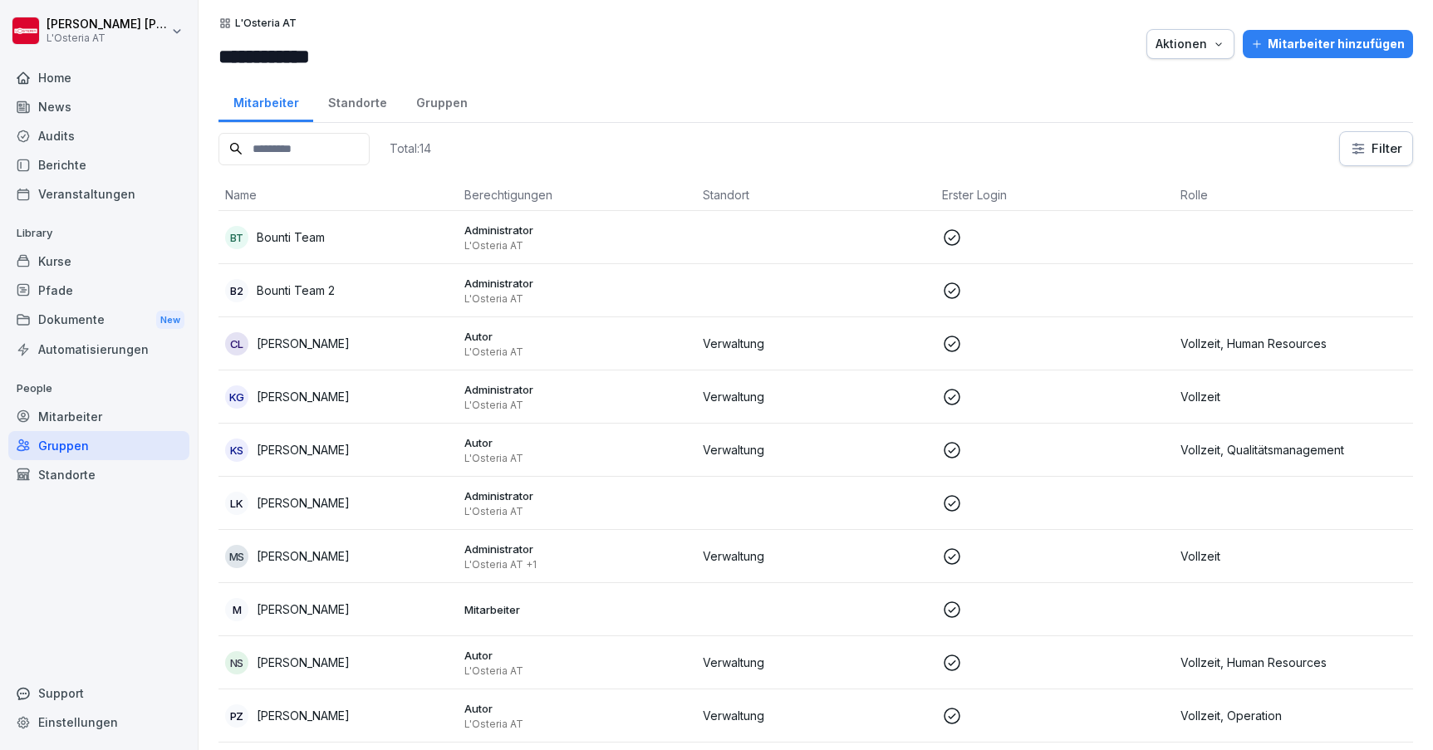
click at [122, 421] on div "Mitarbeiter" at bounding box center [98, 416] width 181 height 29
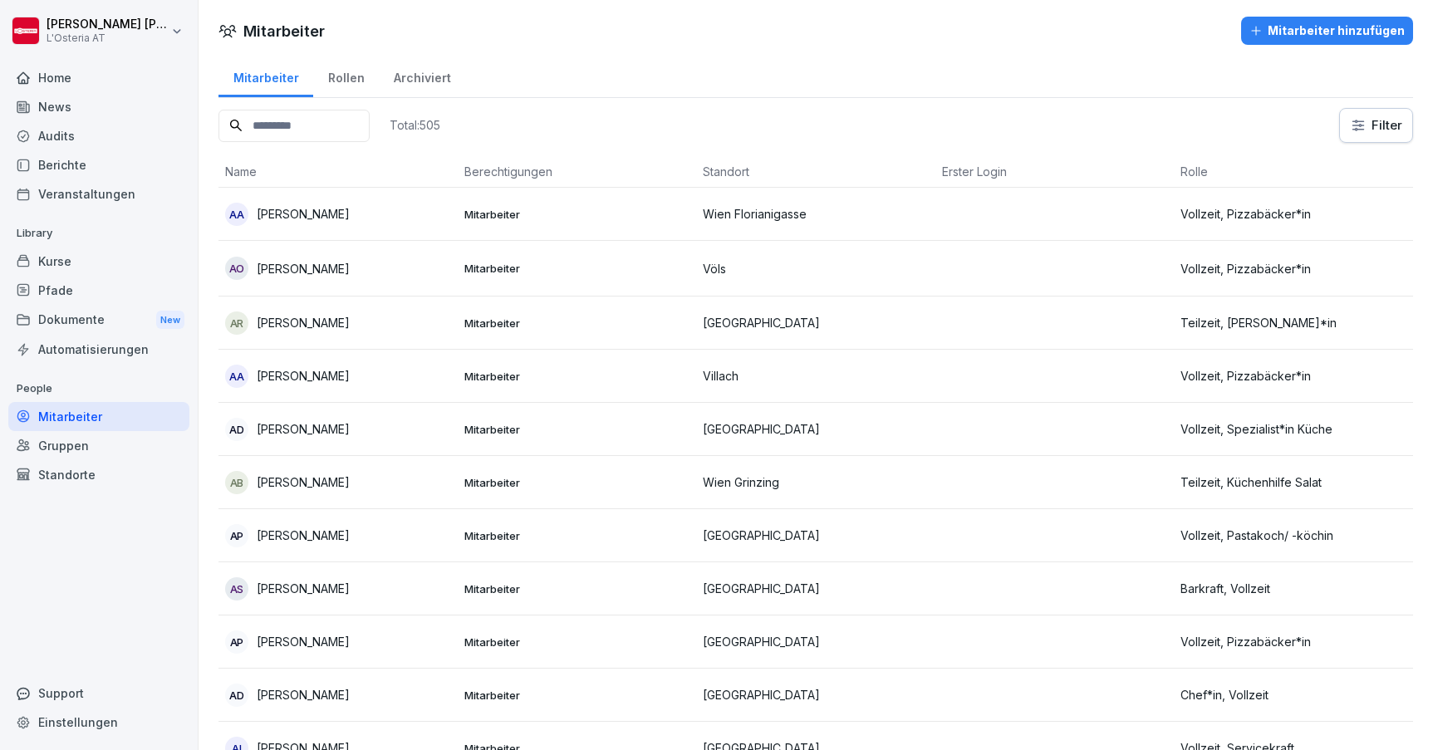
click at [346, 74] on div "Rollen" at bounding box center [346, 76] width 66 height 42
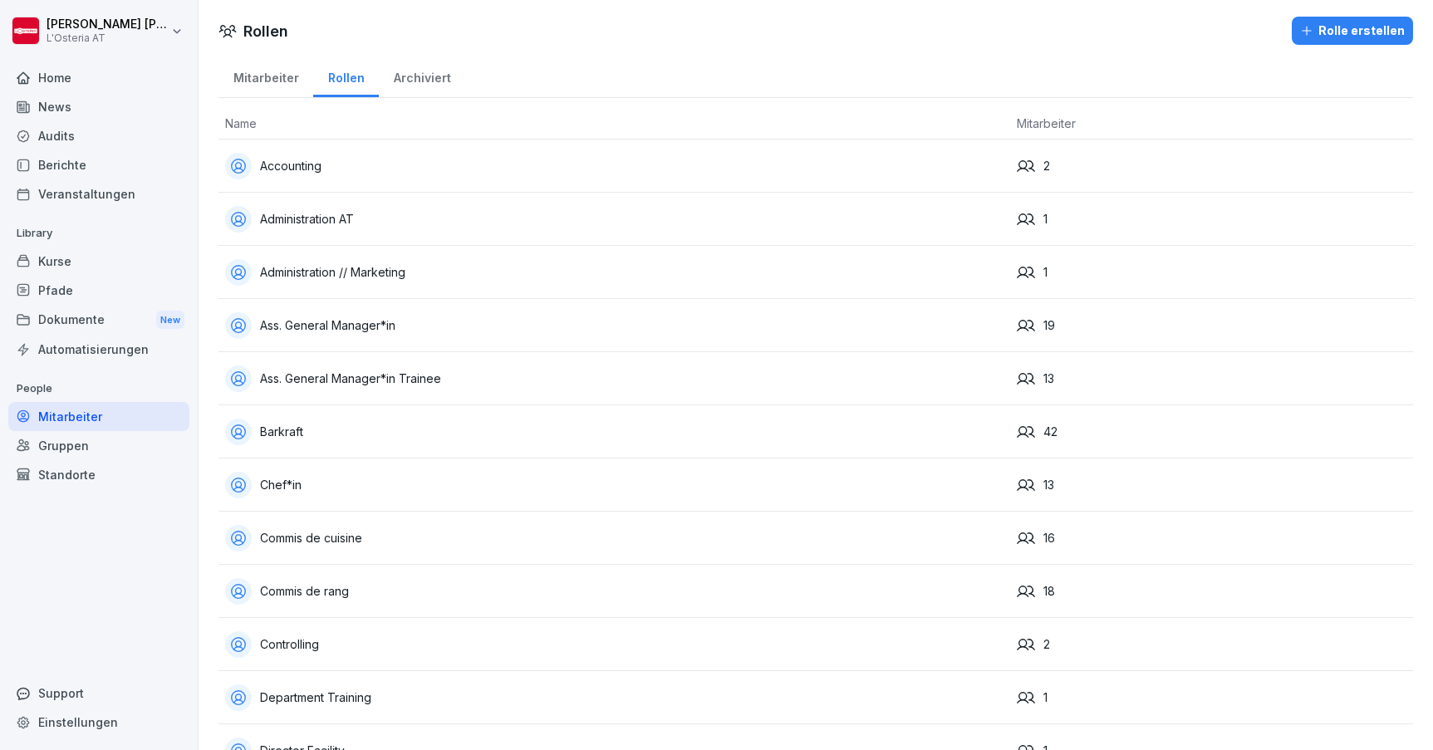
click at [277, 79] on div "Mitarbeiter" at bounding box center [266, 76] width 95 height 42
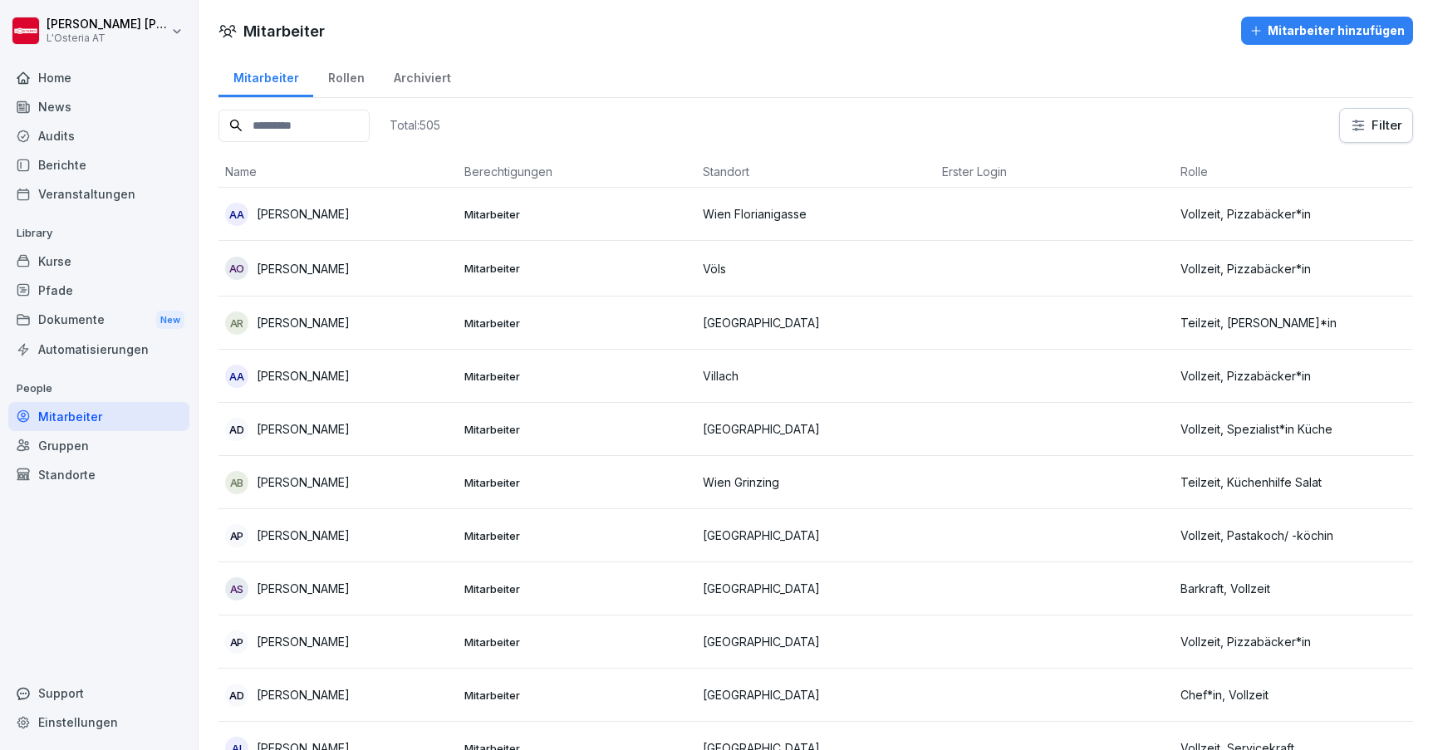
click at [115, 407] on div "Mitarbeiter" at bounding box center [98, 416] width 181 height 29
click at [85, 440] on div "Gruppen" at bounding box center [98, 445] width 181 height 29
